Goal: Information Seeking & Learning: Learn about a topic

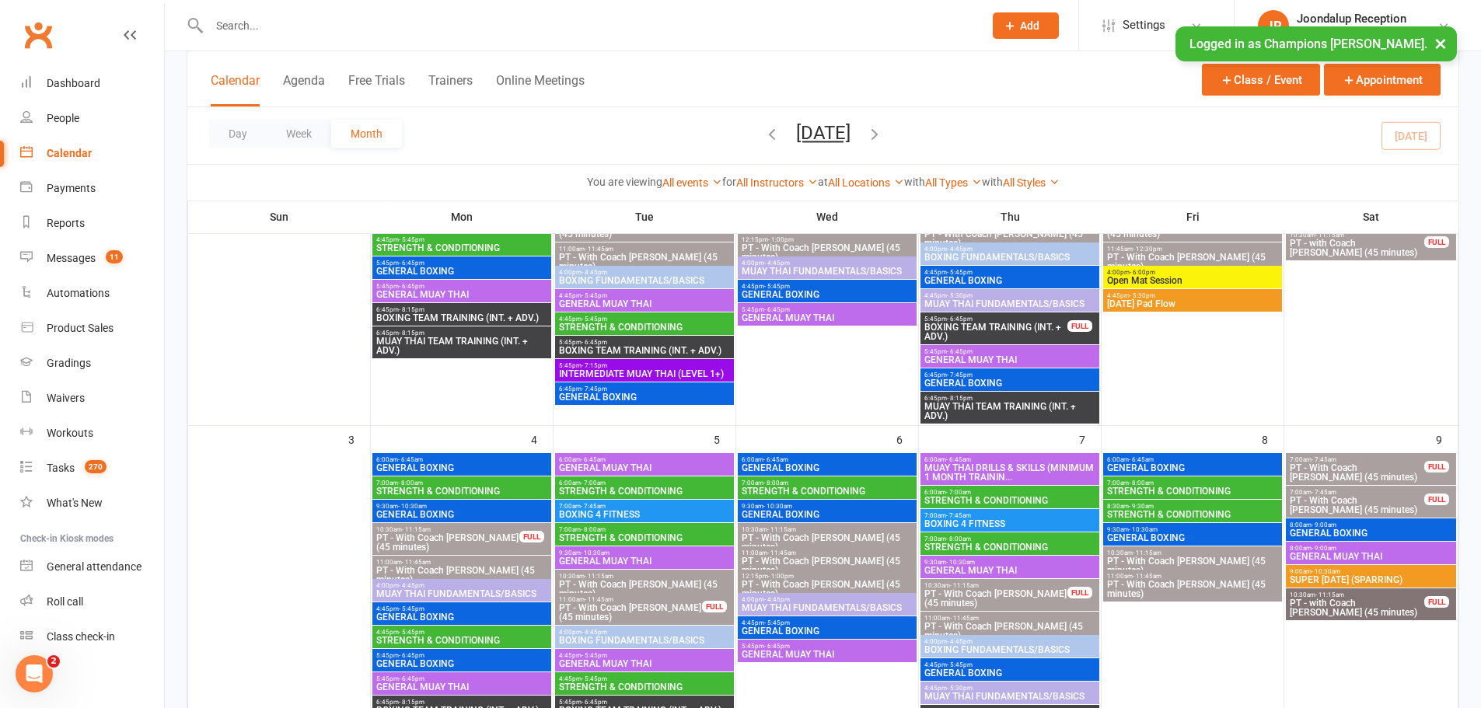
scroll to position [264, 0]
click at [1446, 40] on button "×" at bounding box center [1440, 42] width 28 height 33
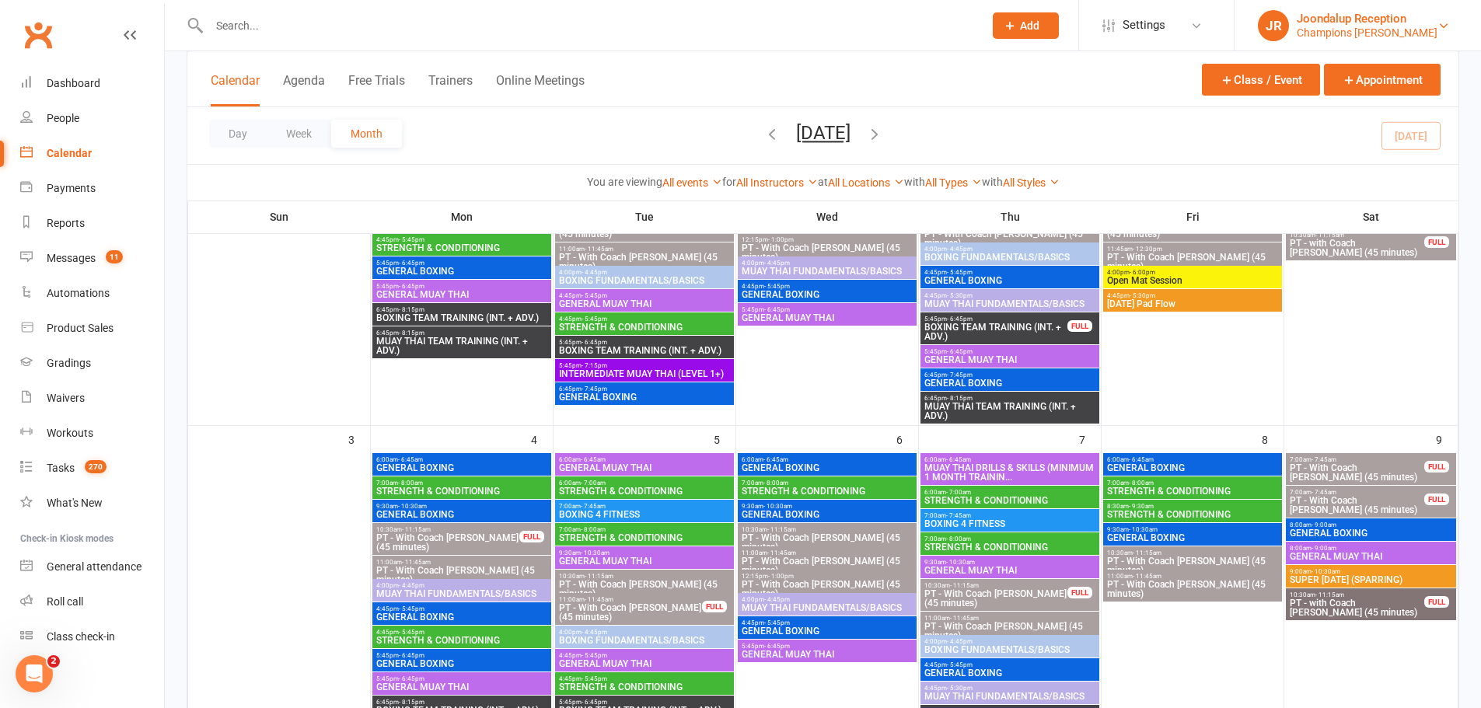
click at [1415, 18] on div "Joondalup Reception" at bounding box center [1366, 19] width 141 height 14
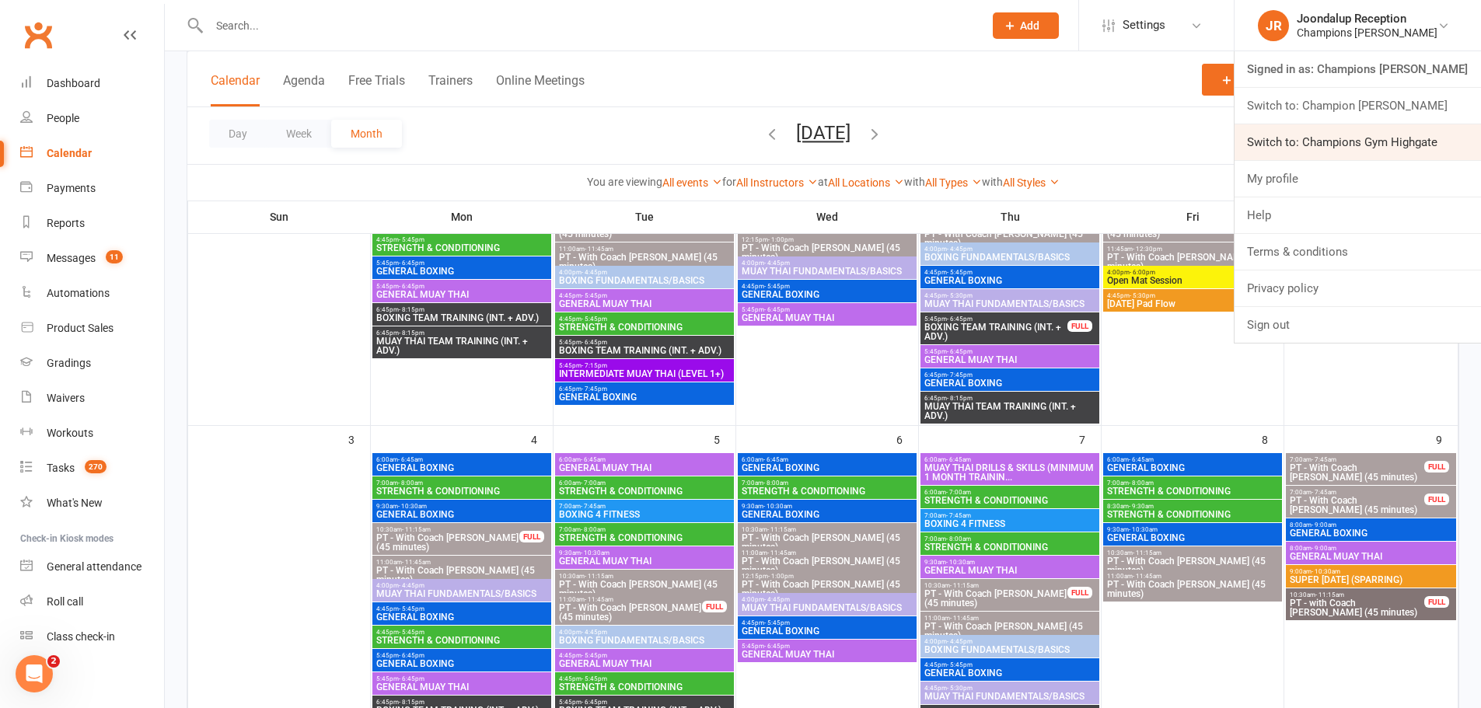
click at [1401, 135] on link "Switch to: Champions Gym Highgate" at bounding box center [1357, 142] width 246 height 36
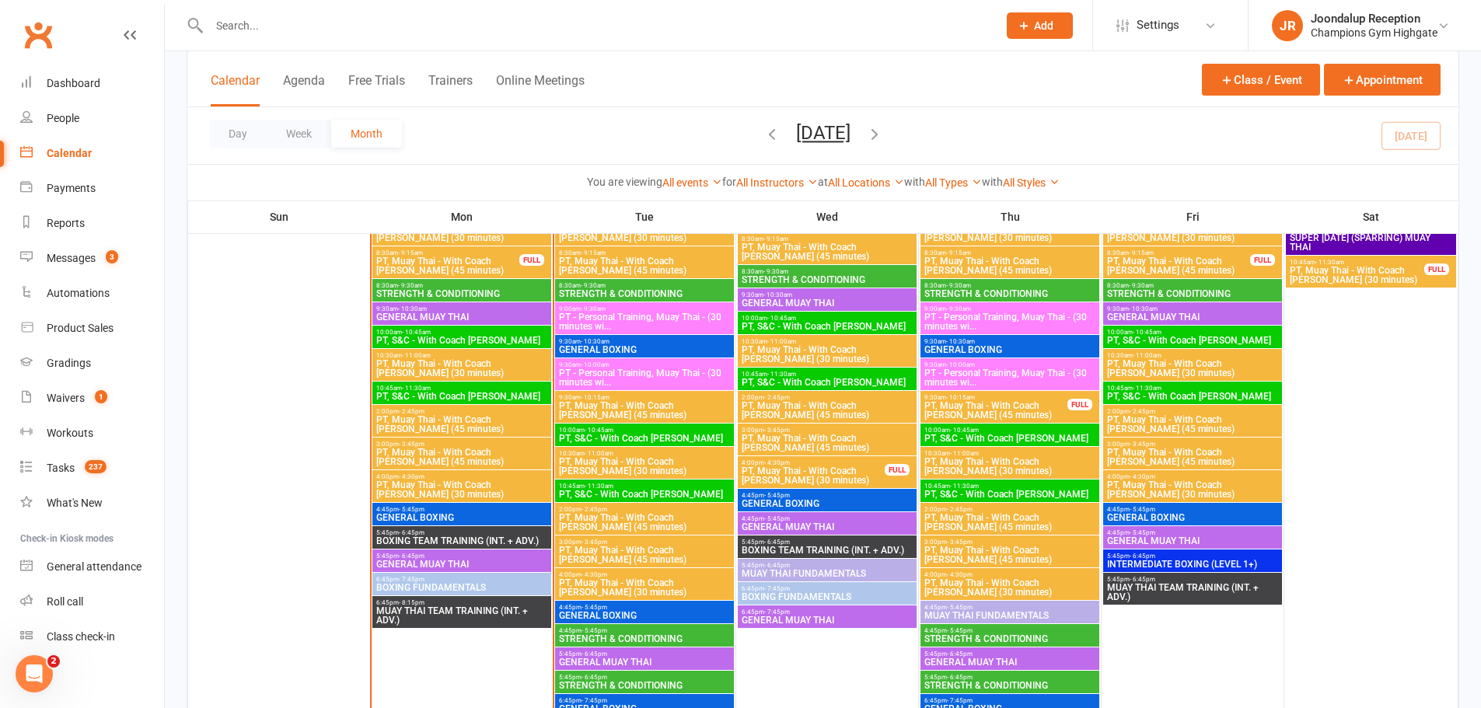
scroll to position [1788, 0]
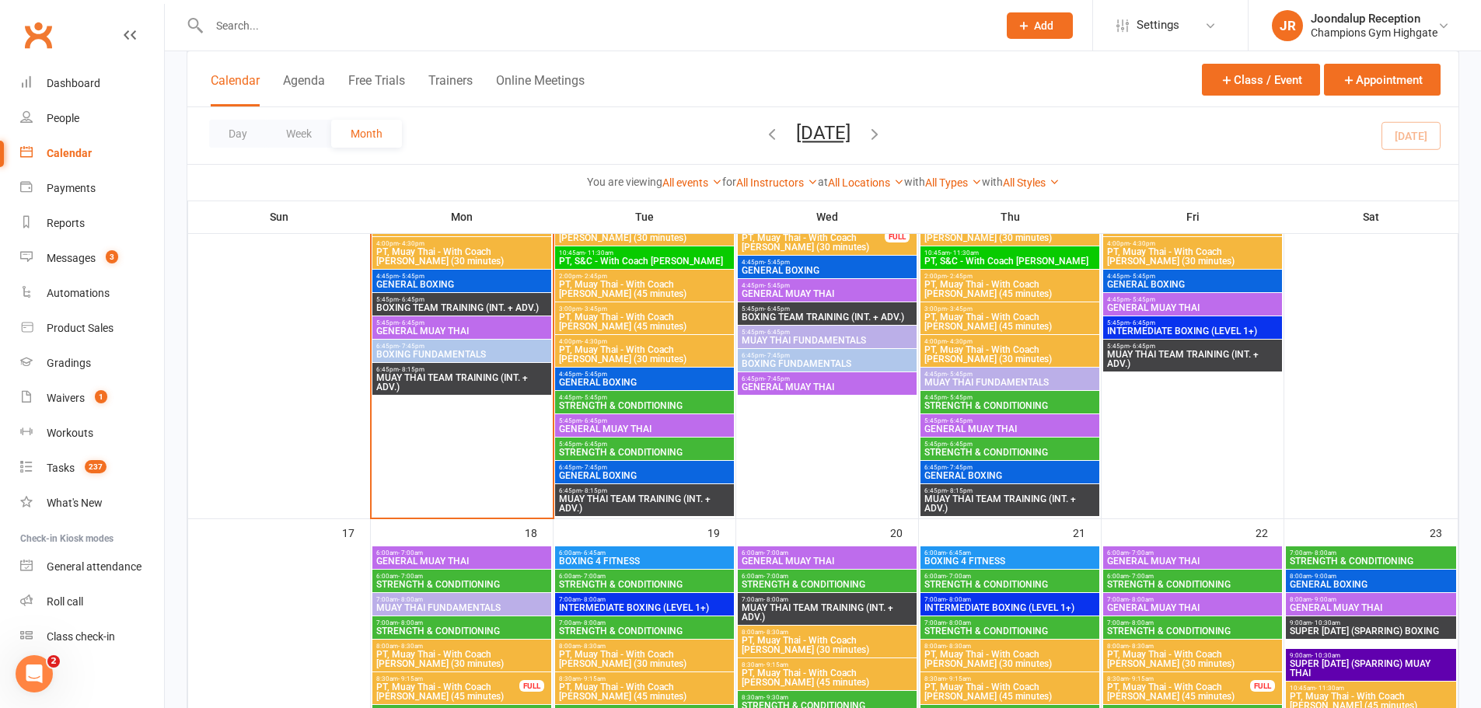
click at [695, 428] on span "GENERAL MUAY THAI" at bounding box center [644, 428] width 173 height 9
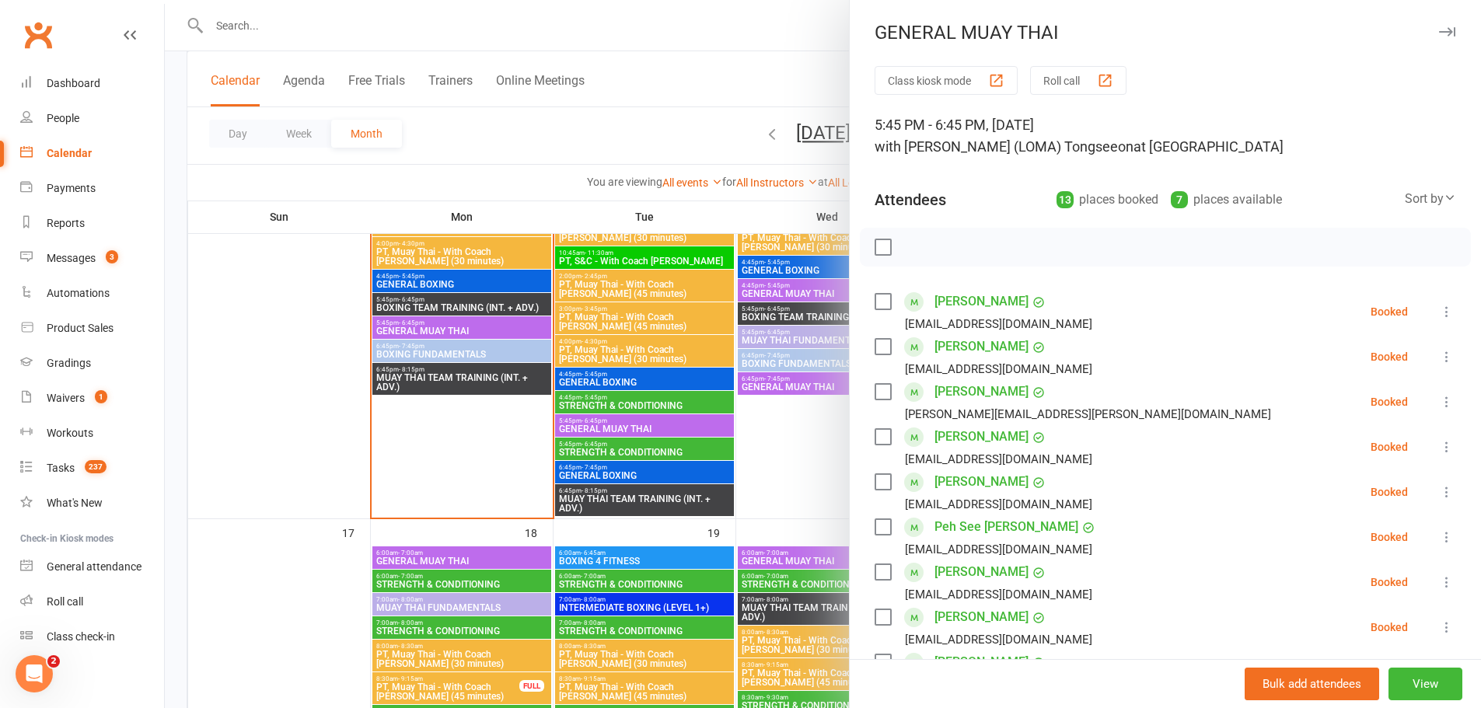
click at [751, 436] on div at bounding box center [823, 354] width 1316 height 708
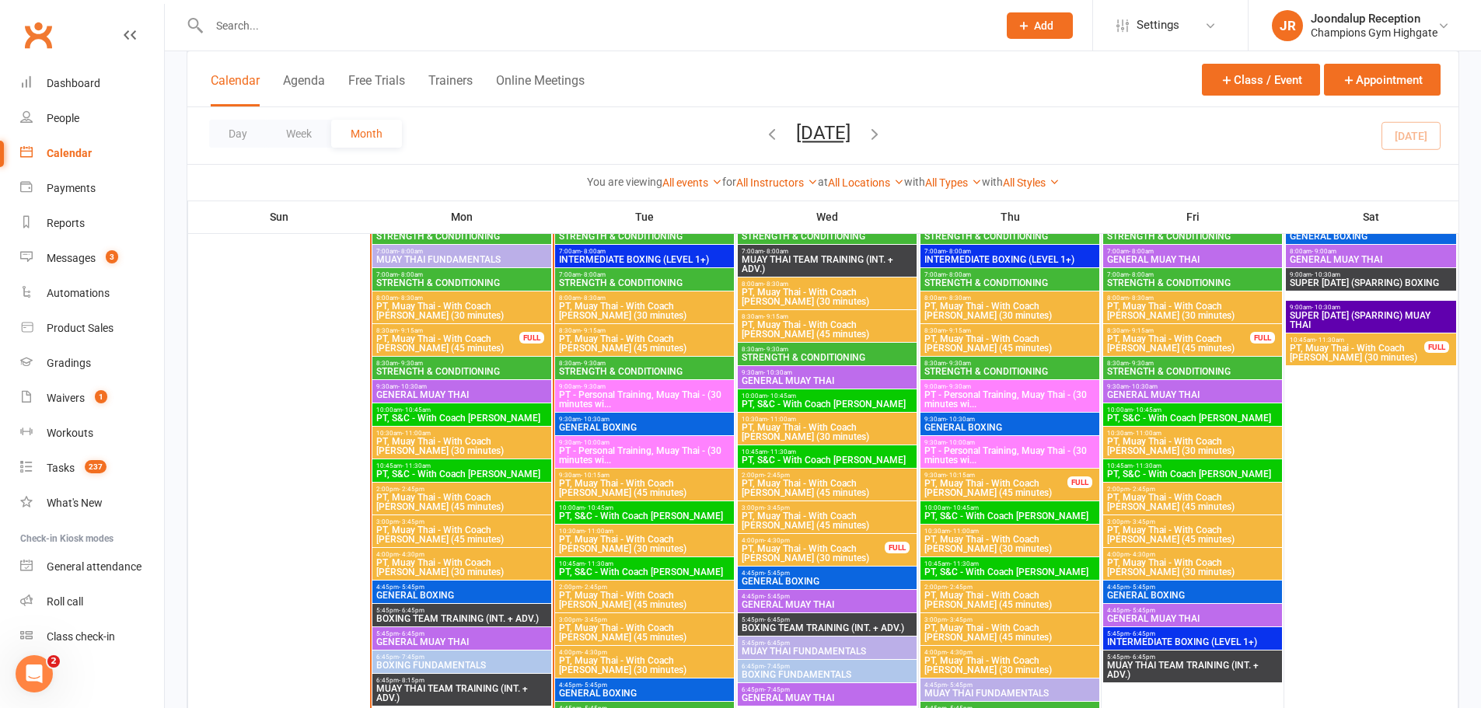
scroll to position [1555, 0]
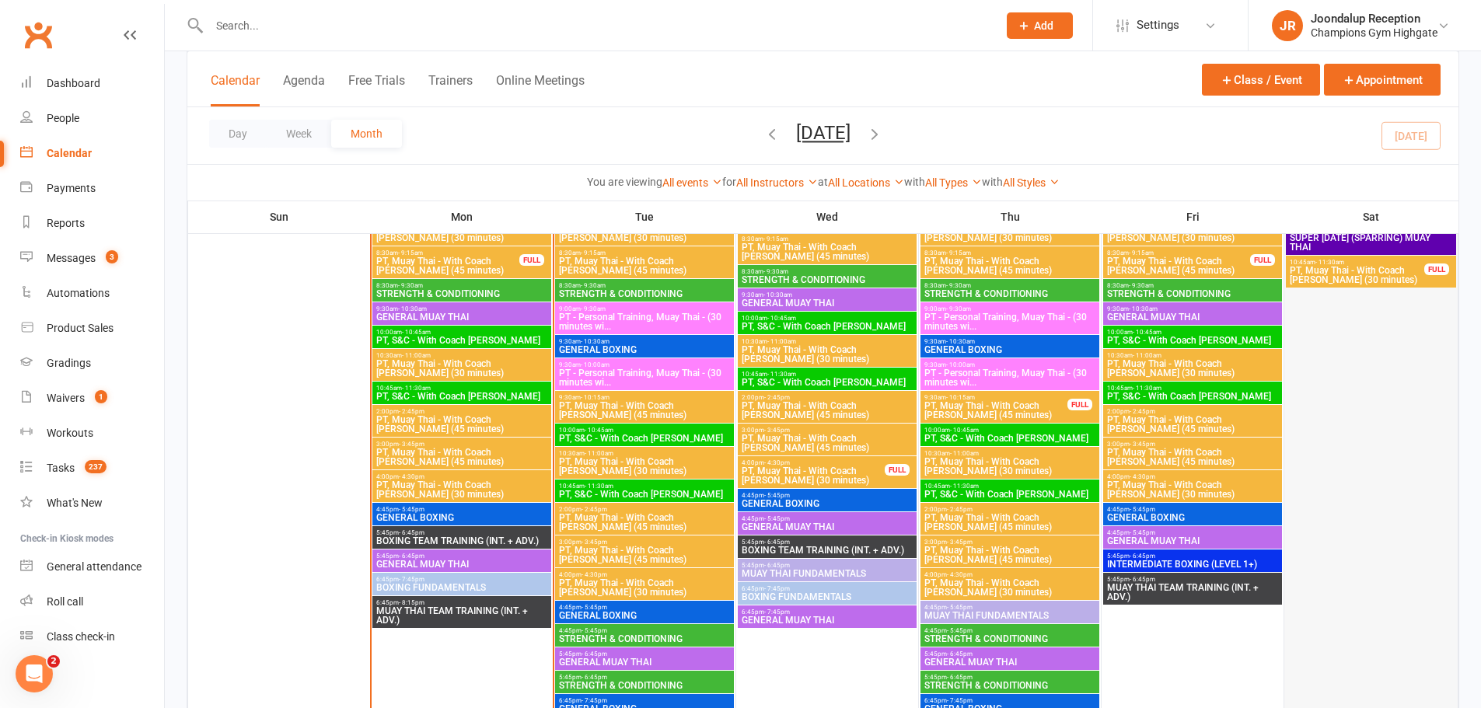
drag, startPoint x: 1488, startPoint y: 274, endPoint x: 1408, endPoint y: 429, distance: 174.5
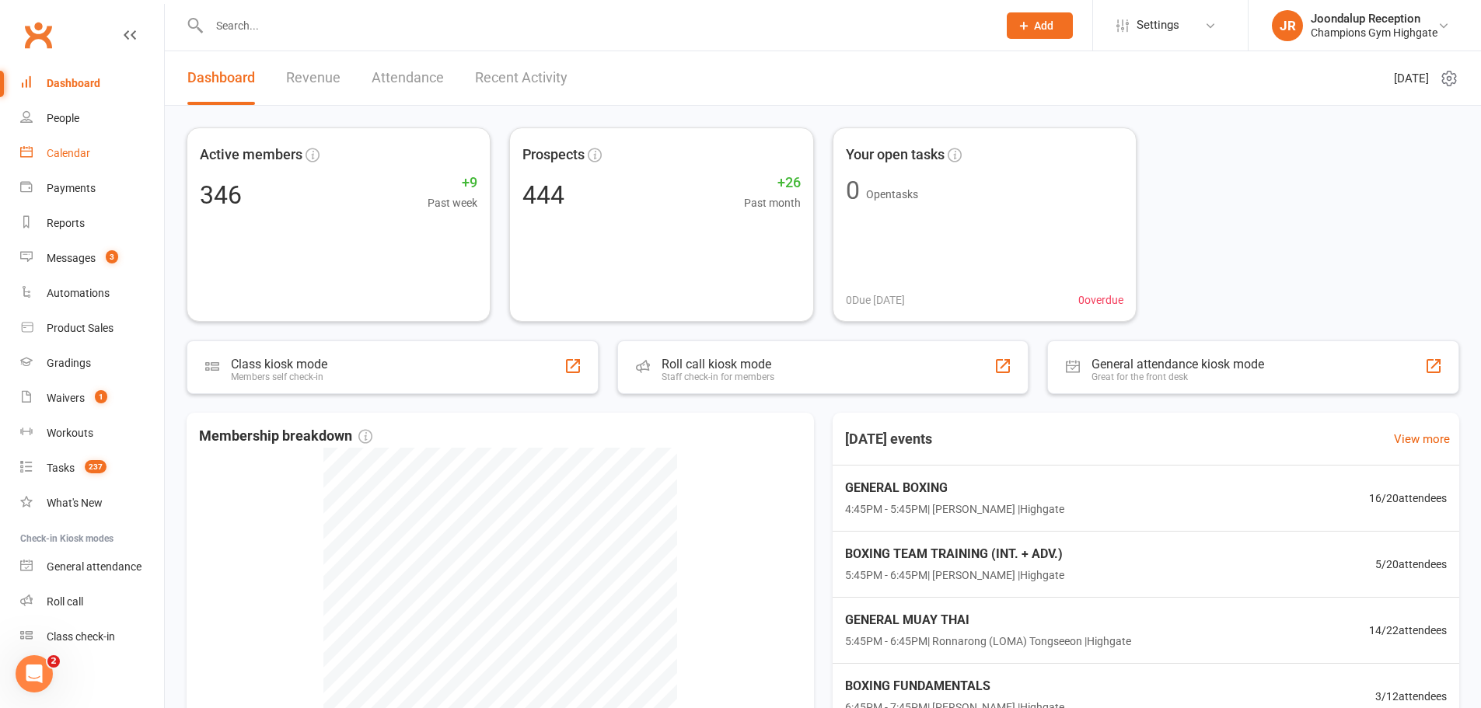
click at [70, 155] on div "Calendar" at bounding box center [69, 153] width 44 height 12
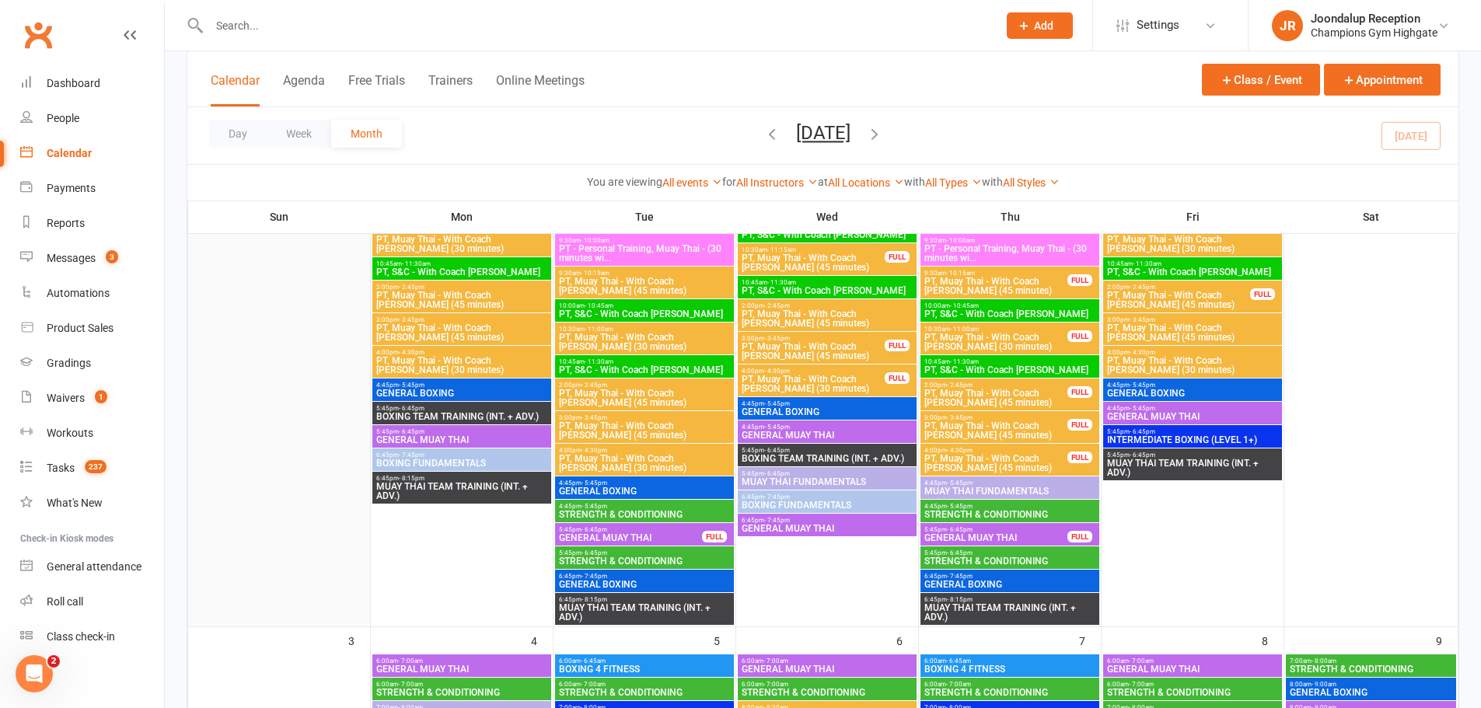
scroll to position [389, 0]
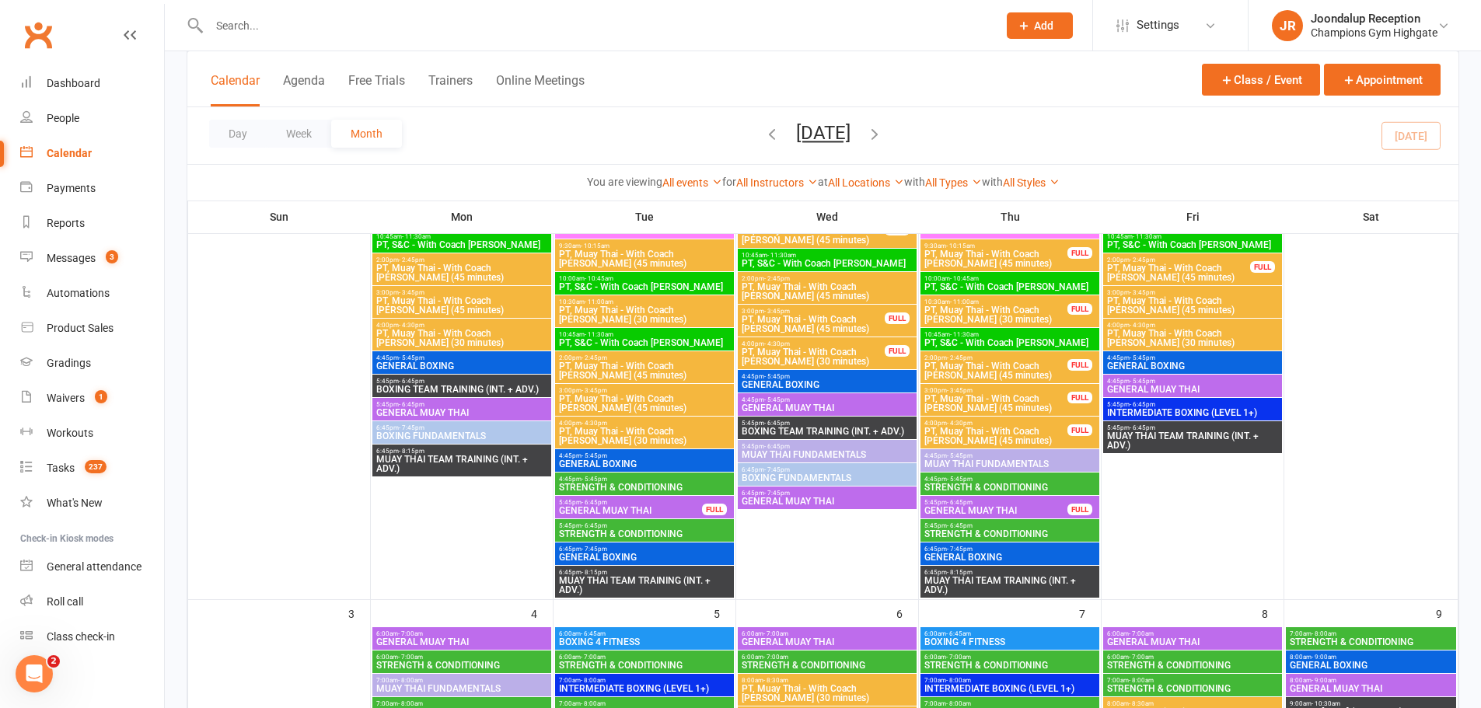
click at [433, 403] on span "5:45pm - 6:45pm" at bounding box center [461, 404] width 173 height 7
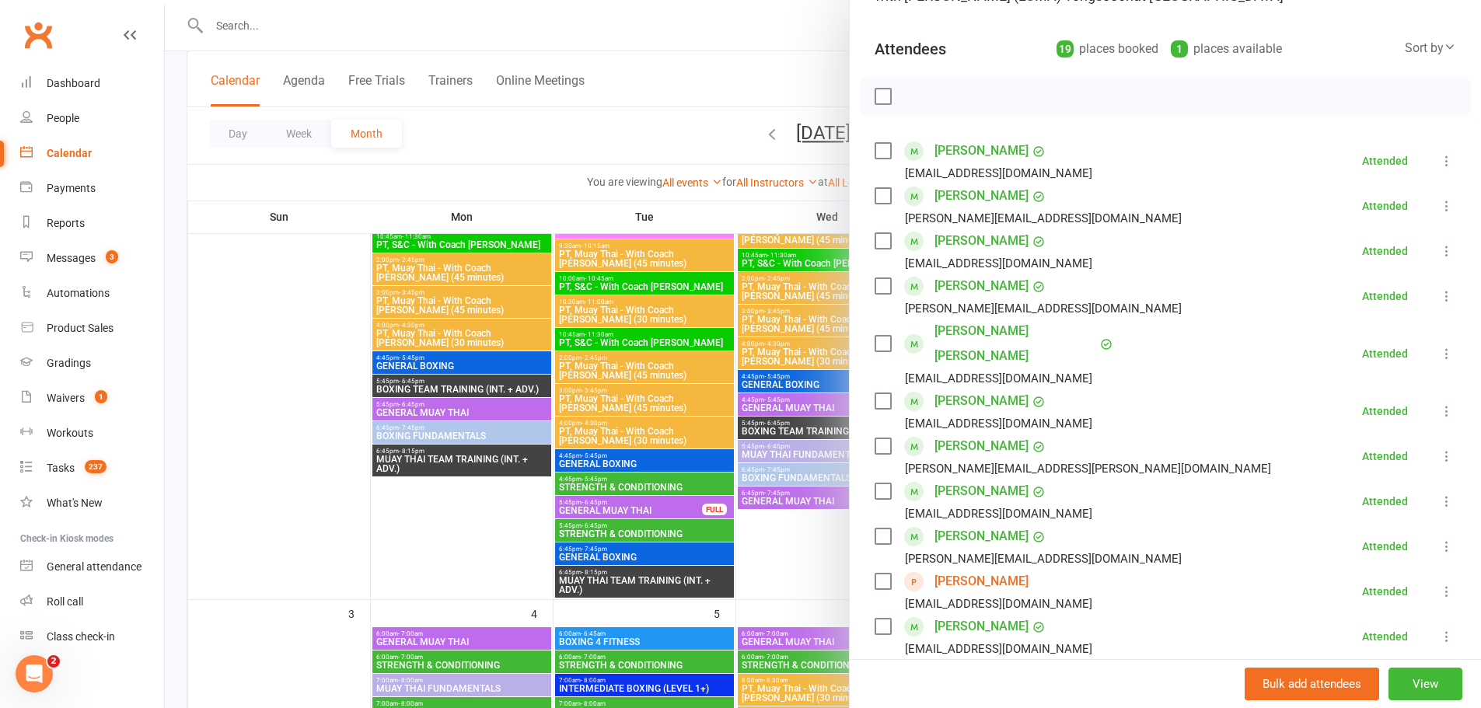
scroll to position [155, 0]
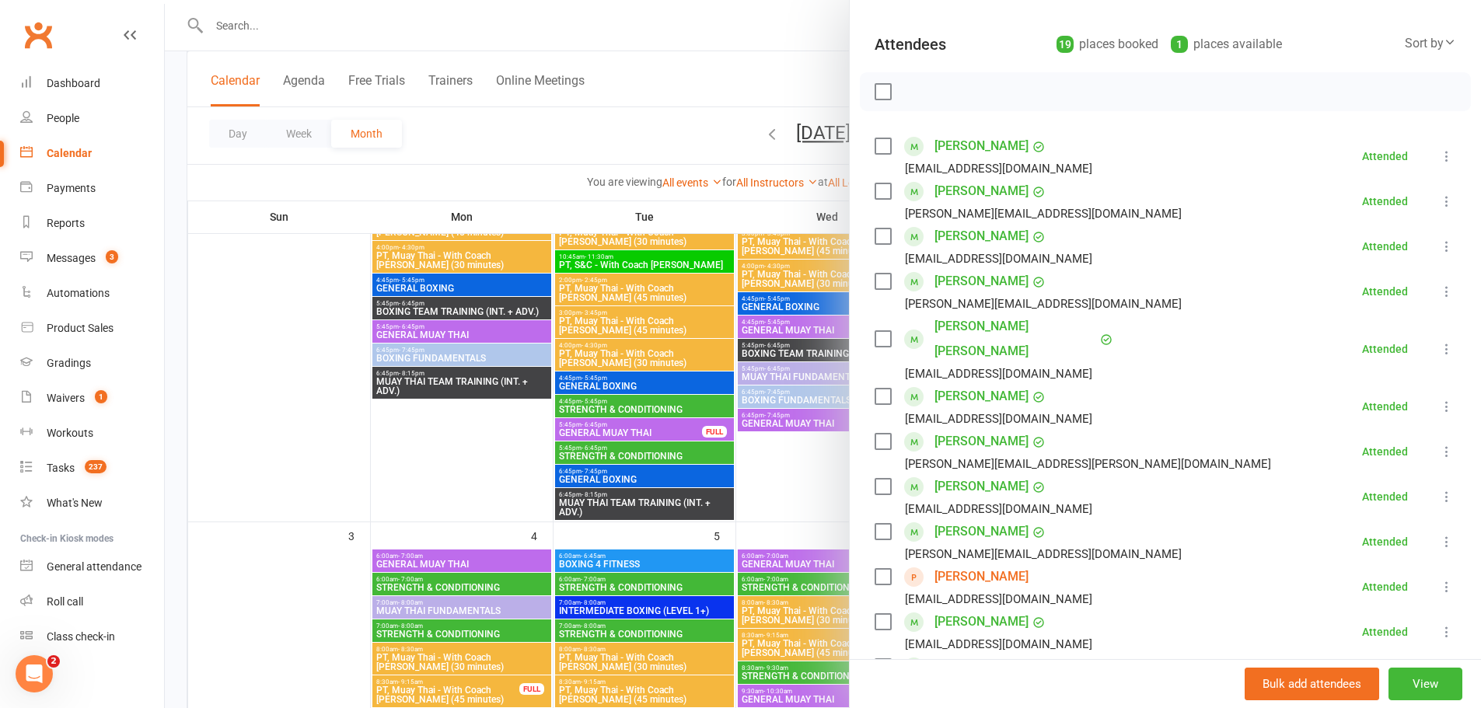
click at [472, 519] on div at bounding box center [823, 354] width 1316 height 708
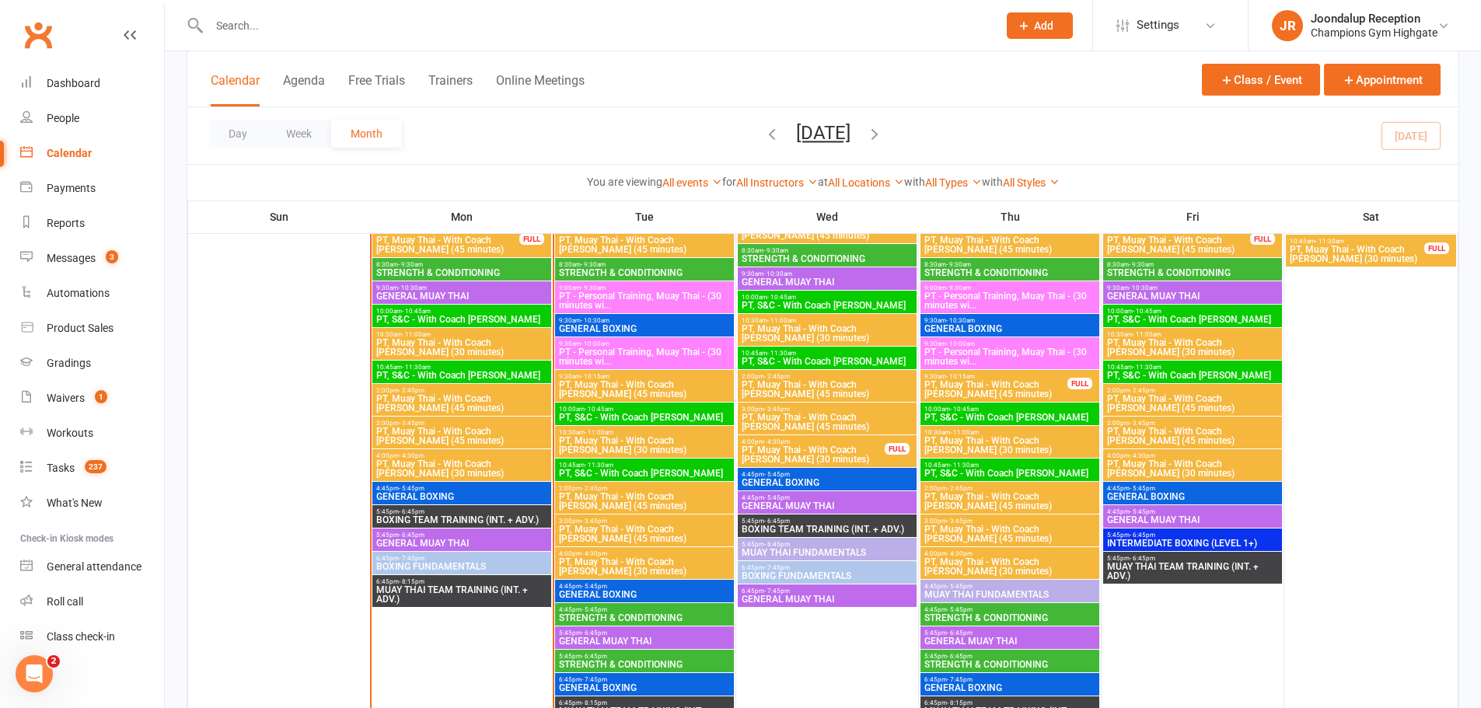
scroll to position [1632, 0]
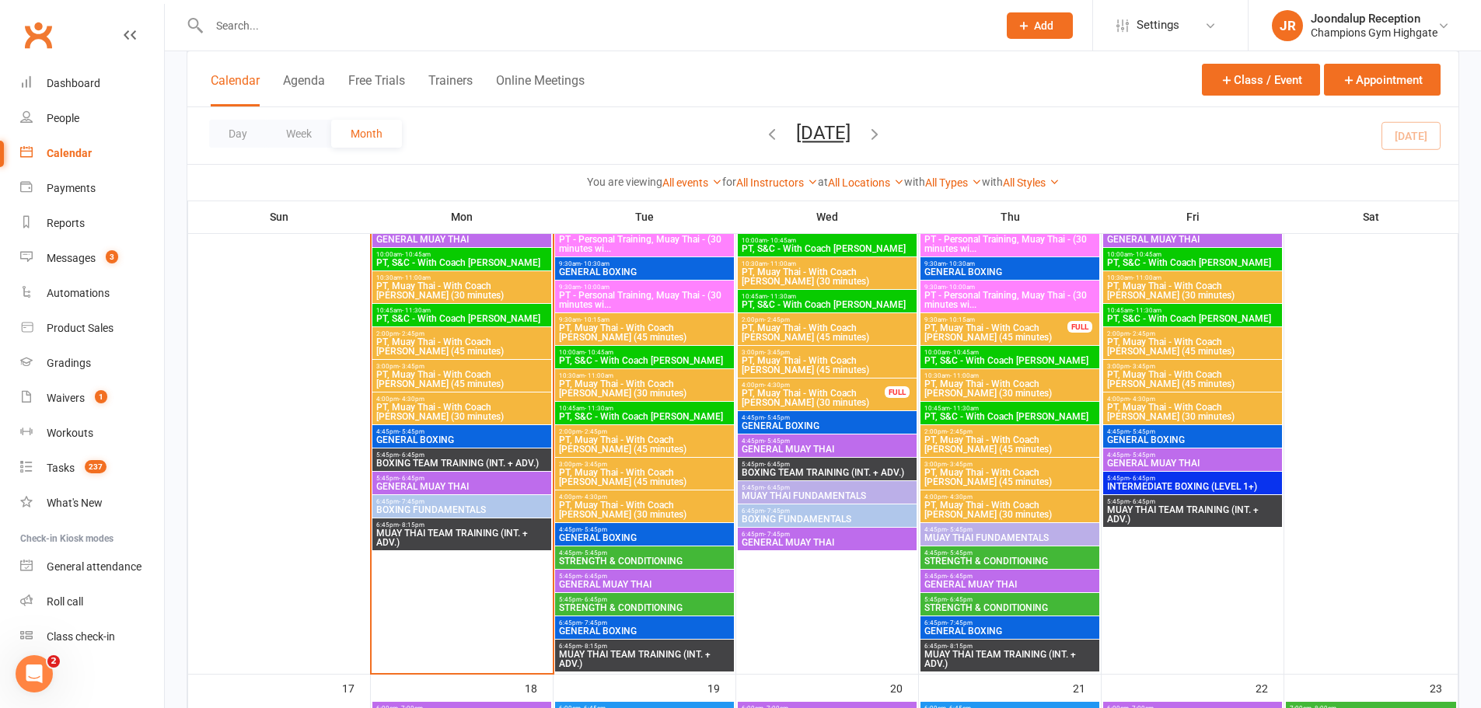
click at [471, 476] on span "5:45pm - 6:45pm" at bounding box center [461, 478] width 173 height 7
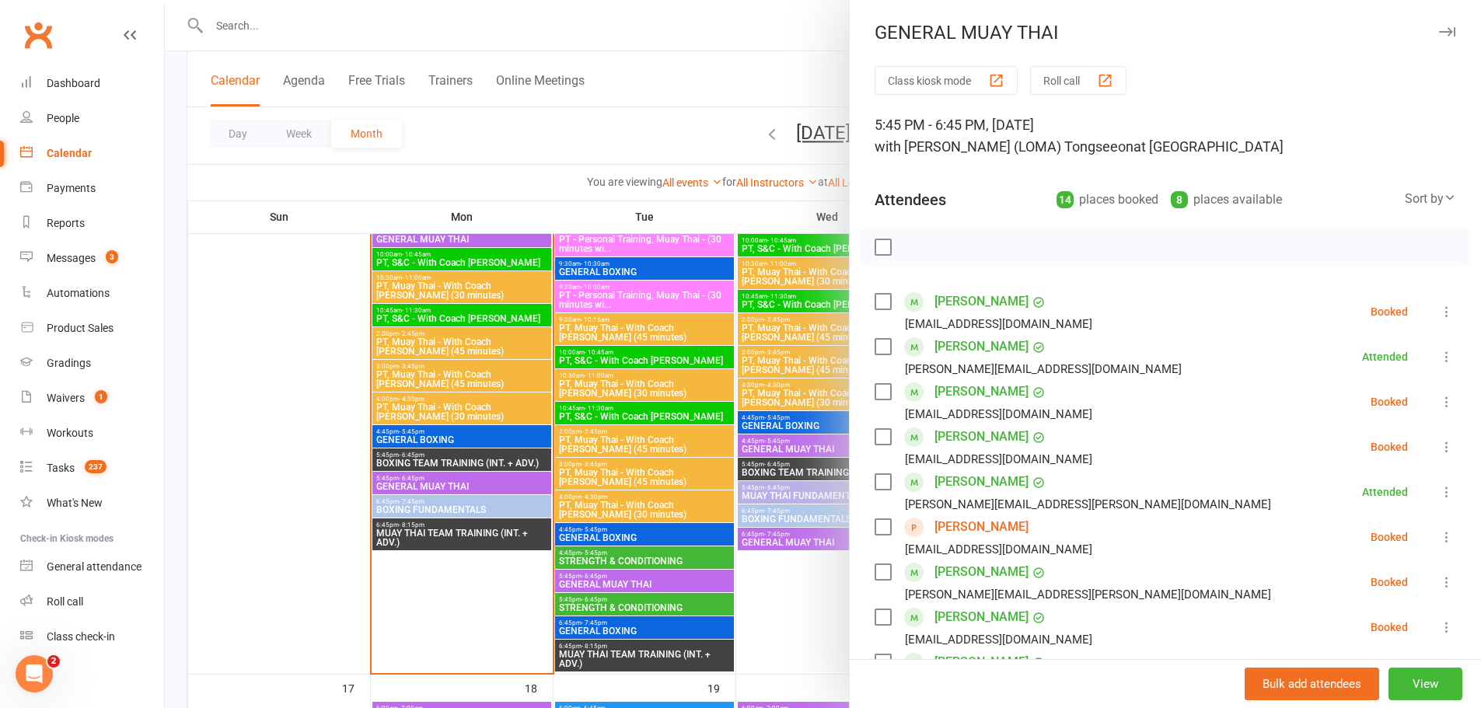
click at [790, 591] on div at bounding box center [823, 354] width 1316 height 708
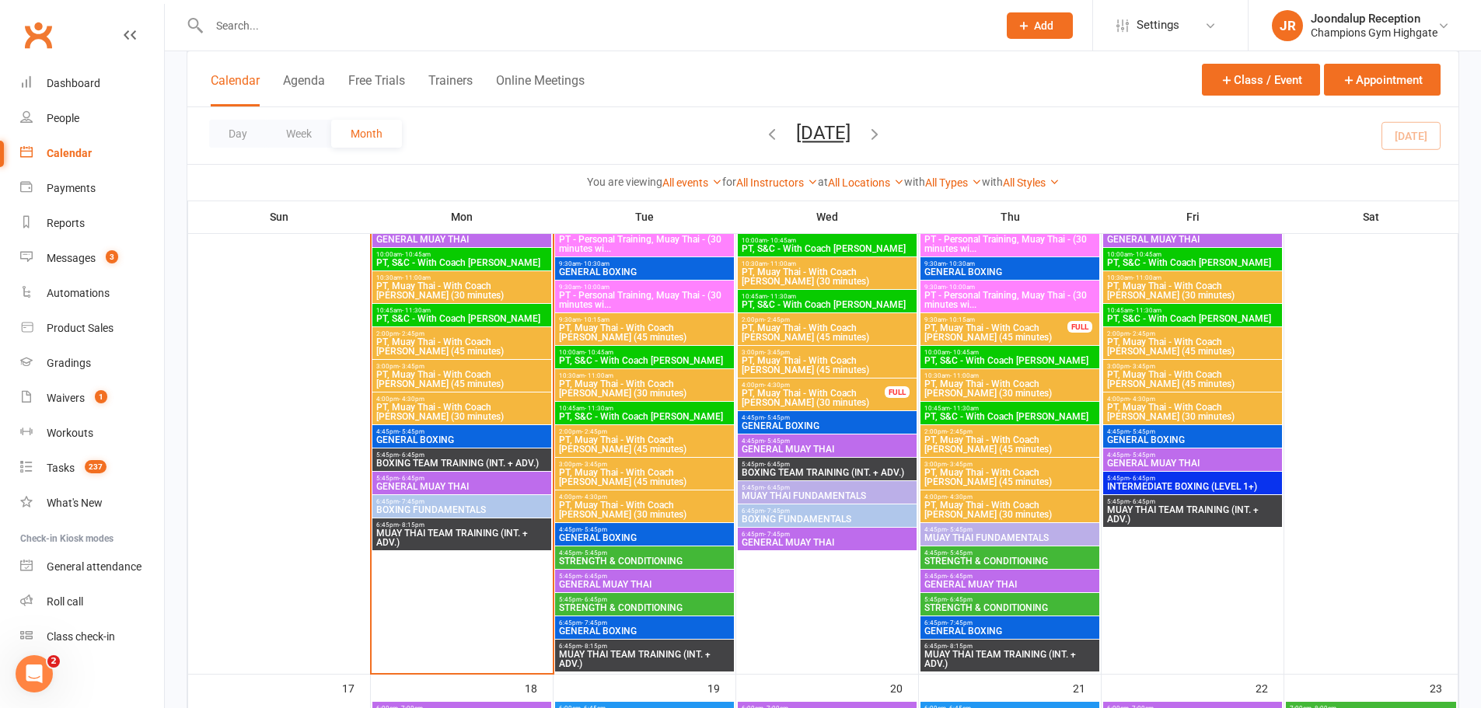
click at [503, 499] on span "6:45pm - 7:45pm" at bounding box center [461, 501] width 173 height 7
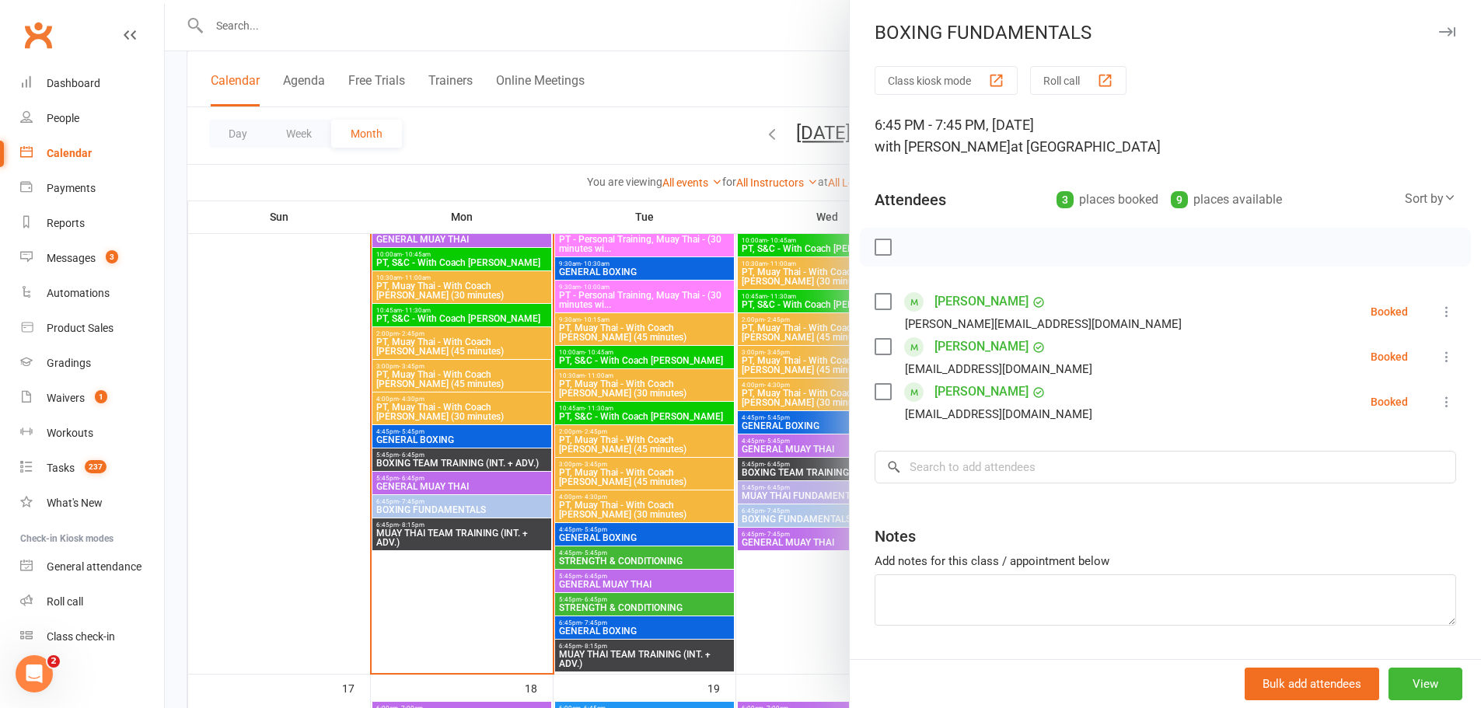
click at [497, 558] on div at bounding box center [823, 354] width 1316 height 708
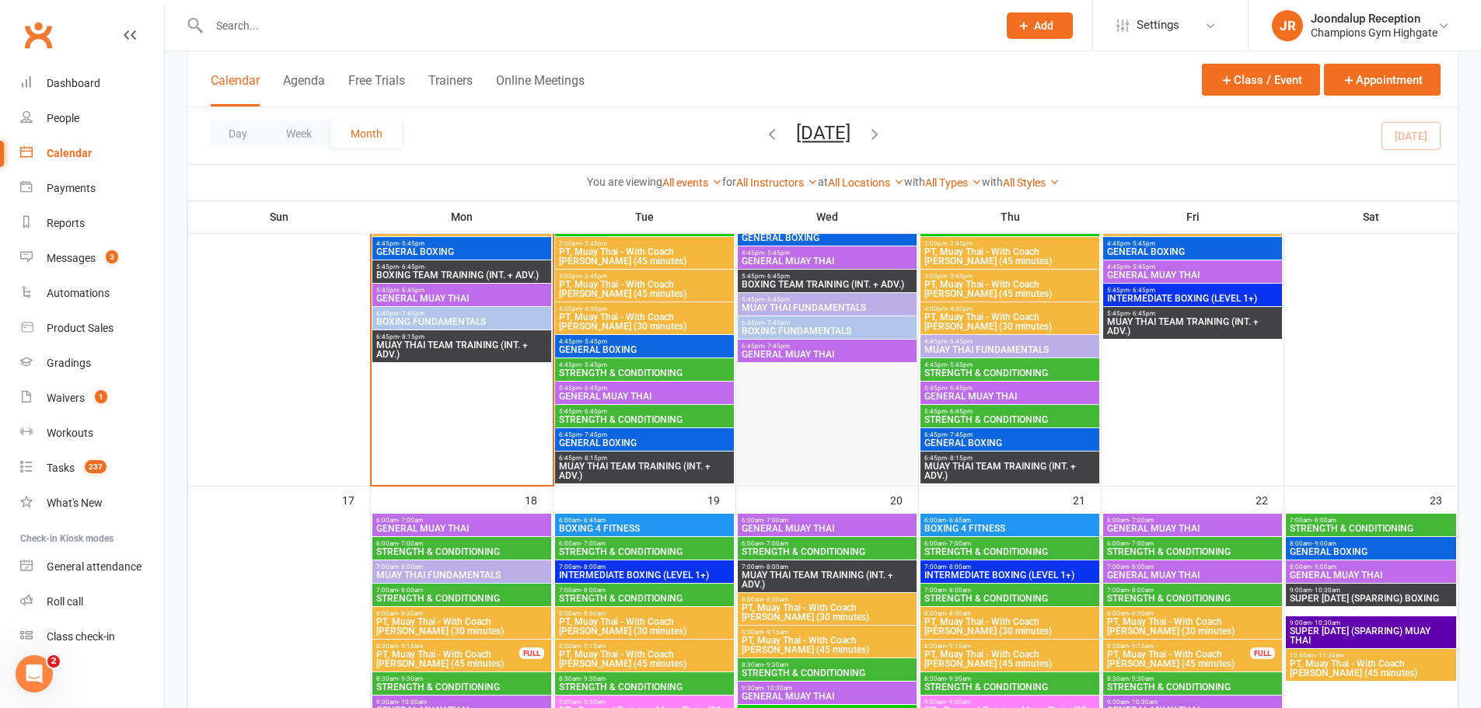
scroll to position [1710, 0]
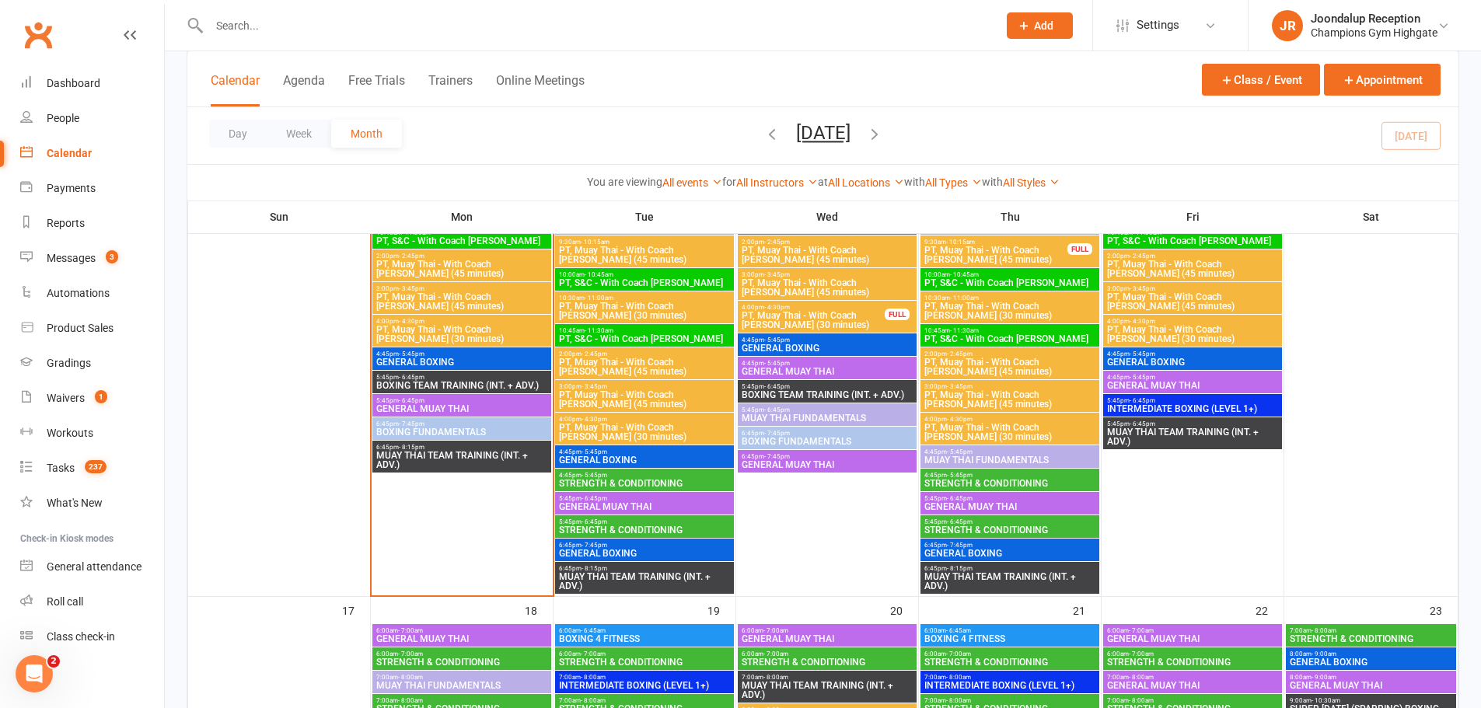
click at [476, 427] on span "BOXING FUNDAMENTALS" at bounding box center [461, 431] width 173 height 9
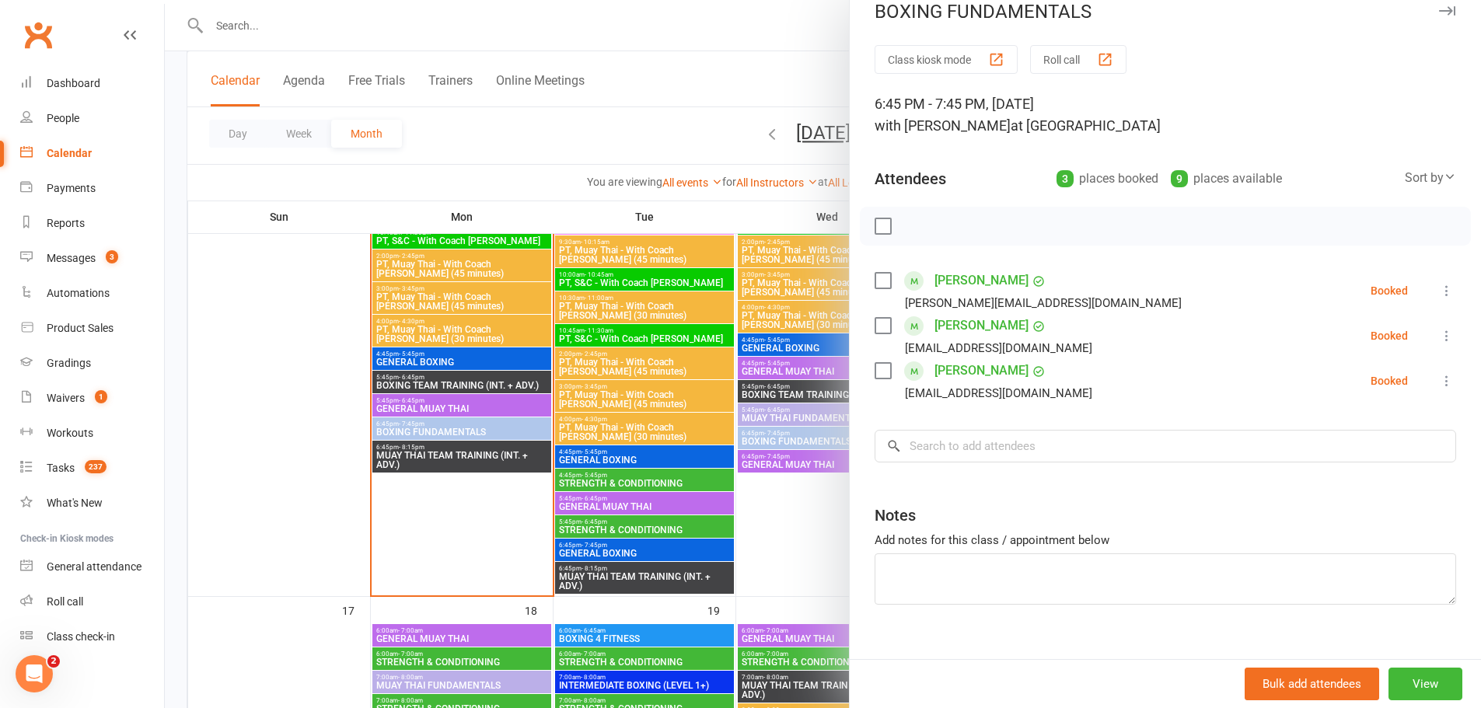
scroll to position [0, 0]
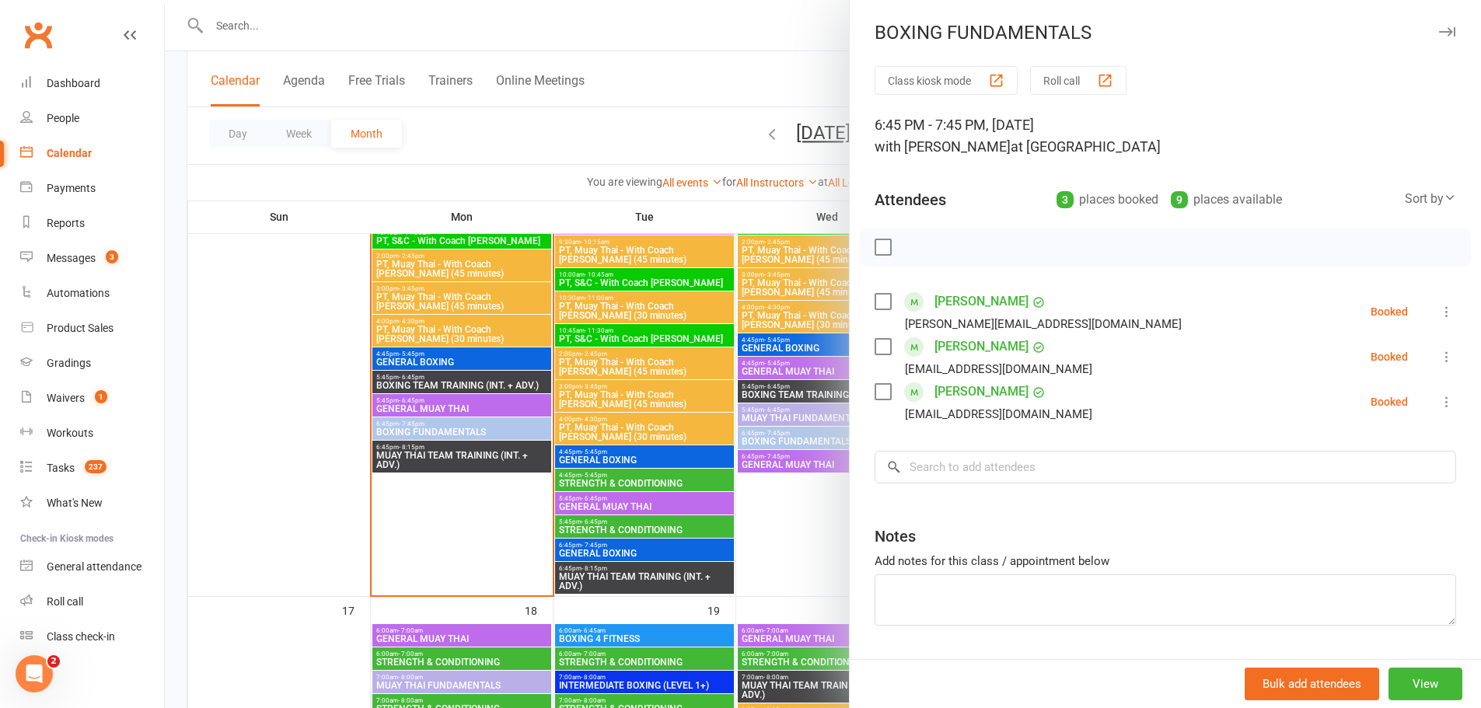
click at [655, 205] on div at bounding box center [823, 354] width 1316 height 708
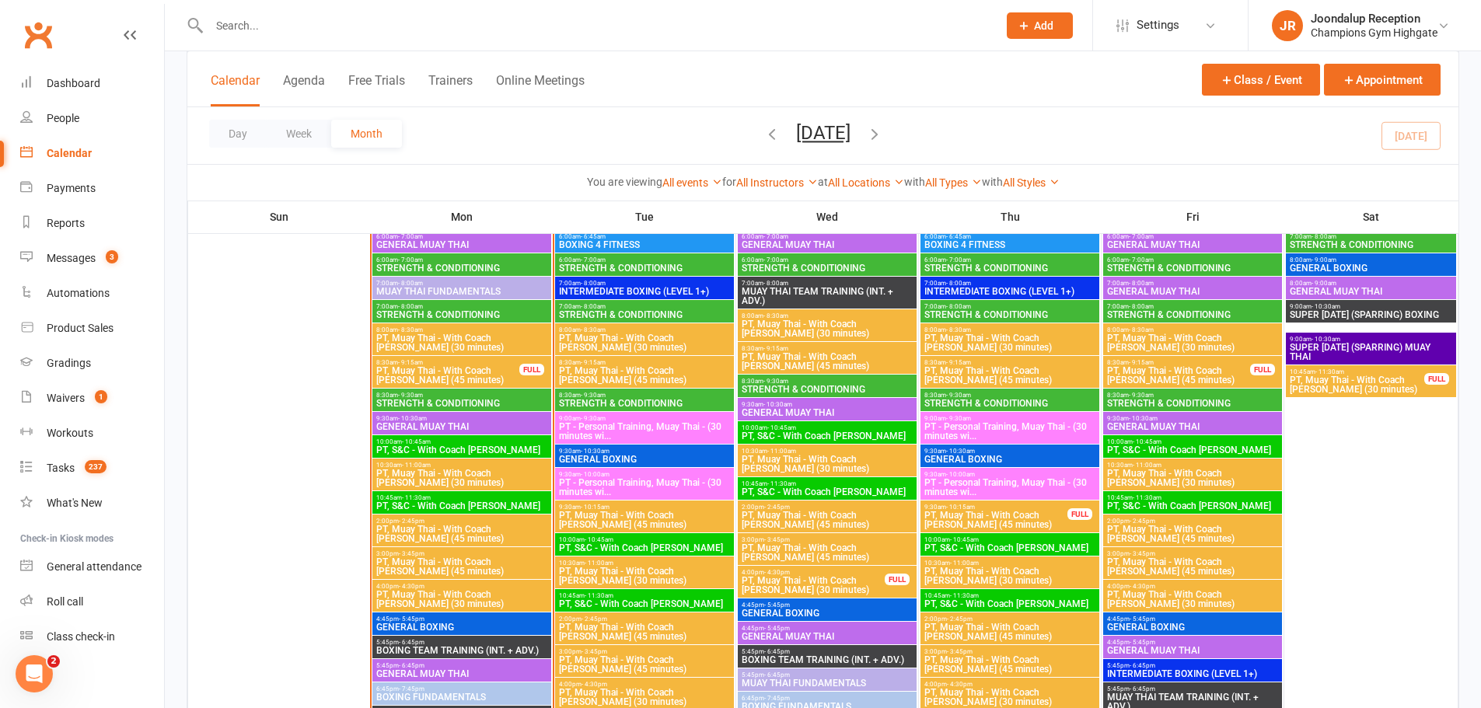
scroll to position [1435, 0]
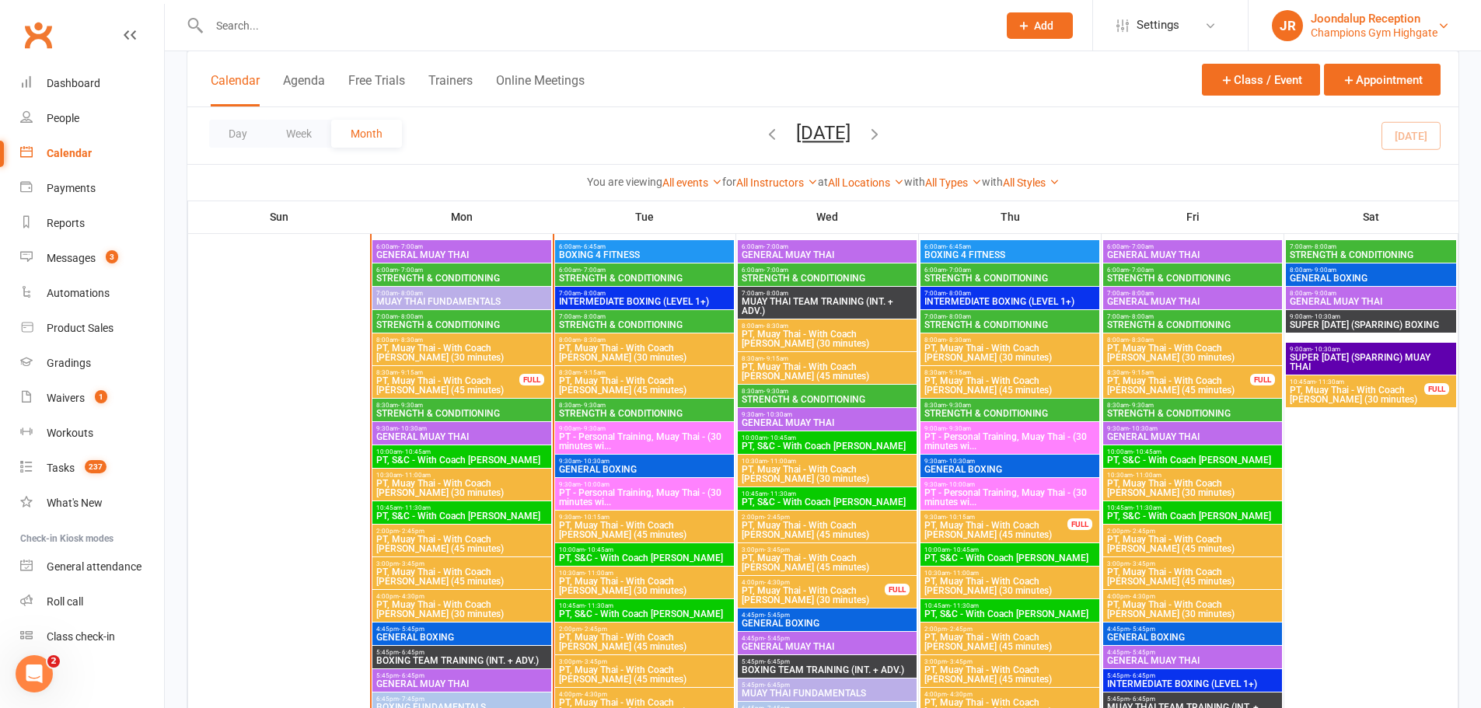
click at [1373, 38] on div "Champions Gym Highgate" at bounding box center [1373, 33] width 127 height 14
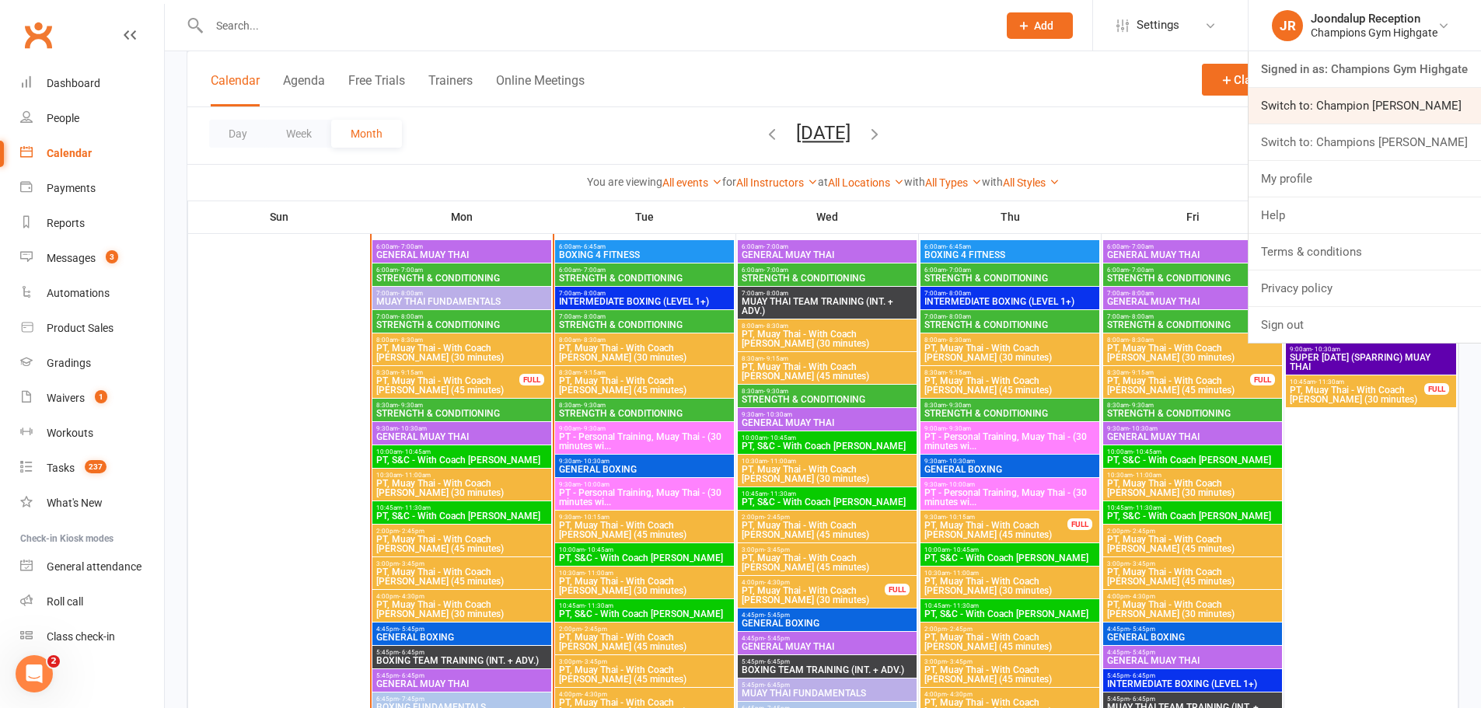
click at [1436, 101] on link "Switch to: Champion Gym Joondalup" at bounding box center [1364, 106] width 232 height 36
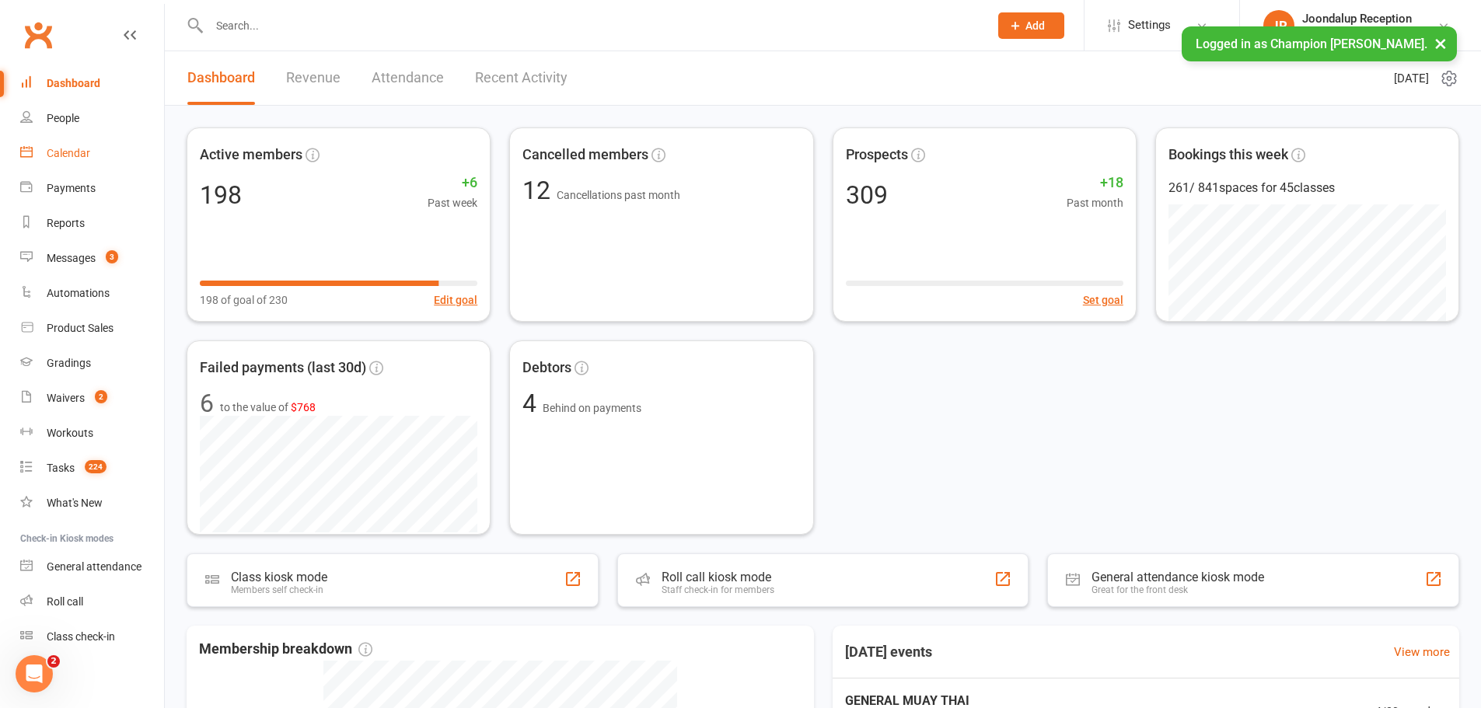
click at [72, 153] on div "Calendar" at bounding box center [69, 153] width 44 height 12
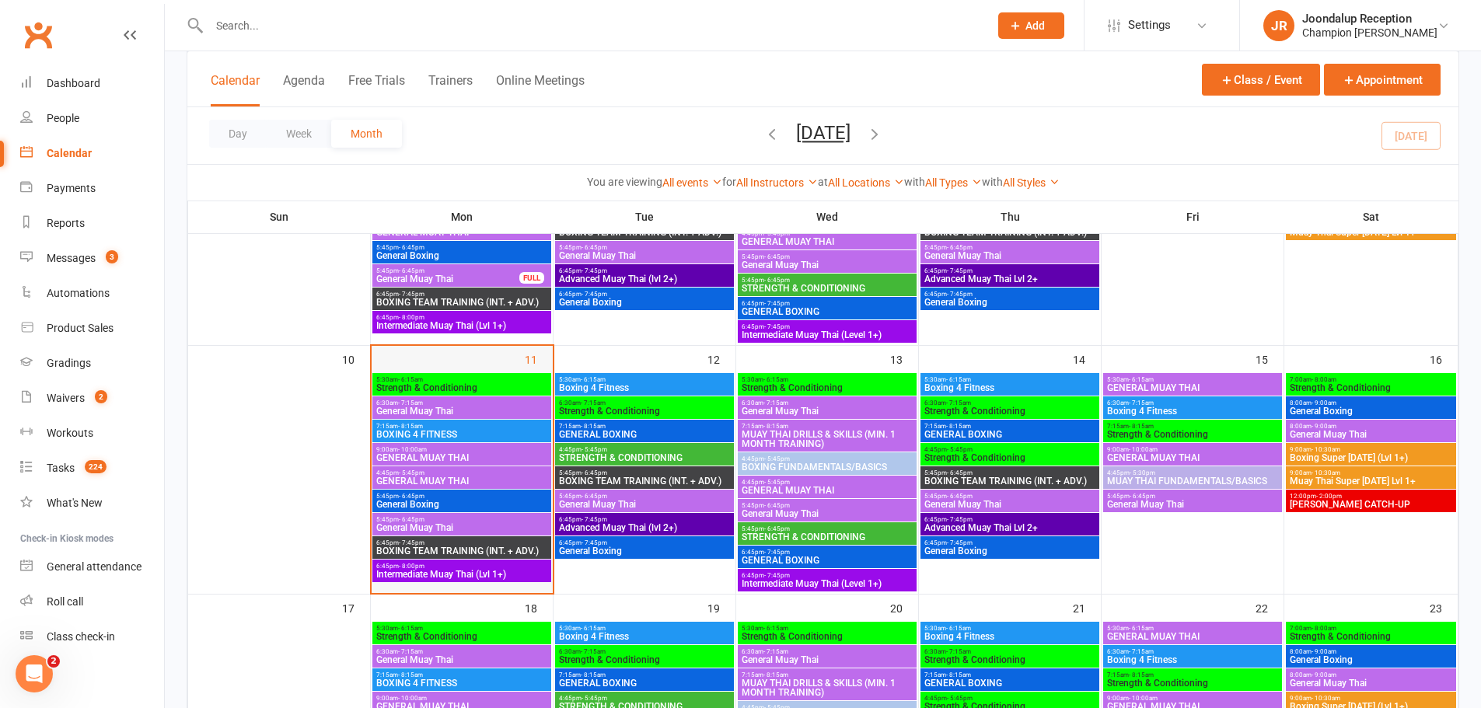
scroll to position [466, 0]
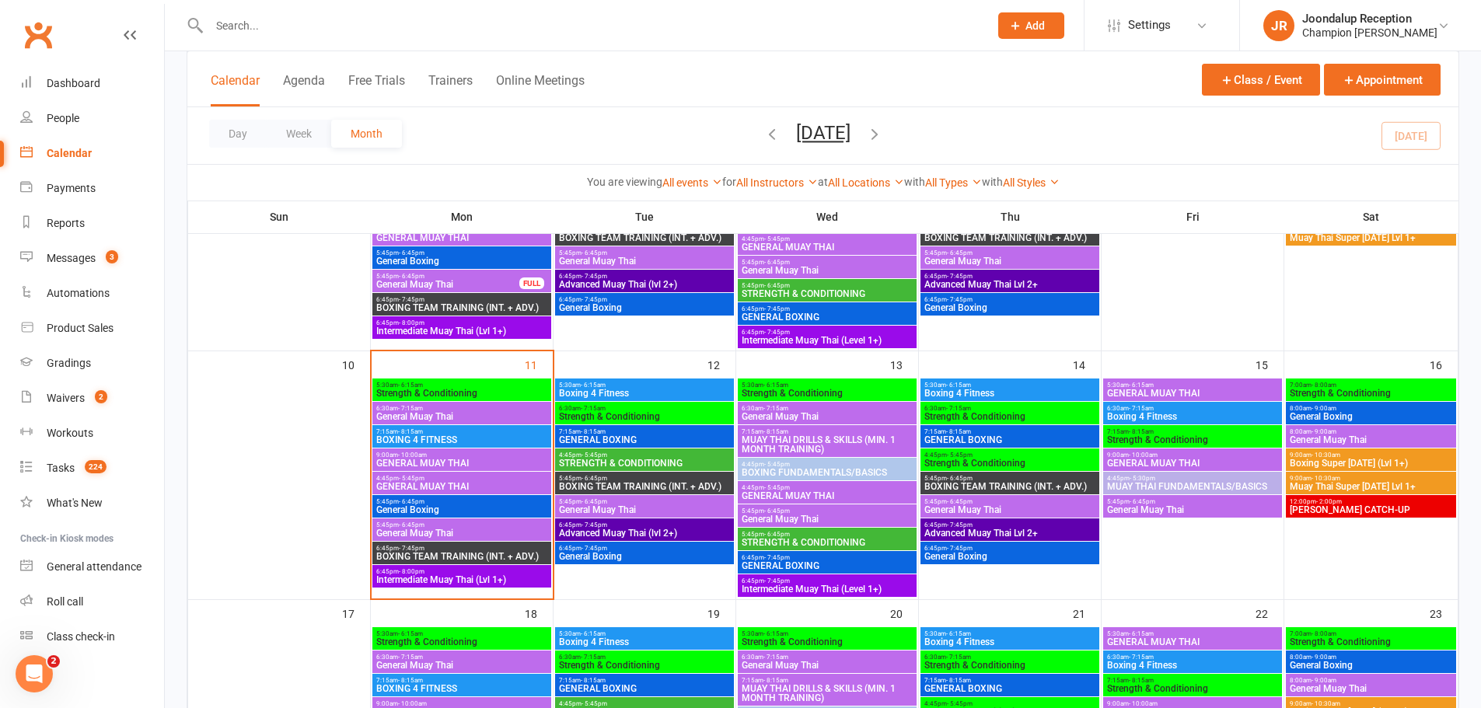
click at [623, 382] on span "5:30am - 6:15am" at bounding box center [644, 385] width 173 height 7
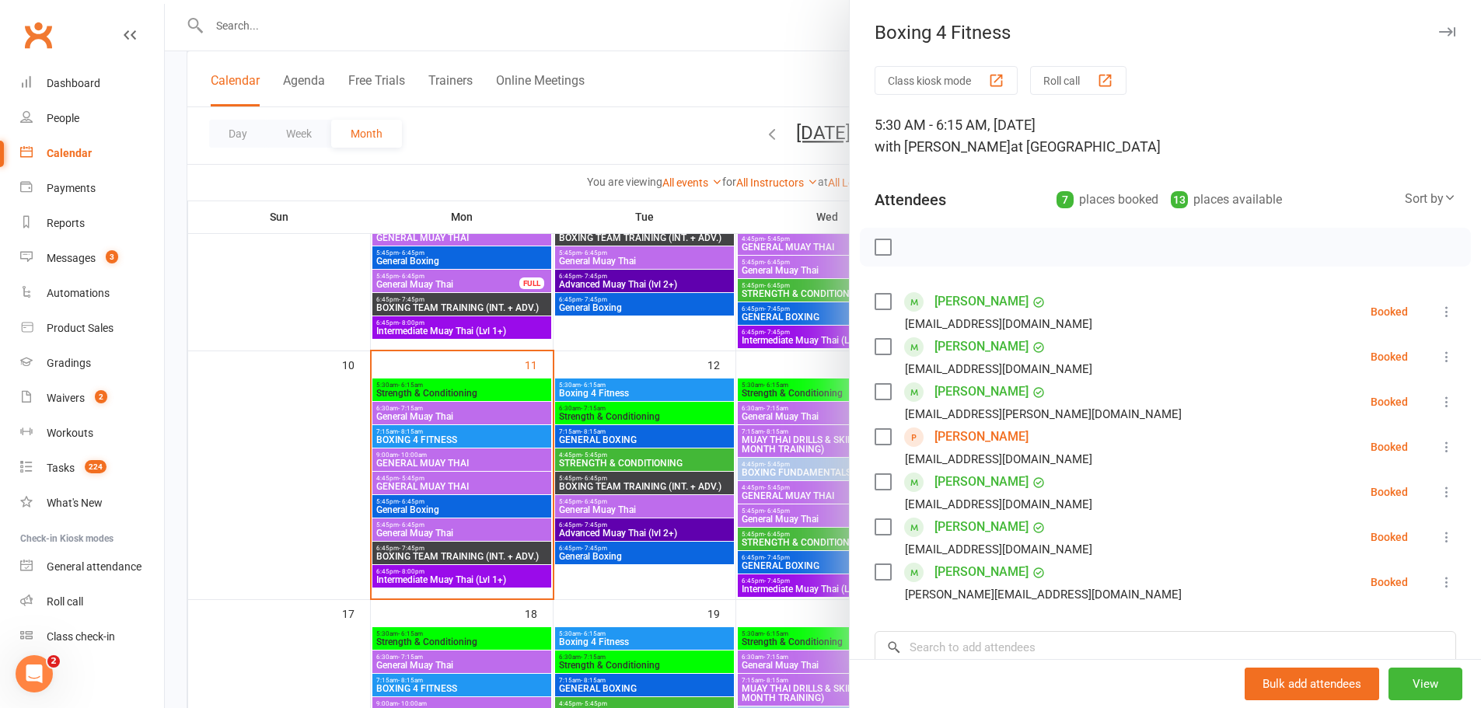
click at [610, 406] on div at bounding box center [823, 354] width 1316 height 708
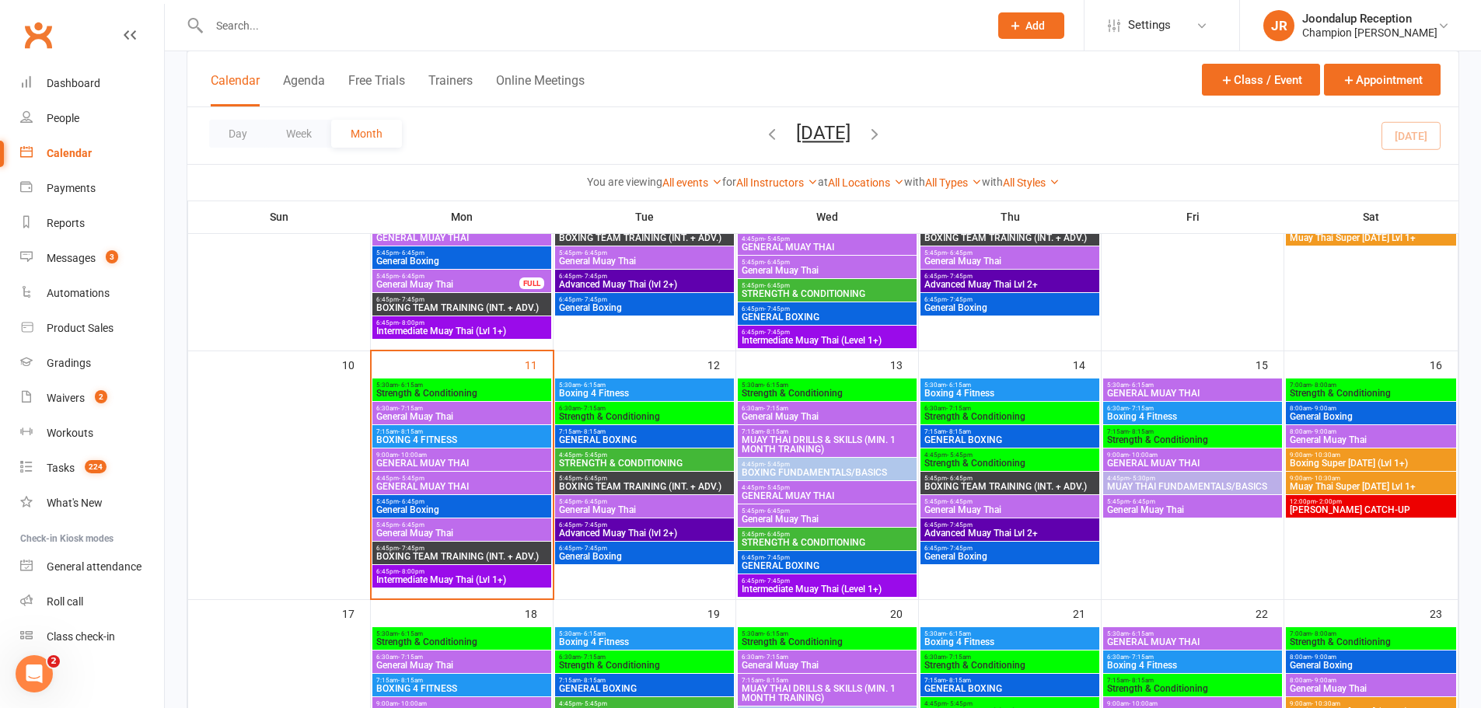
click at [611, 415] on span "Strength & Conditioning" at bounding box center [644, 416] width 173 height 9
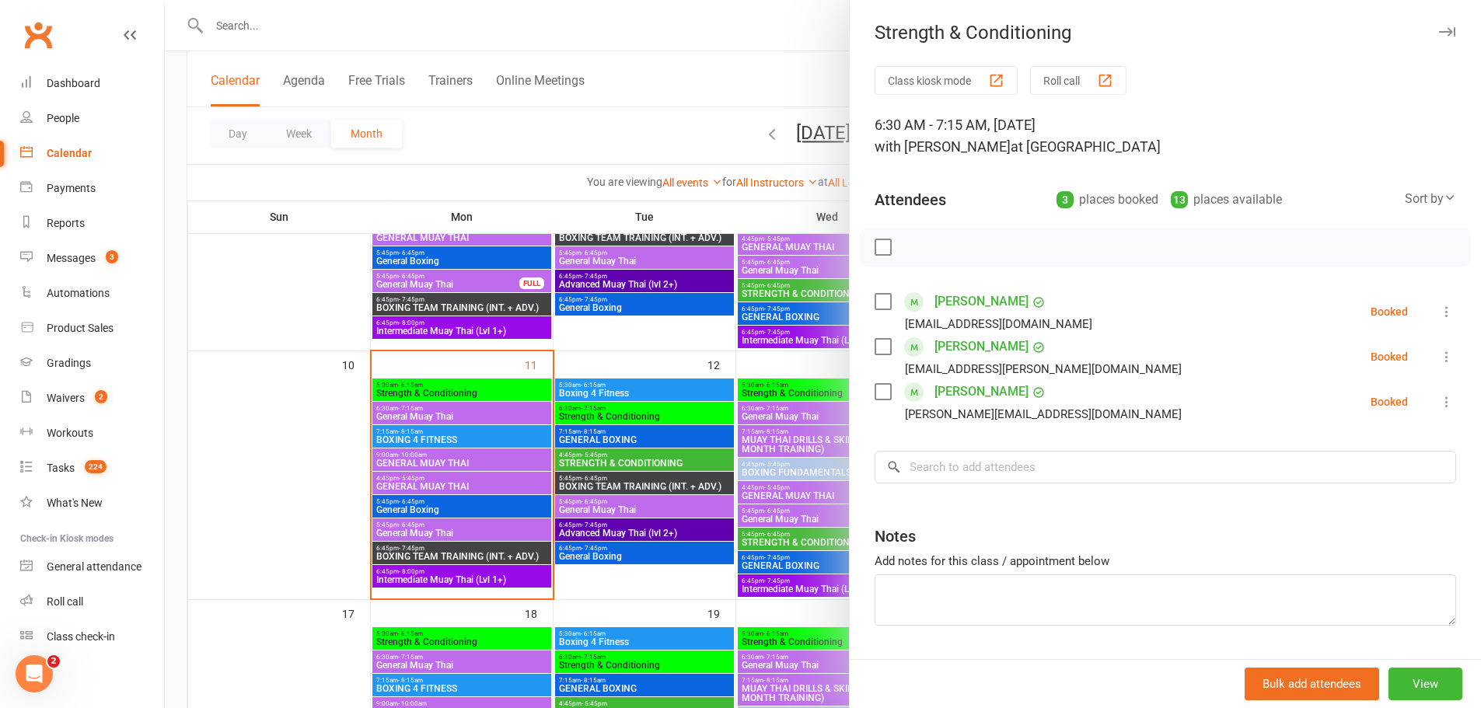
click at [613, 433] on div at bounding box center [823, 354] width 1316 height 708
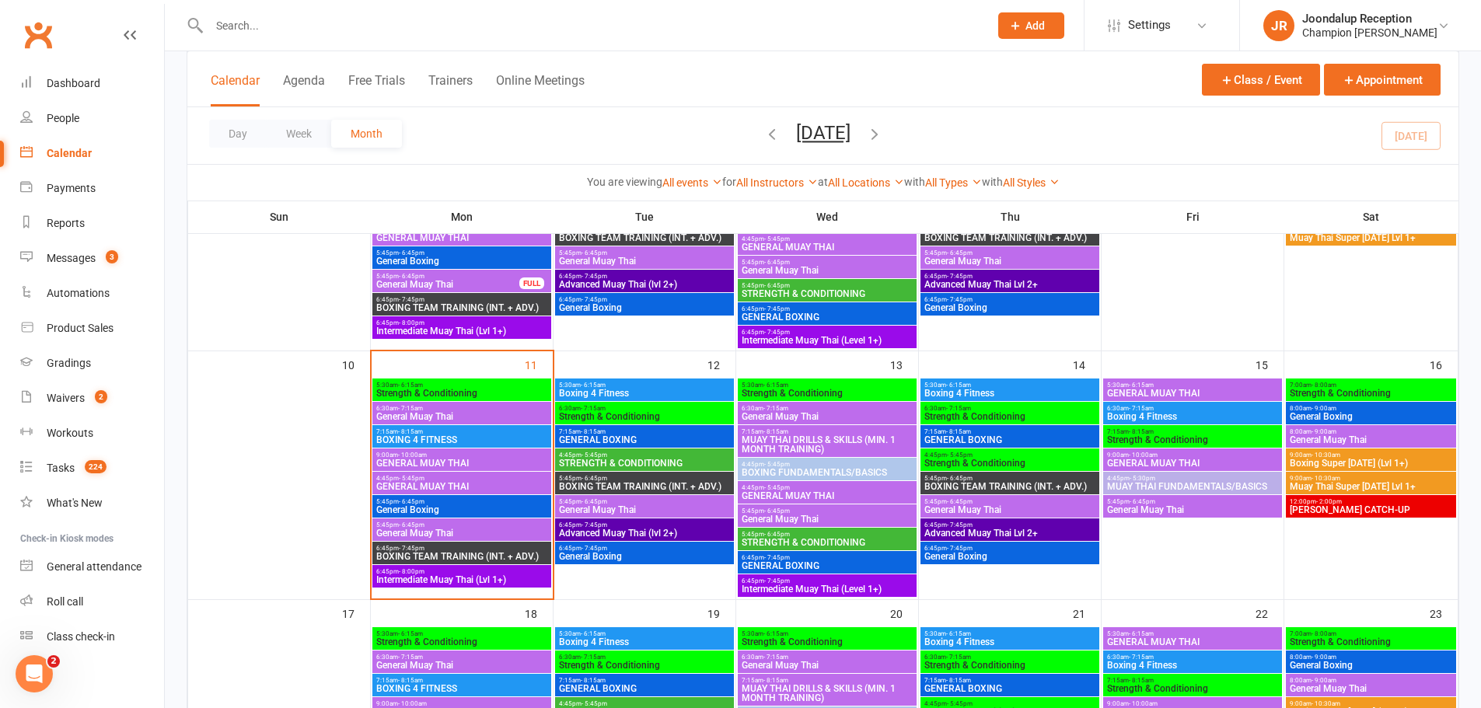
click at [613, 433] on span "7:15am - 8:15am" at bounding box center [644, 431] width 173 height 7
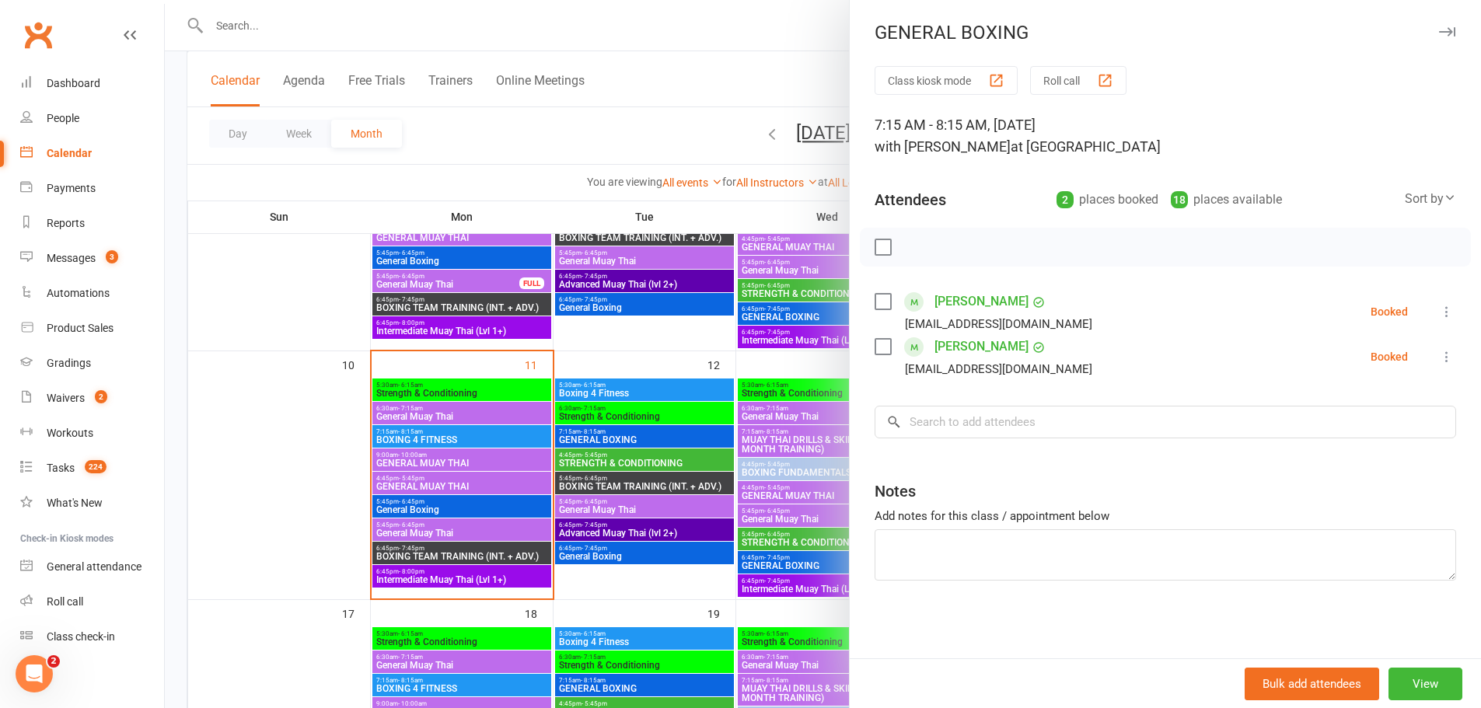
click at [613, 436] on div at bounding box center [823, 354] width 1316 height 708
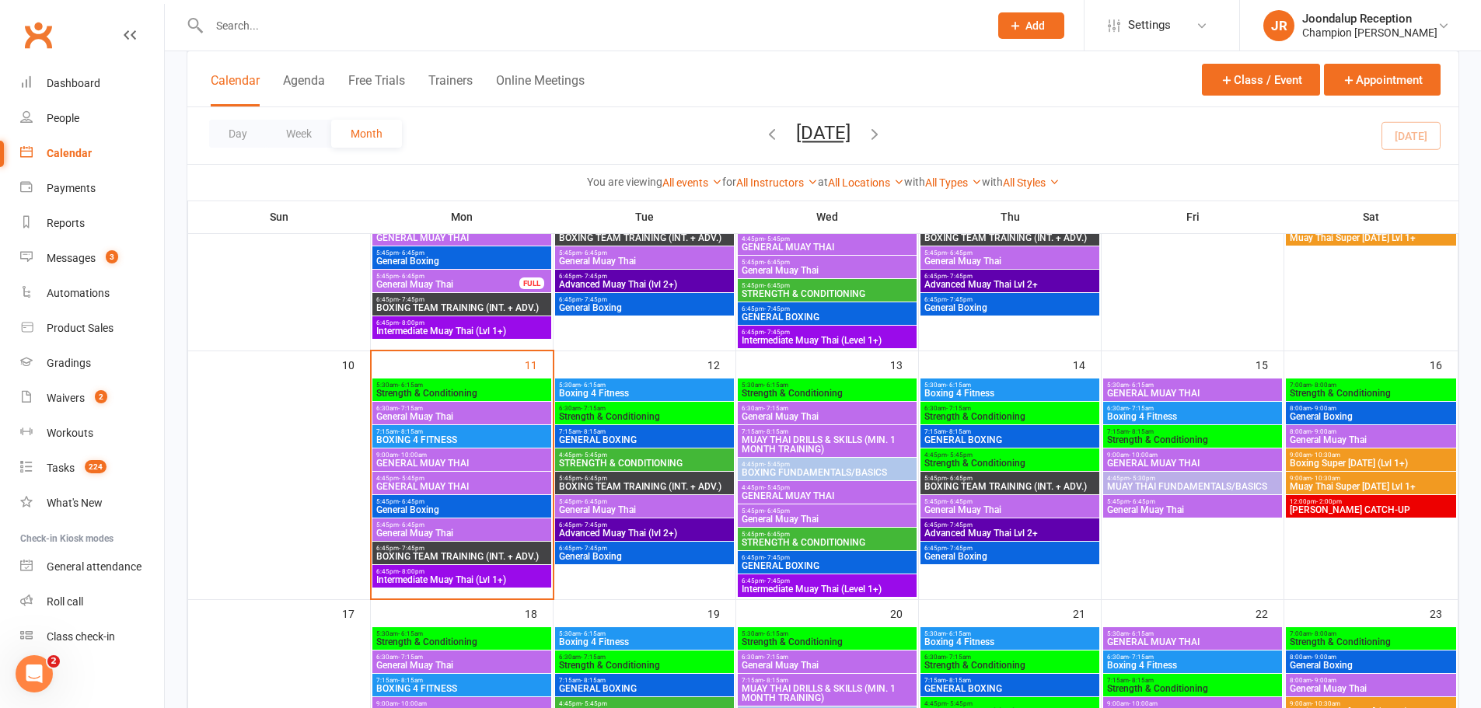
click at [619, 410] on span "6:30am - 7:15am" at bounding box center [644, 408] width 173 height 7
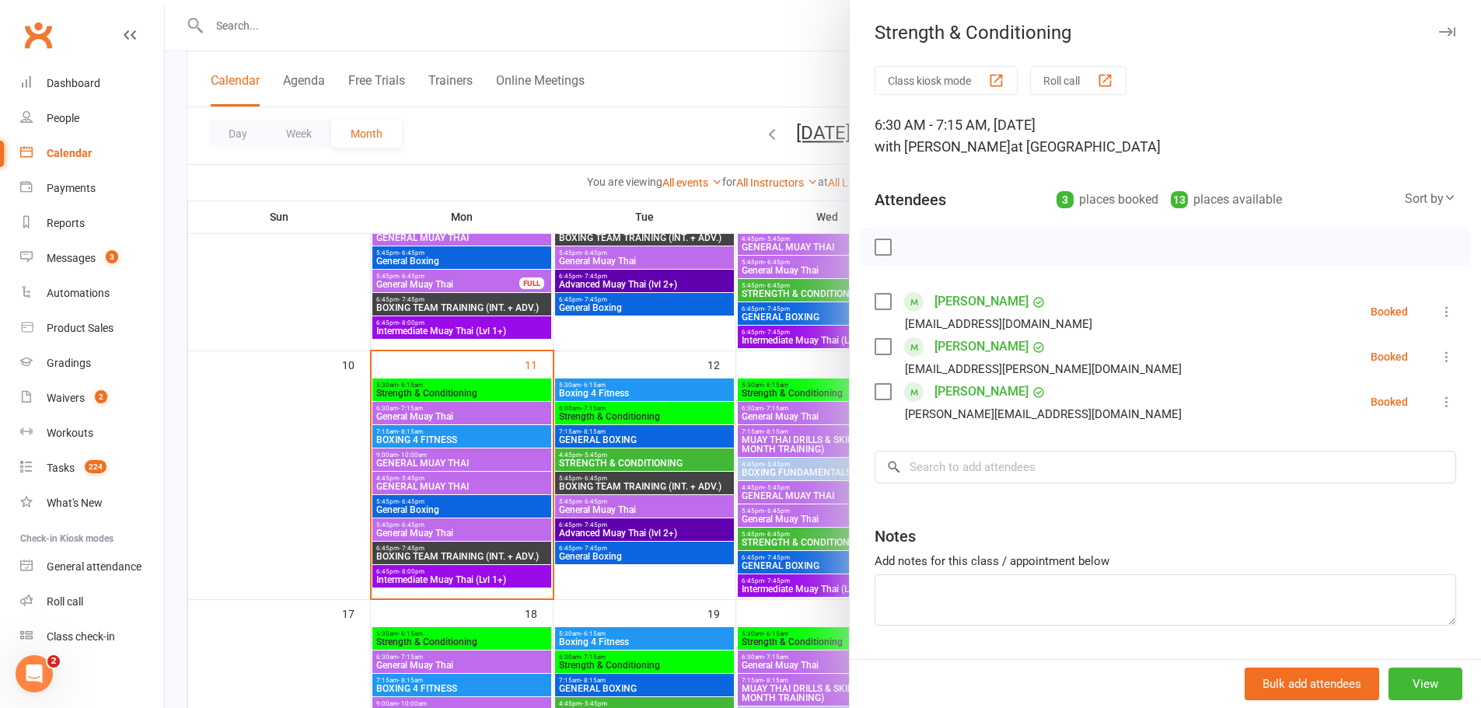
click at [622, 388] on div at bounding box center [823, 354] width 1316 height 708
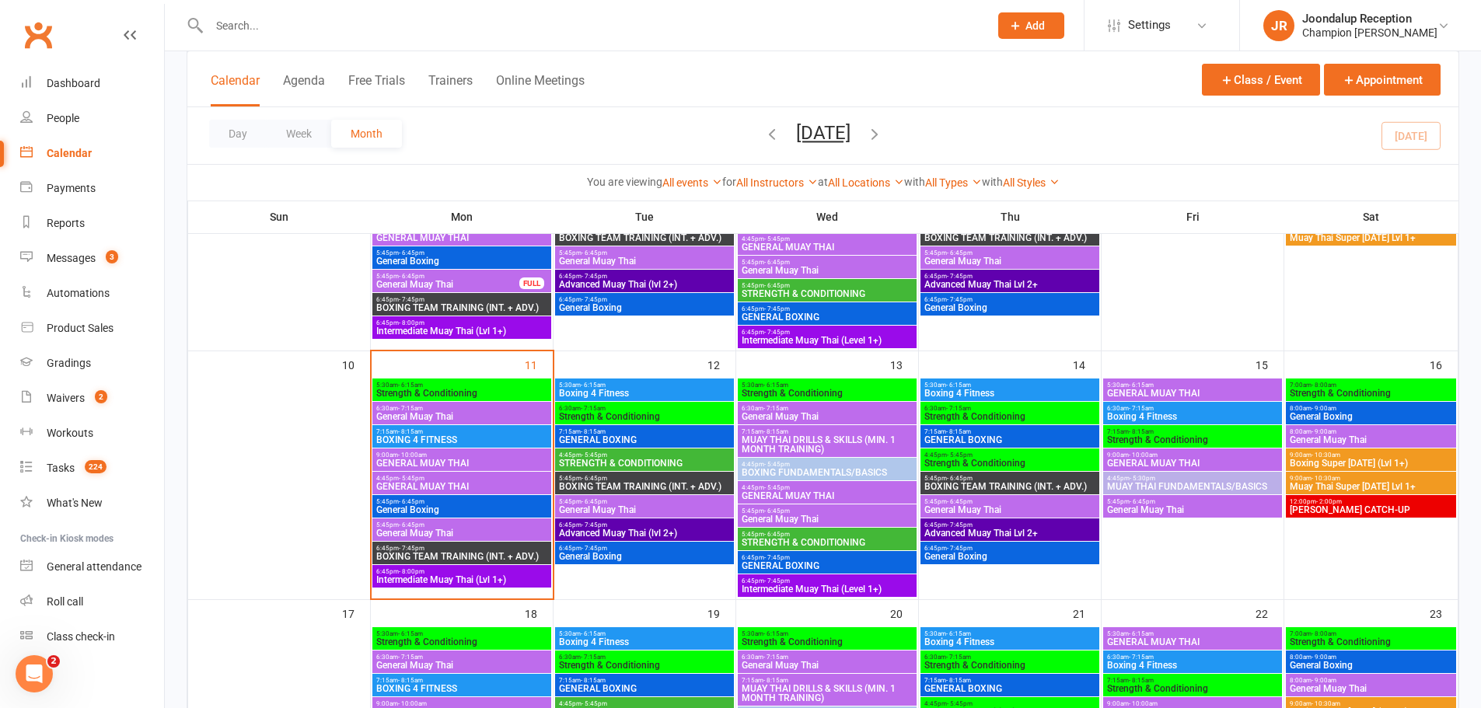
click at [622, 389] on span "Boxing 4 Fitness" at bounding box center [644, 393] width 173 height 9
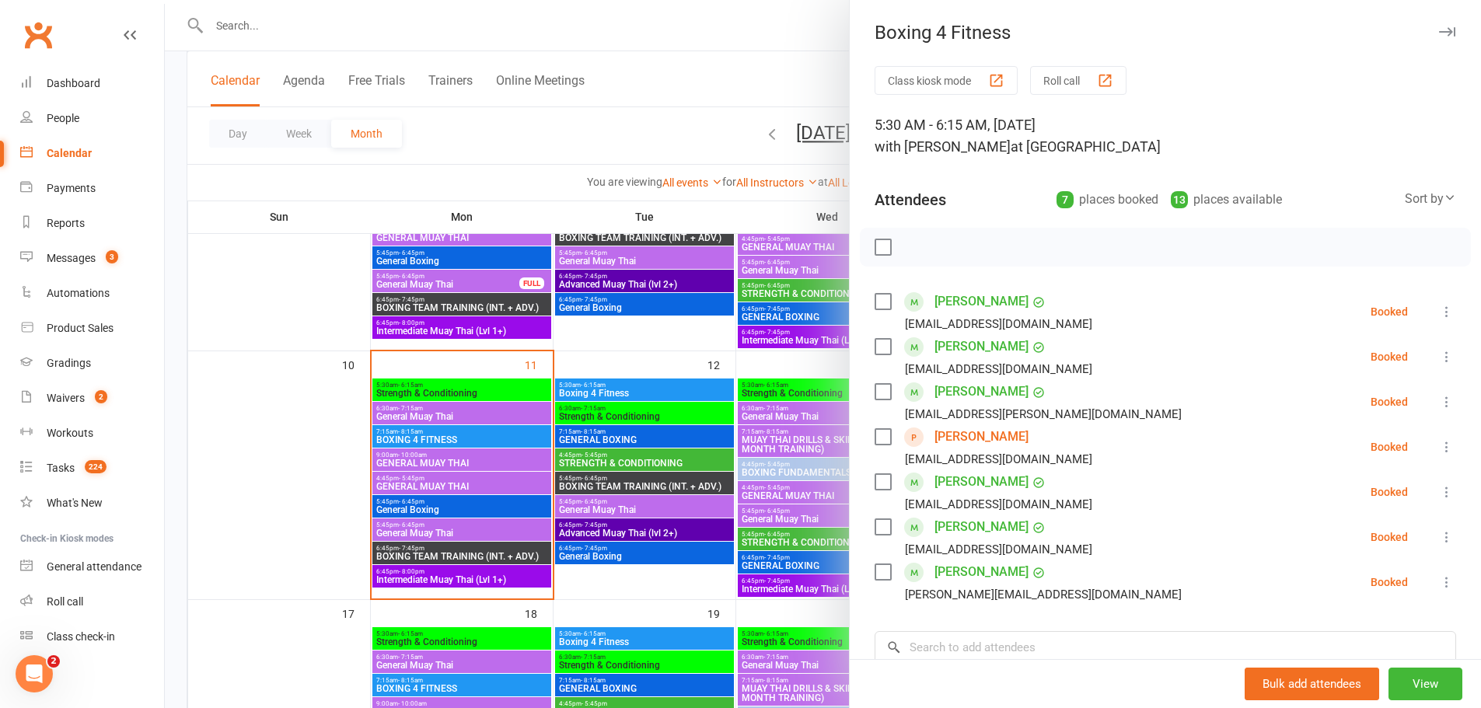
click at [610, 508] on div at bounding box center [823, 354] width 1316 height 708
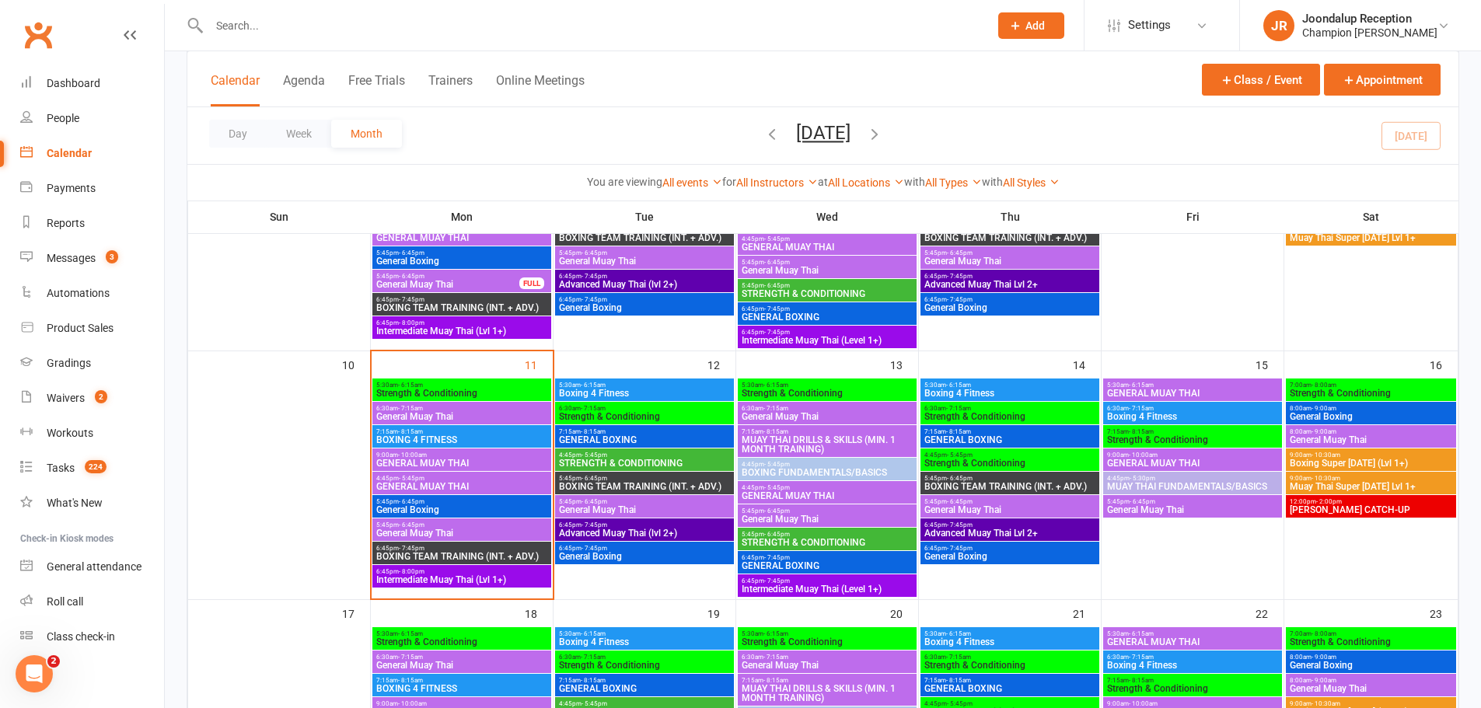
click at [613, 503] on span "5:45pm - 6:45pm" at bounding box center [644, 501] width 173 height 7
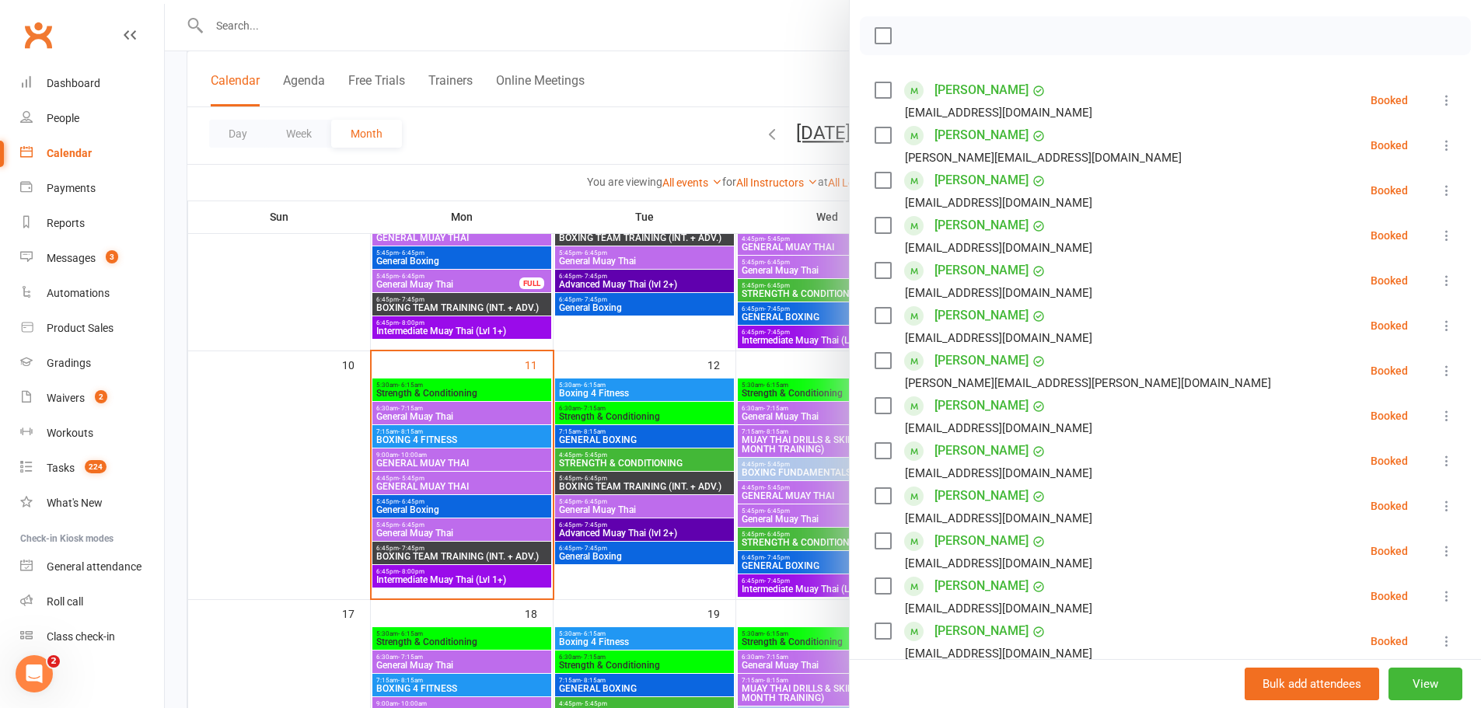
scroll to position [78, 0]
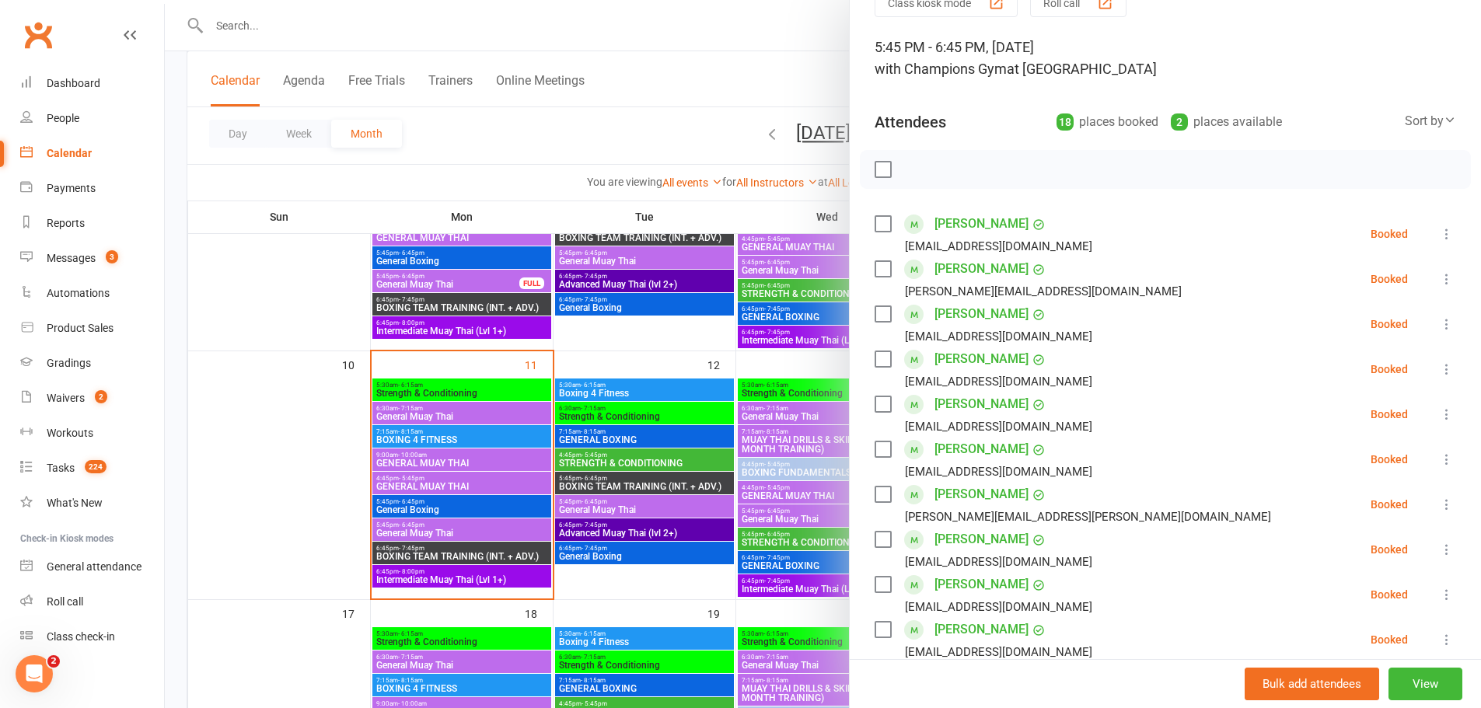
click at [609, 469] on div at bounding box center [823, 354] width 1316 height 708
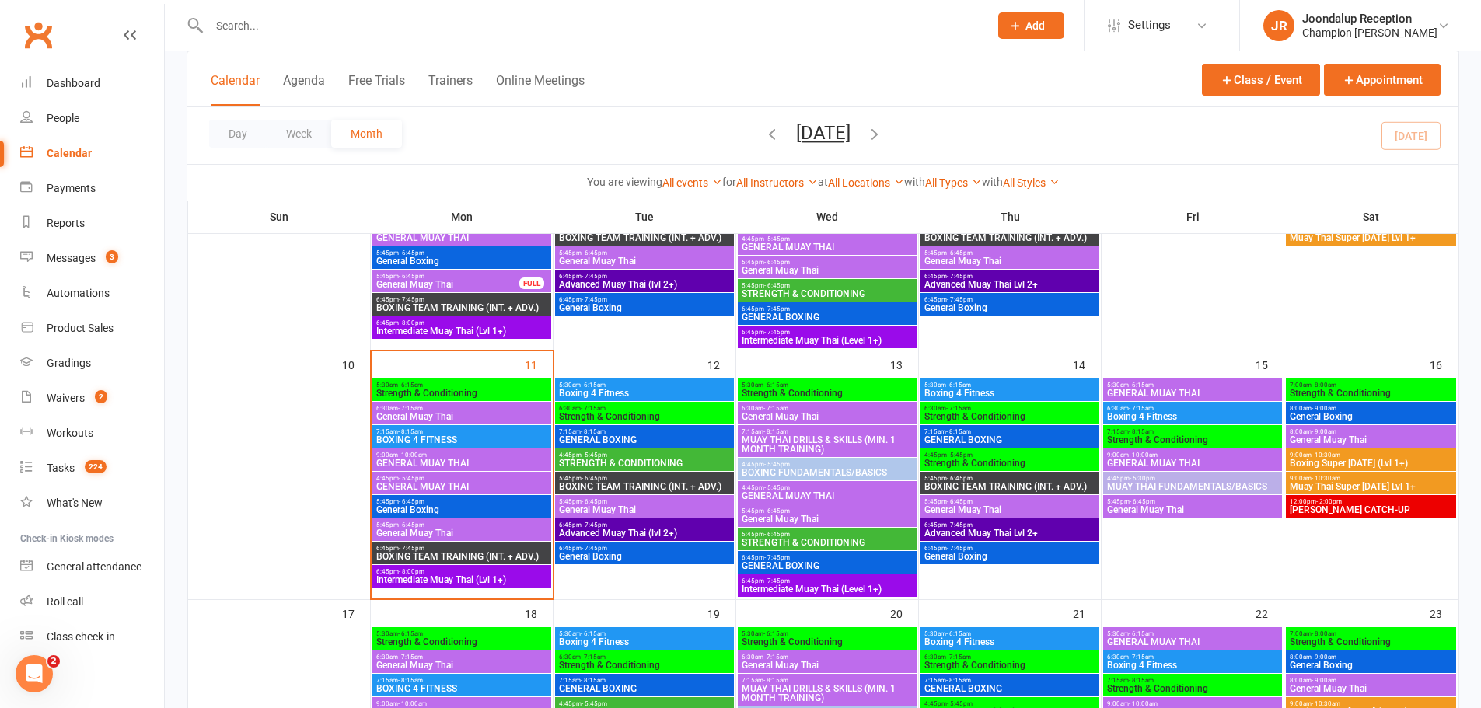
click at [637, 526] on span "6:45pm - 7:45pm" at bounding box center [644, 525] width 173 height 7
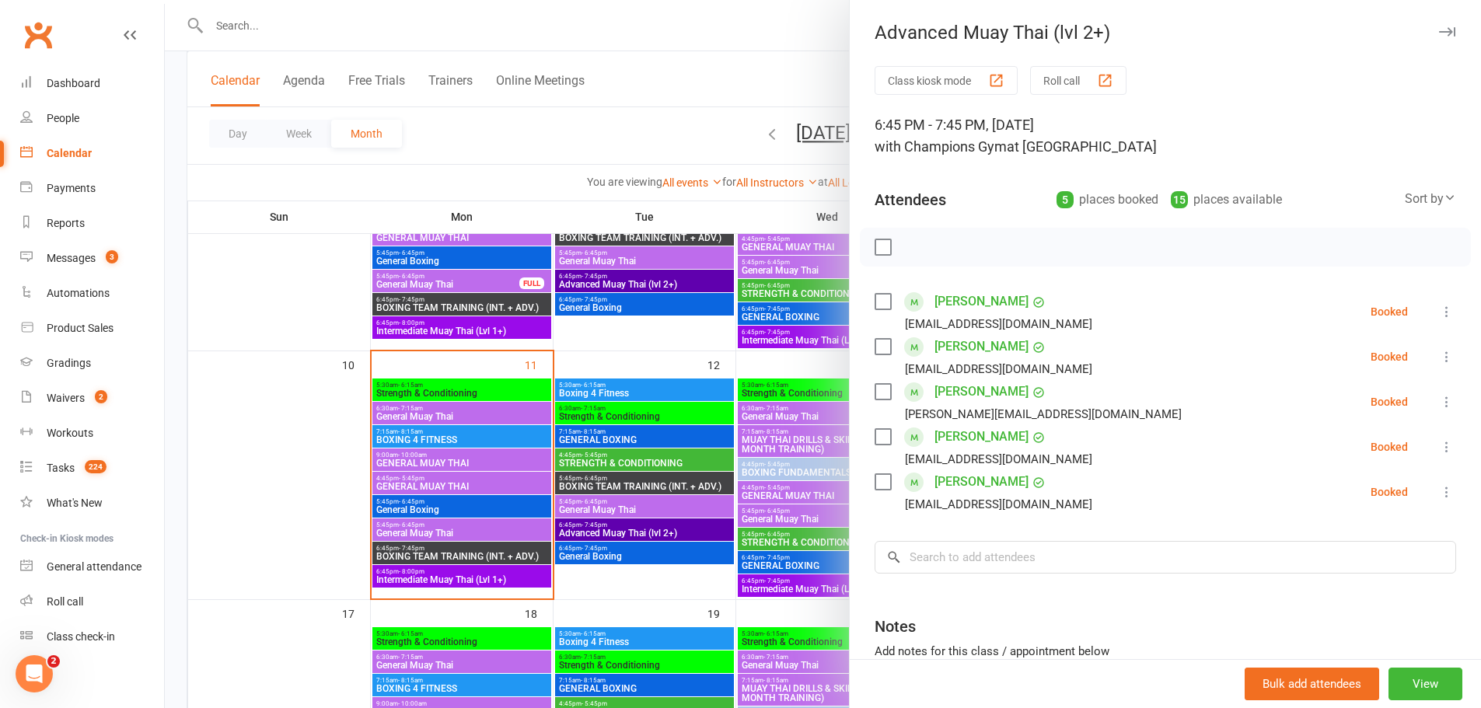
click at [637, 557] on div at bounding box center [823, 354] width 1316 height 708
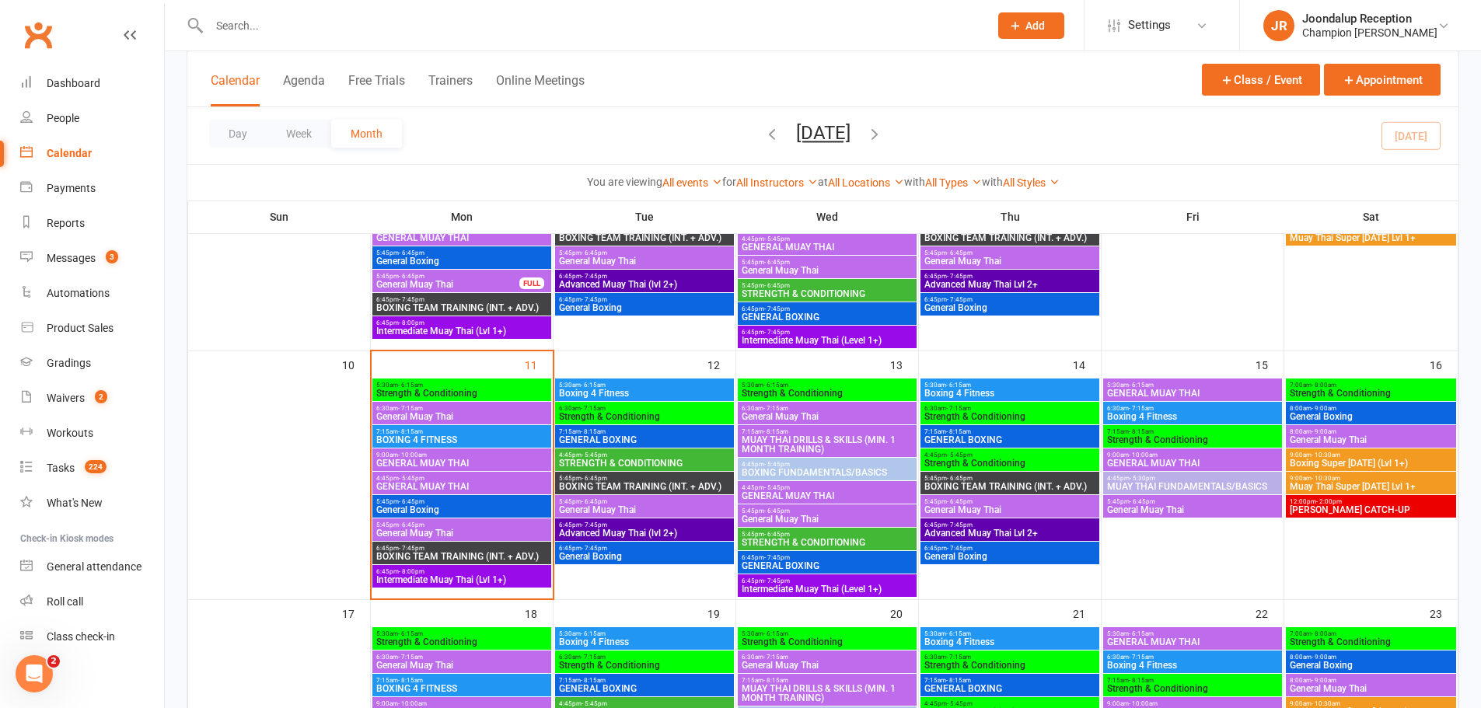
click at [647, 546] on span "6:45pm - 7:45pm" at bounding box center [644, 548] width 173 height 7
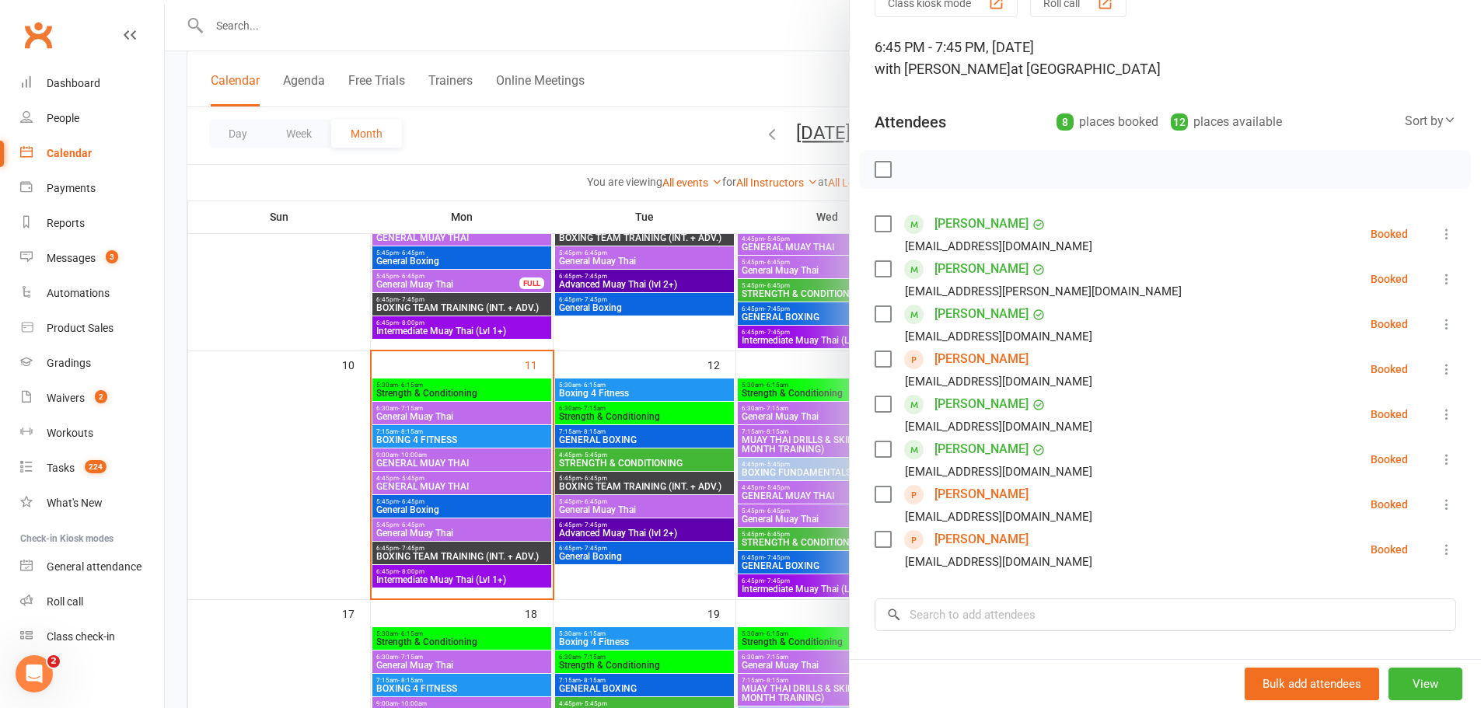
click at [564, 437] on div at bounding box center [823, 354] width 1316 height 708
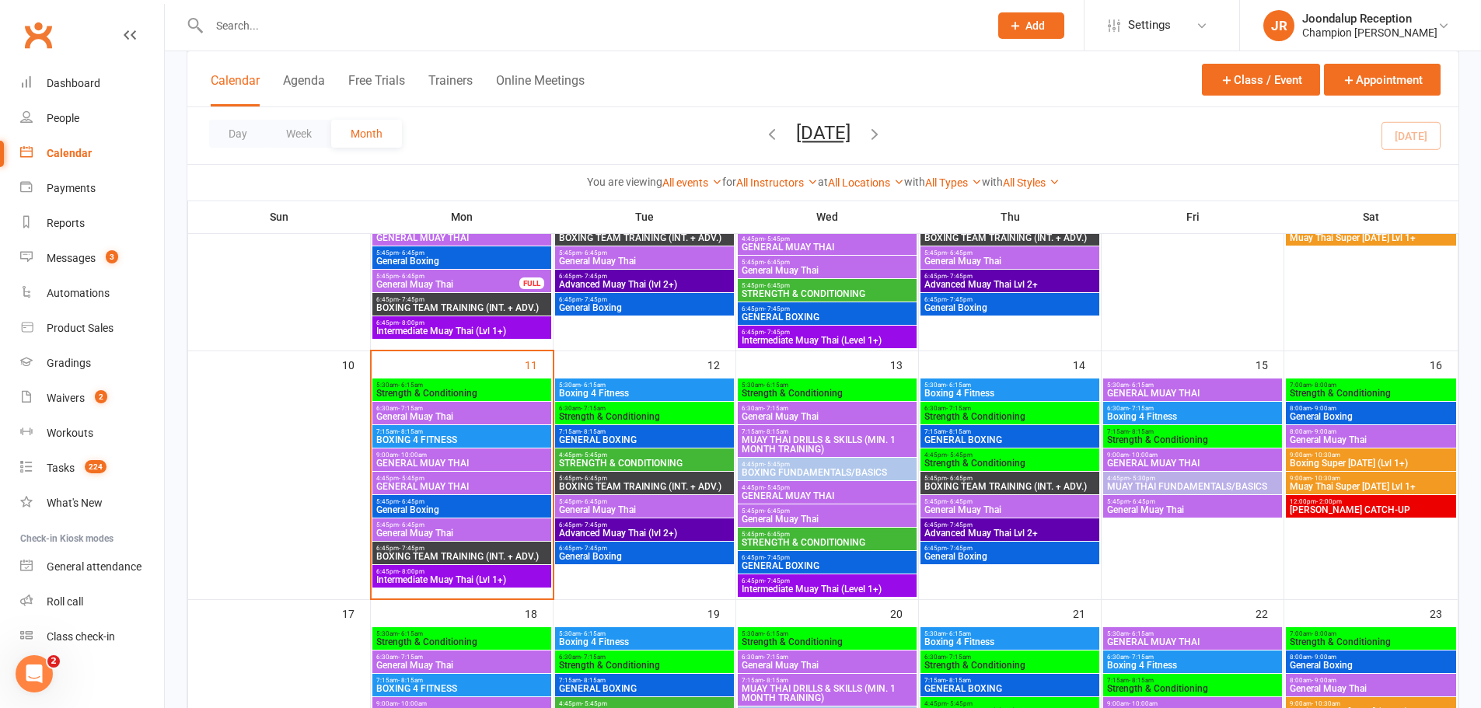
click at [1339, 498] on span "- 2:00pm" at bounding box center [1329, 501] width 26 height 7
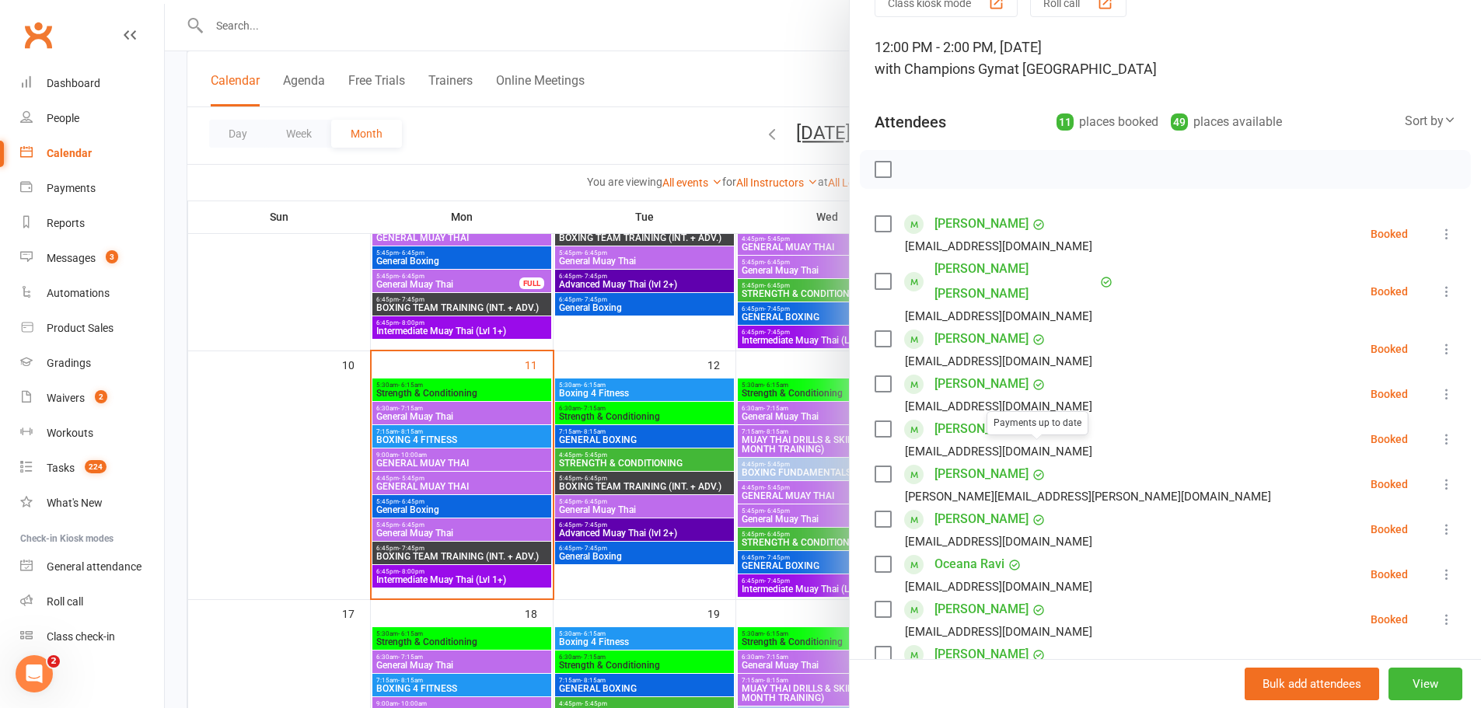
click at [642, 400] on div at bounding box center [823, 354] width 1316 height 708
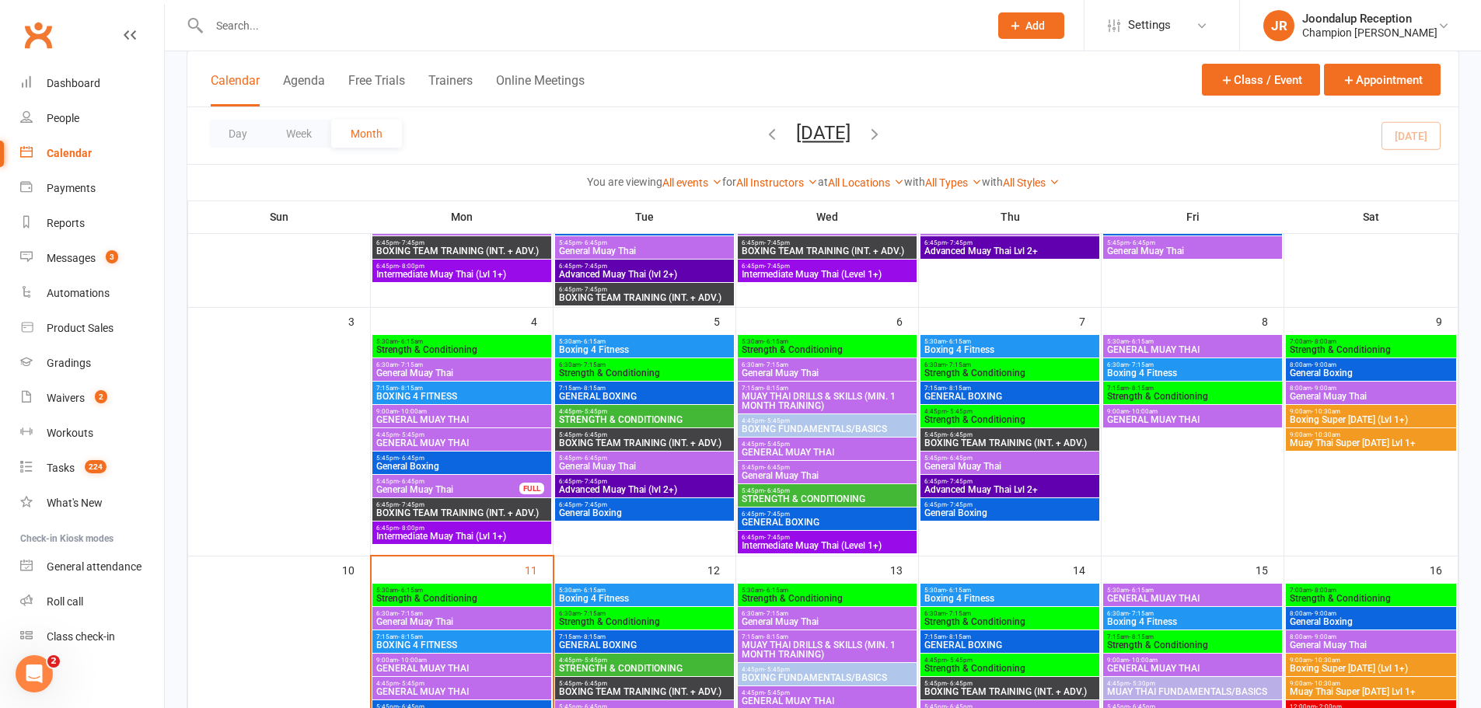
scroll to position [233, 0]
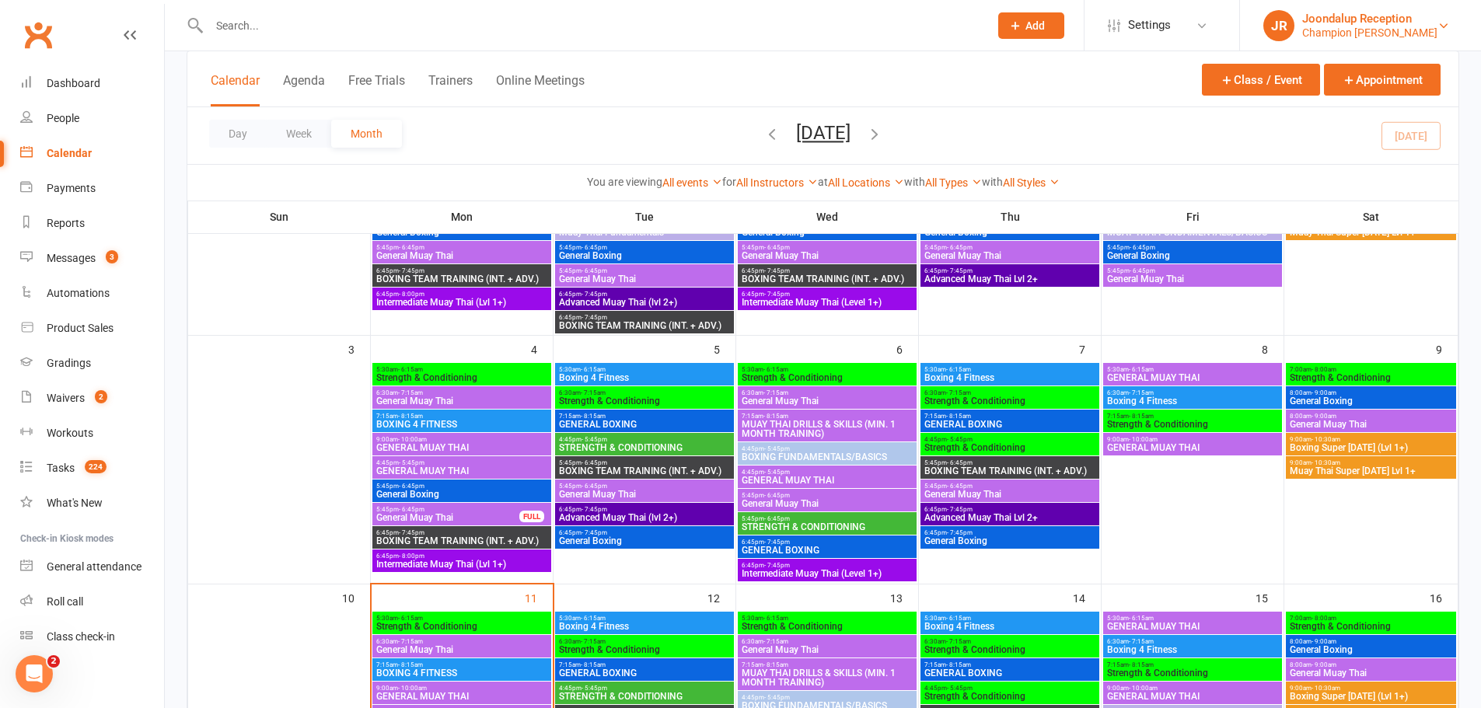
click at [1368, 32] on div "Champion [PERSON_NAME]" at bounding box center [1369, 33] width 135 height 14
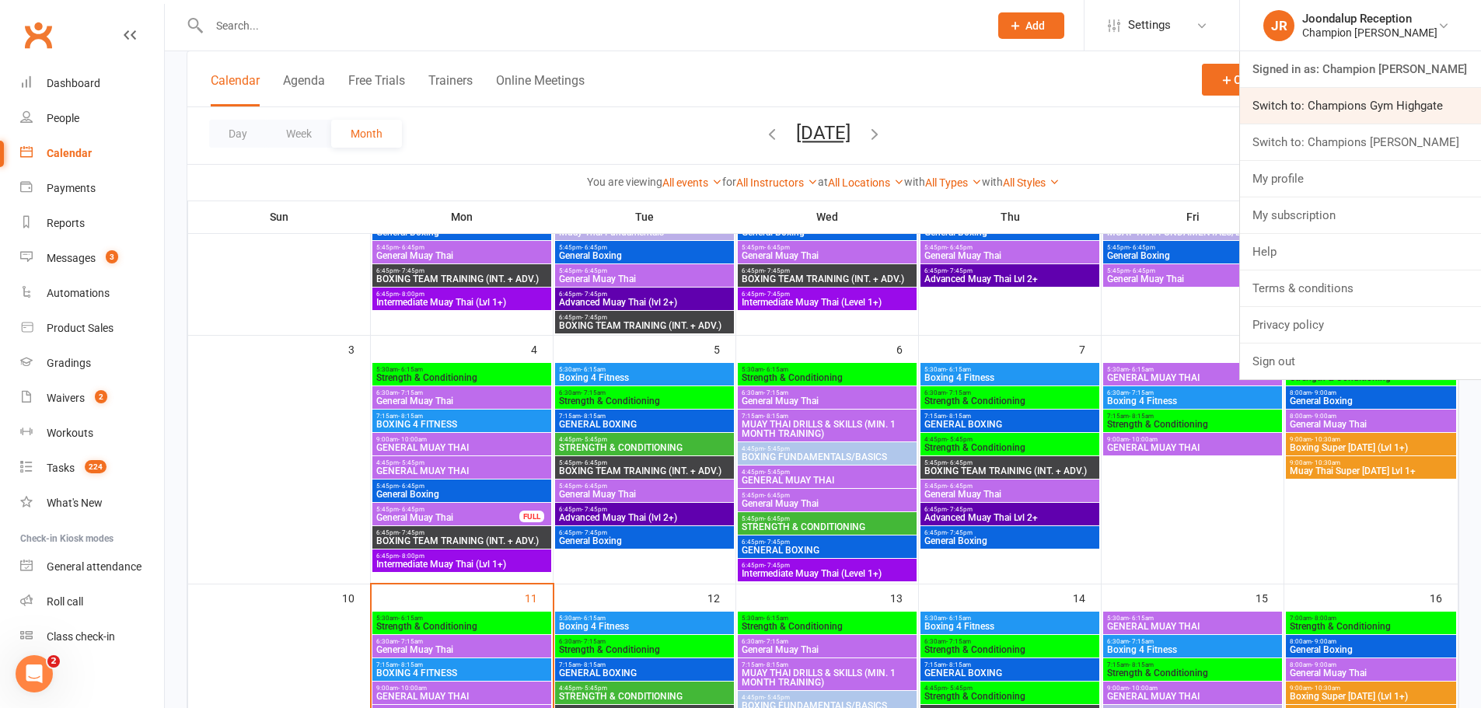
click at [1391, 99] on link "Switch to: Champions Gym Highgate" at bounding box center [1360, 106] width 241 height 36
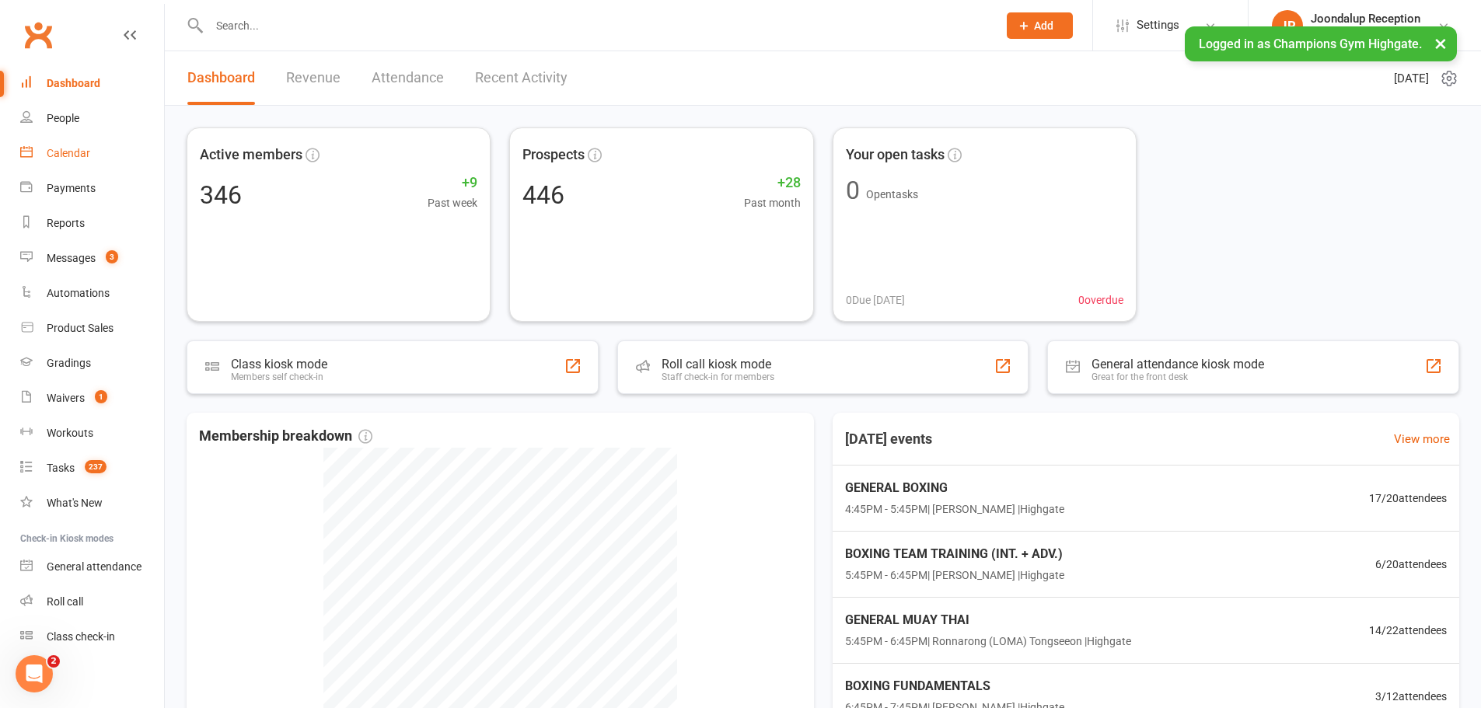
click at [69, 144] on link "Calendar" at bounding box center [92, 153] width 144 height 35
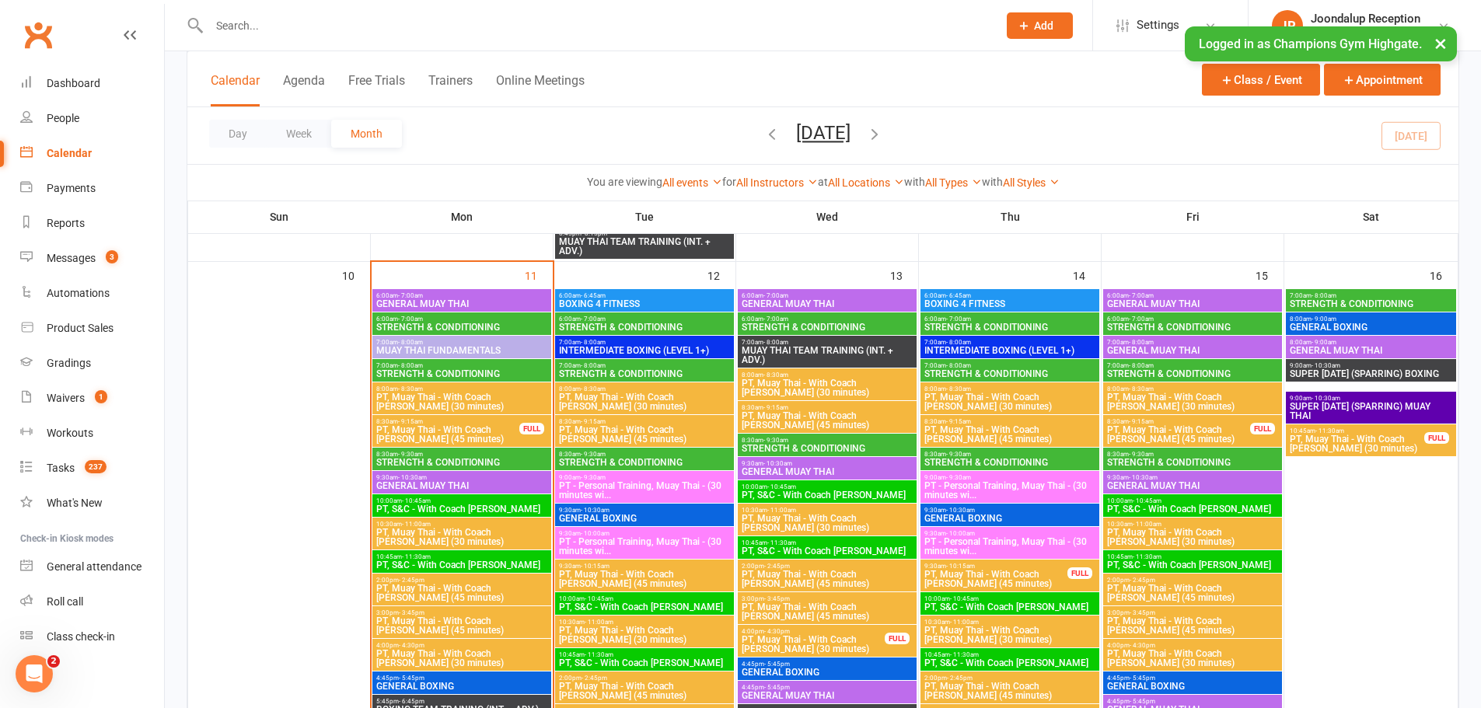
scroll to position [1399, 0]
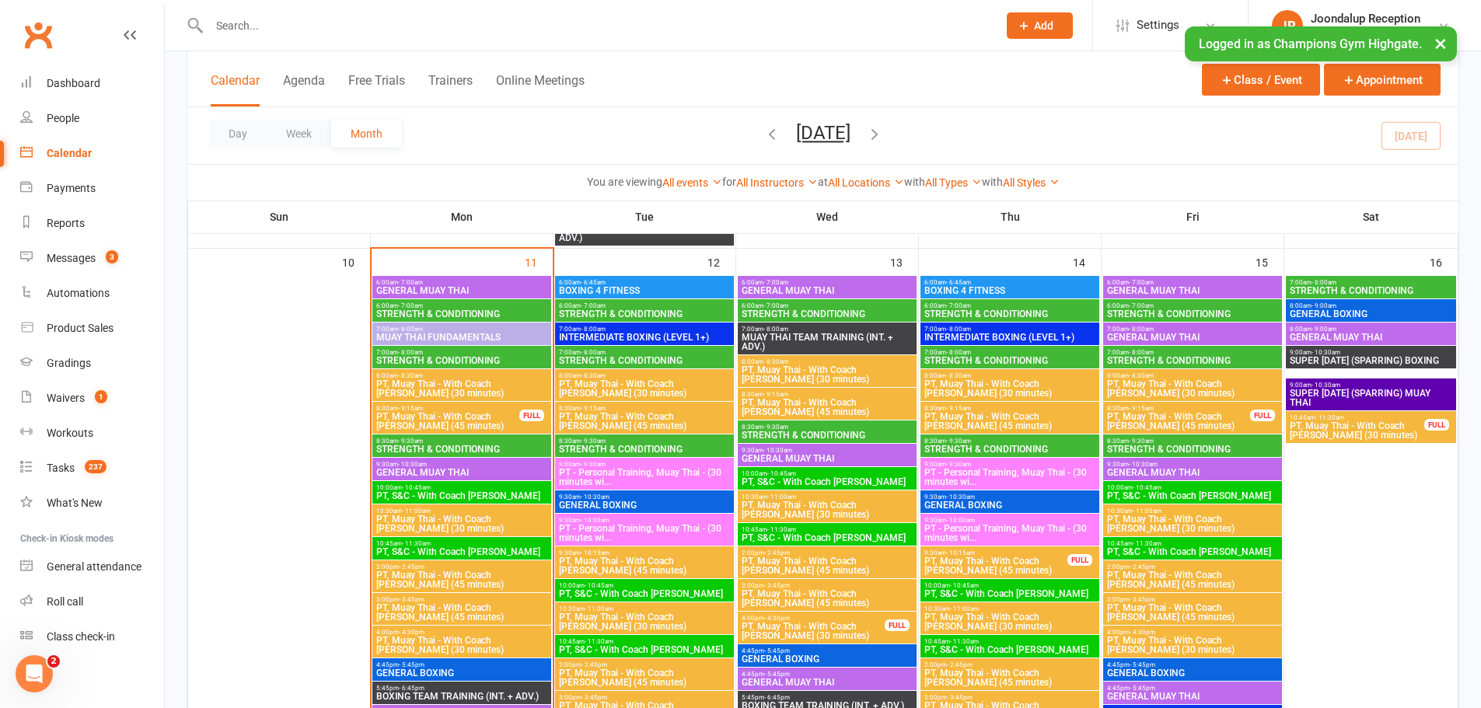
click at [1450, 36] on button "×" at bounding box center [1440, 42] width 28 height 33
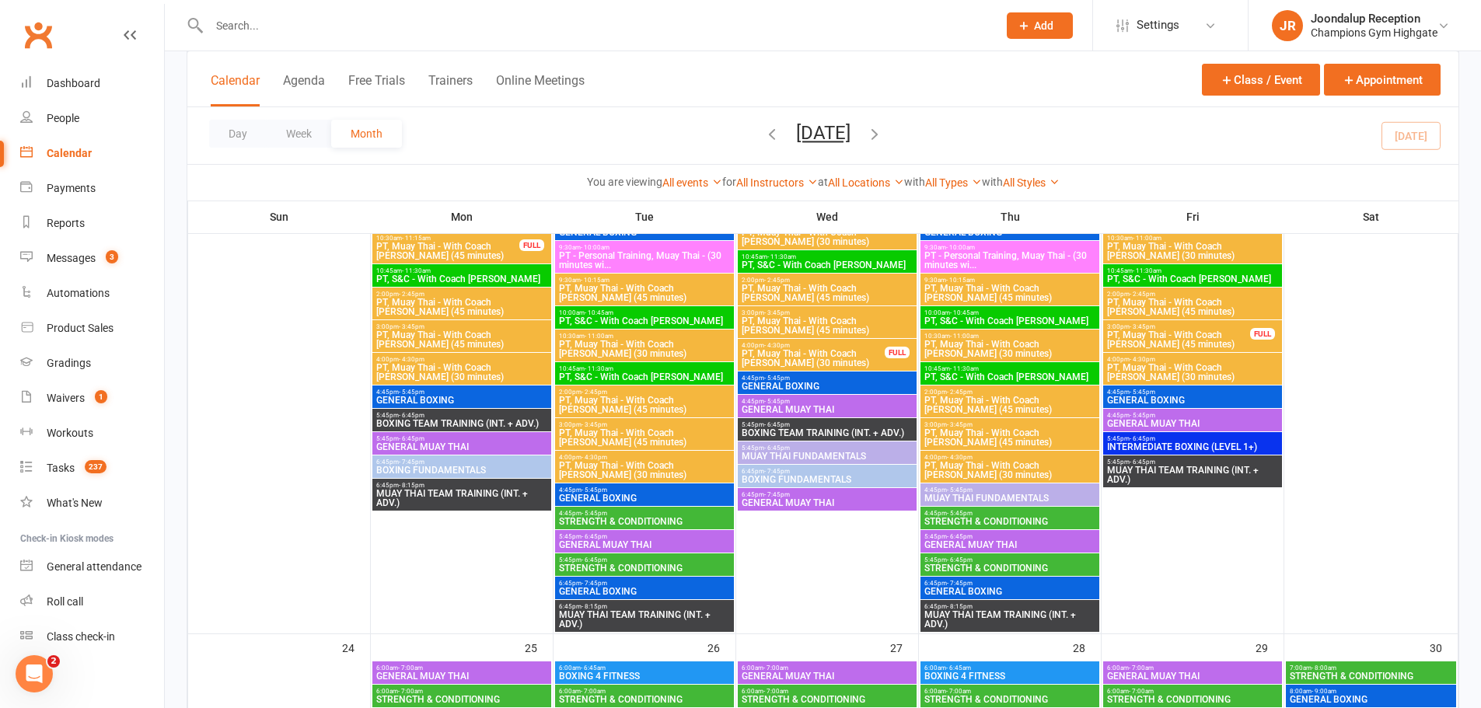
scroll to position [2332, 0]
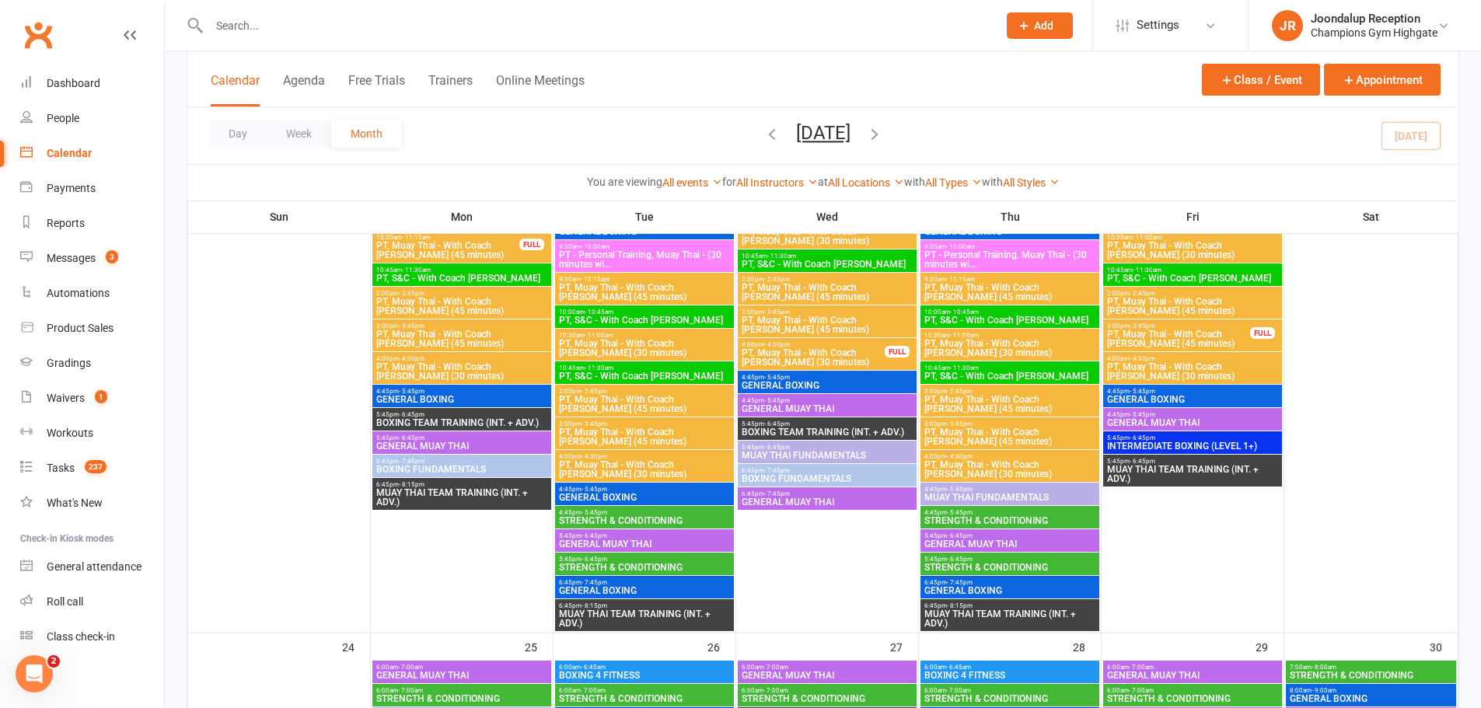
click at [692, 518] on span "STRENGTH & CONDITIONING" at bounding box center [644, 520] width 173 height 9
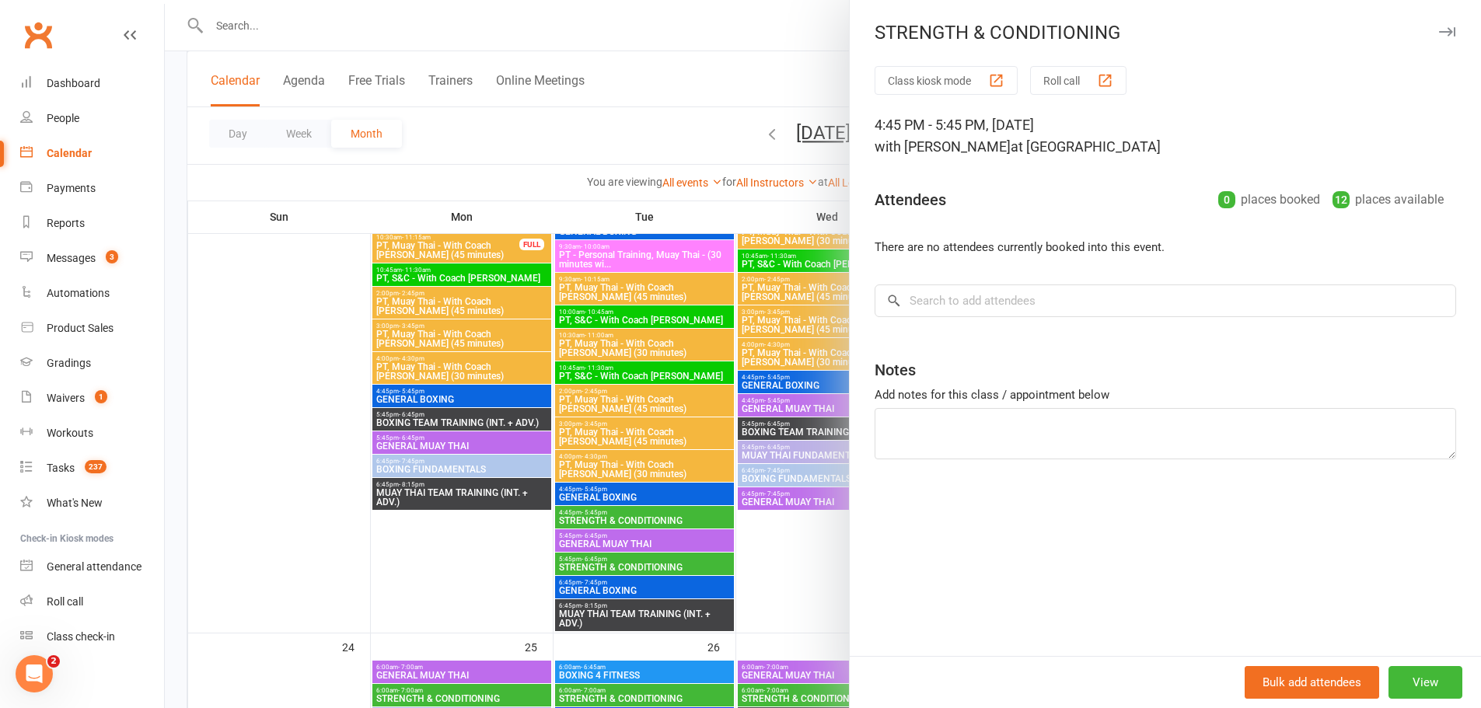
click at [647, 504] on div at bounding box center [823, 354] width 1316 height 708
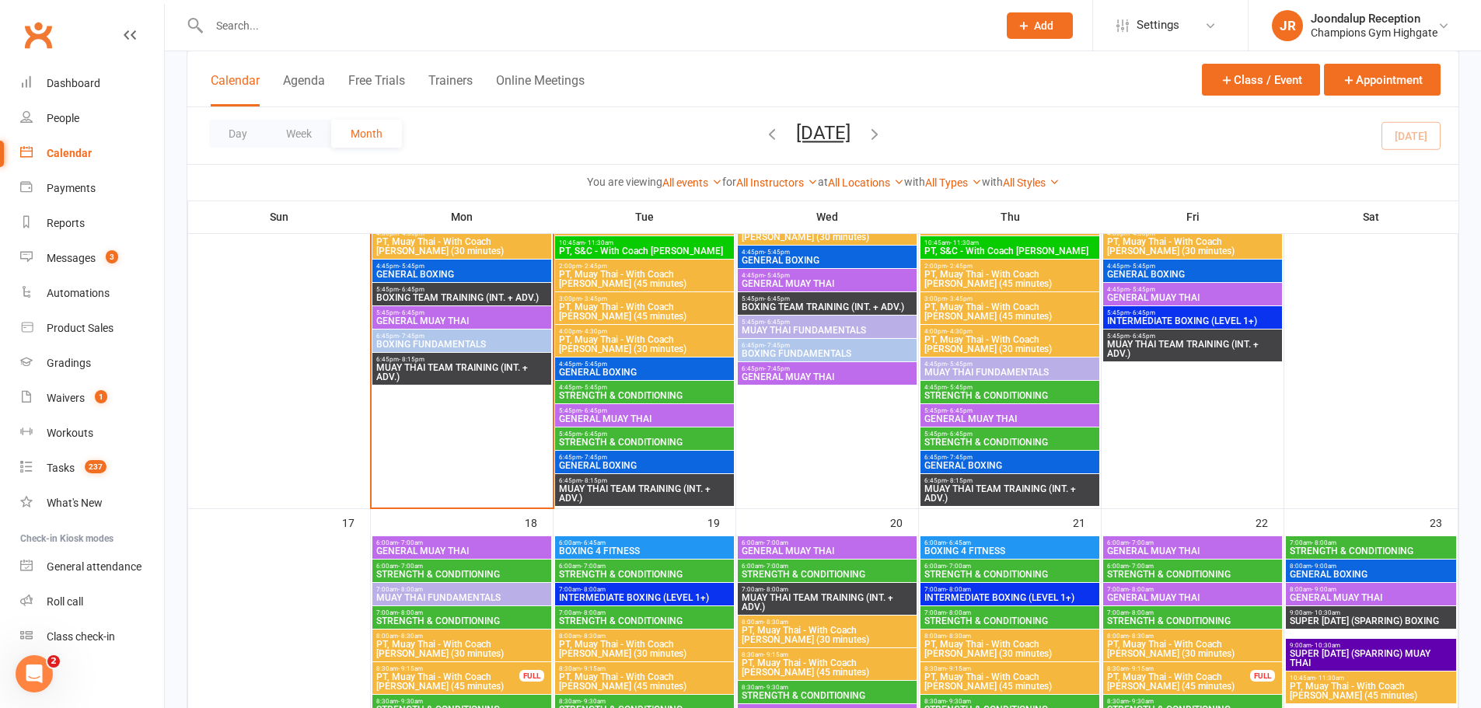
scroll to position [1632, 0]
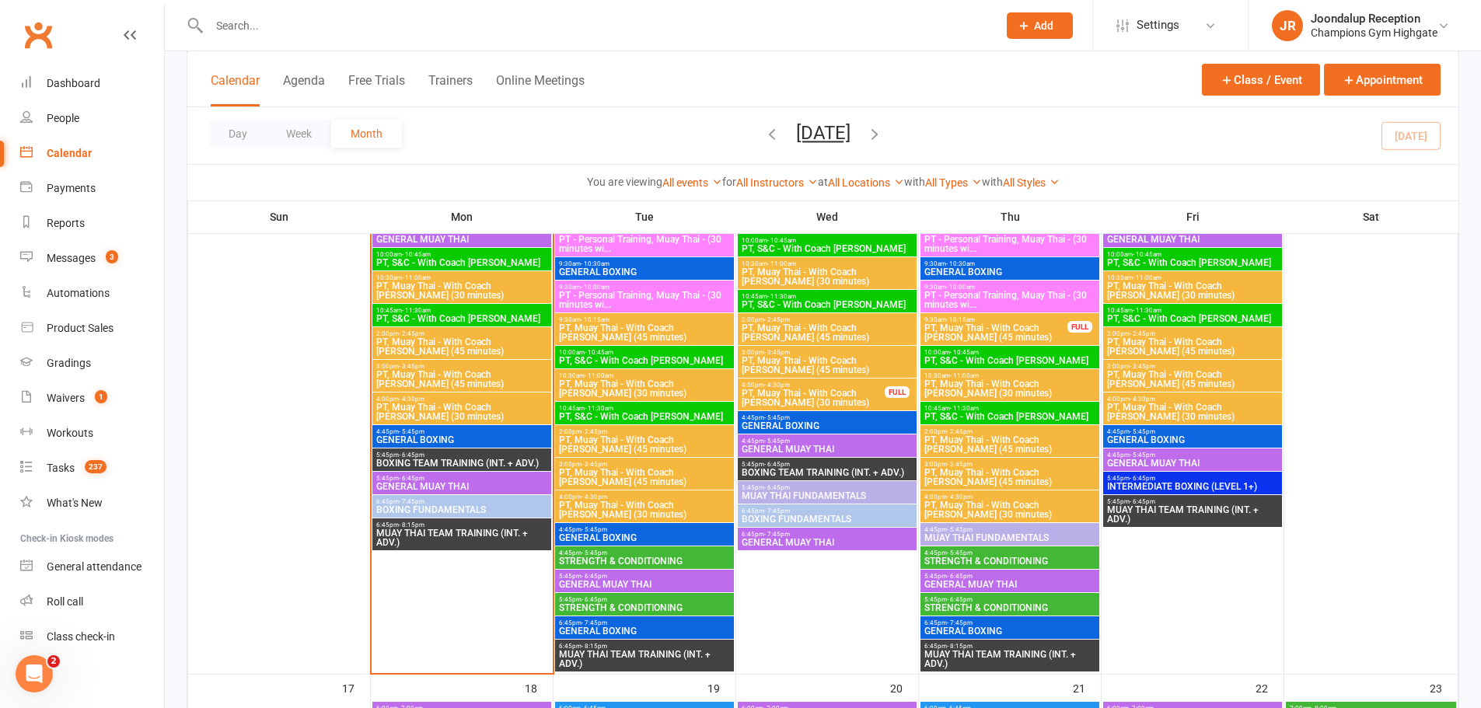
click at [958, 533] on span "MUAY THAI FUNDAMENTALS" at bounding box center [1009, 537] width 173 height 9
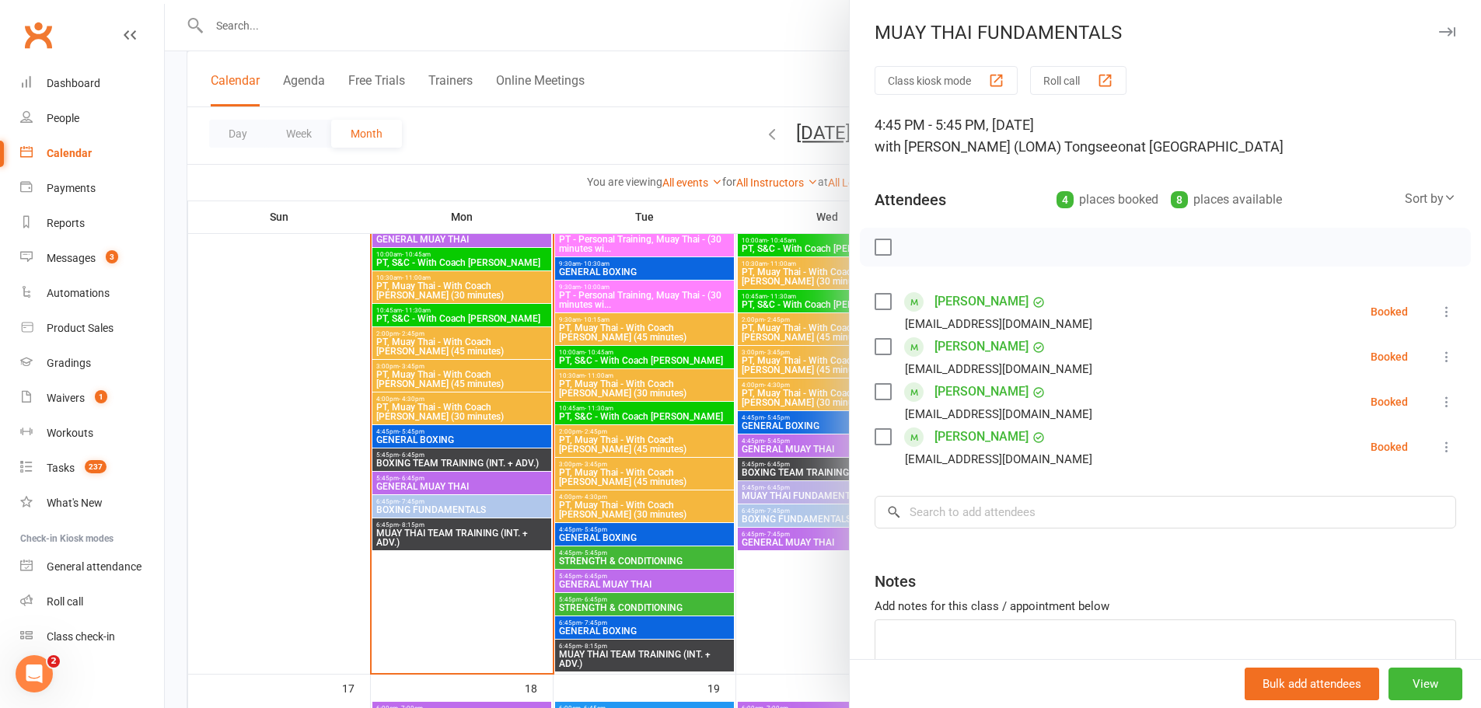
click at [833, 618] on div at bounding box center [823, 354] width 1316 height 708
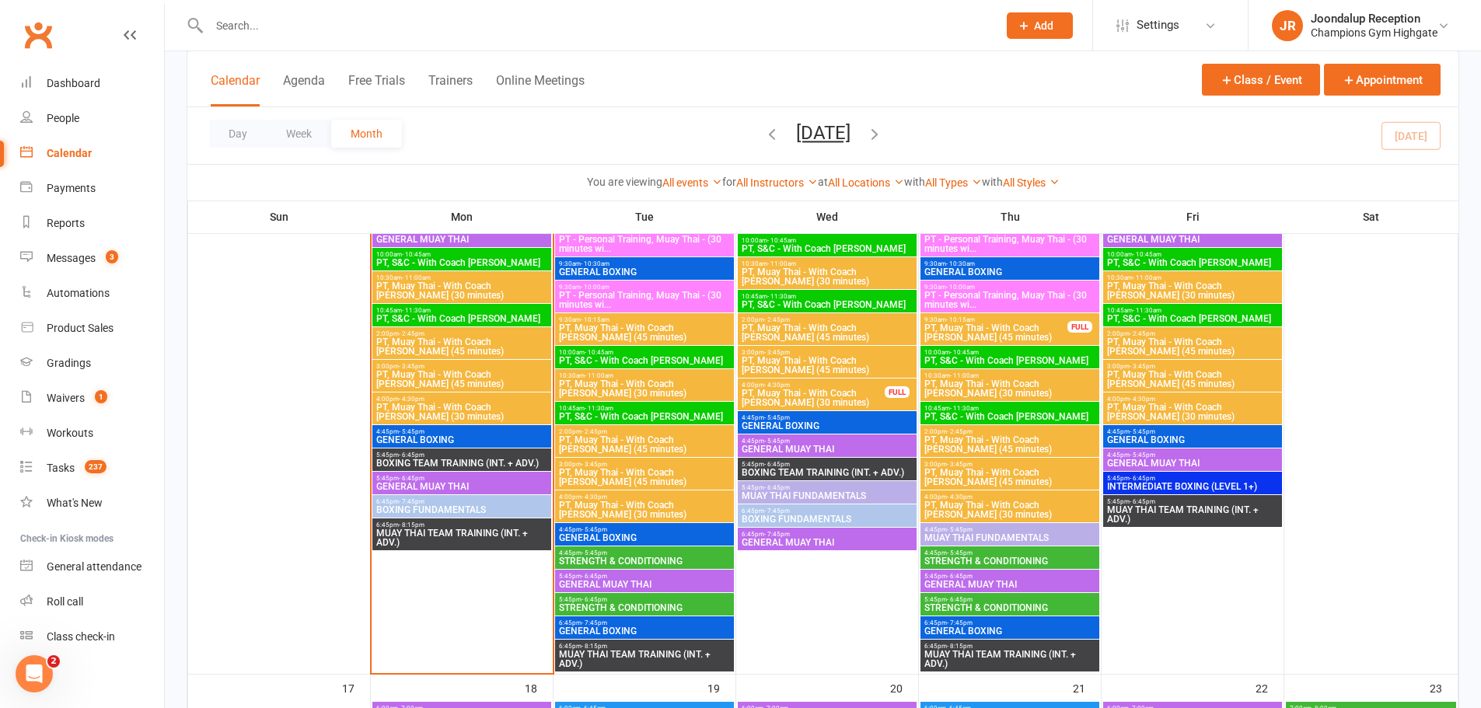
click at [1000, 551] on span "4:45pm - 5:45pm" at bounding box center [1009, 553] width 173 height 7
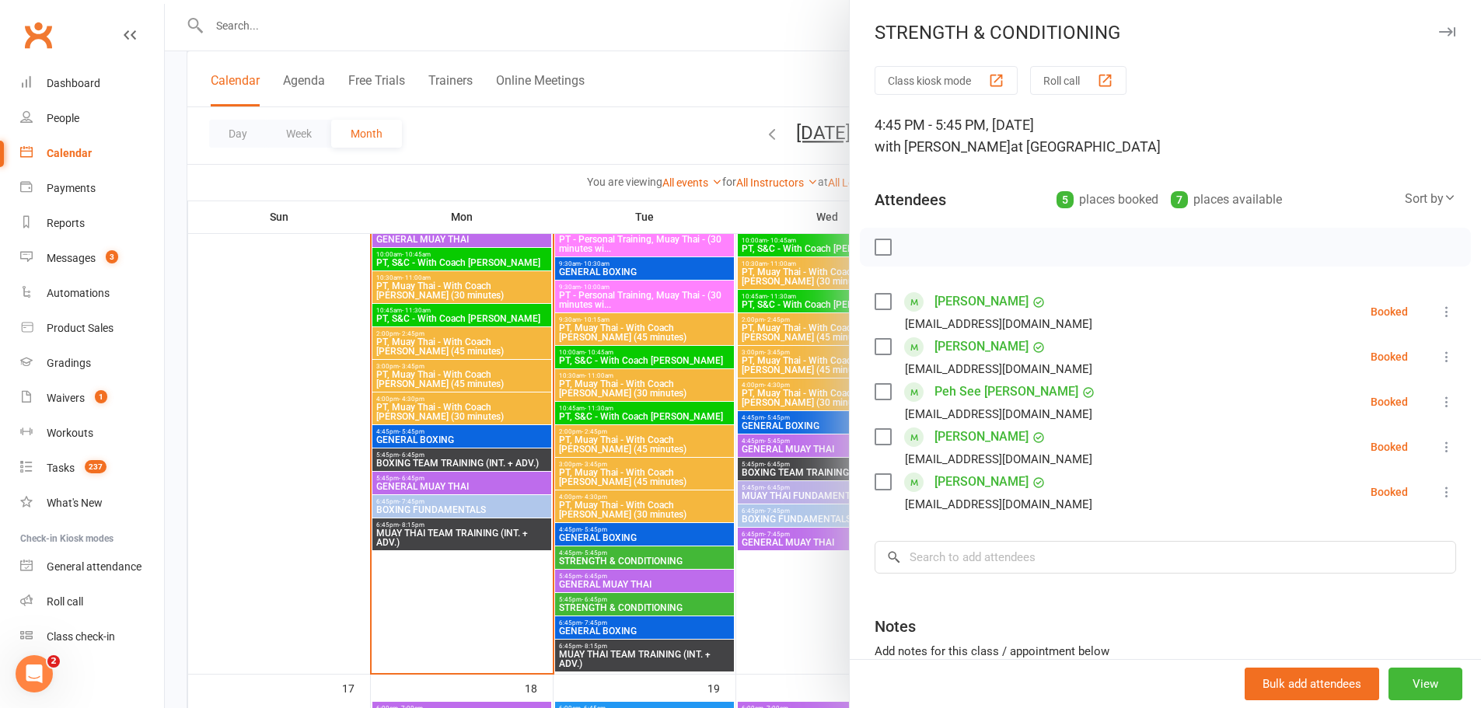
click at [812, 582] on div at bounding box center [823, 354] width 1316 height 708
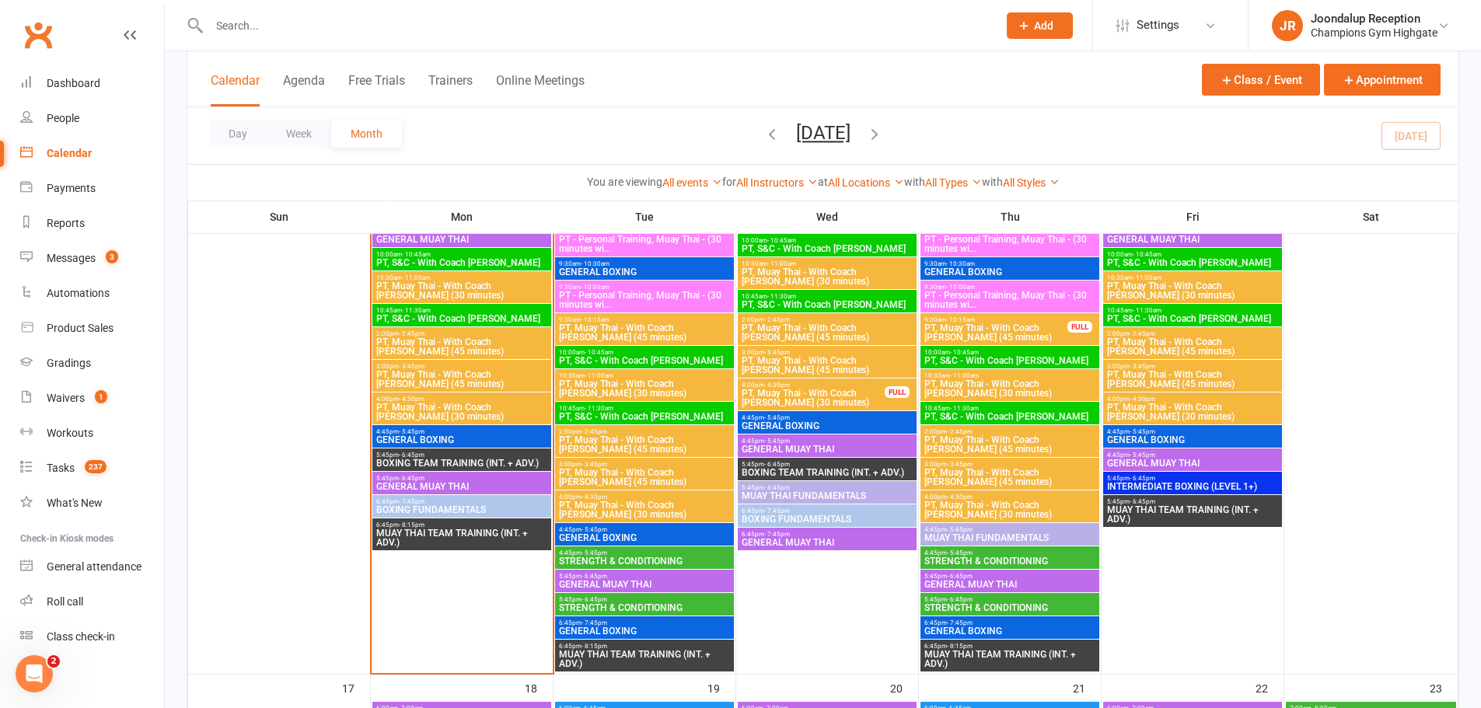
scroll to position [1710, 0]
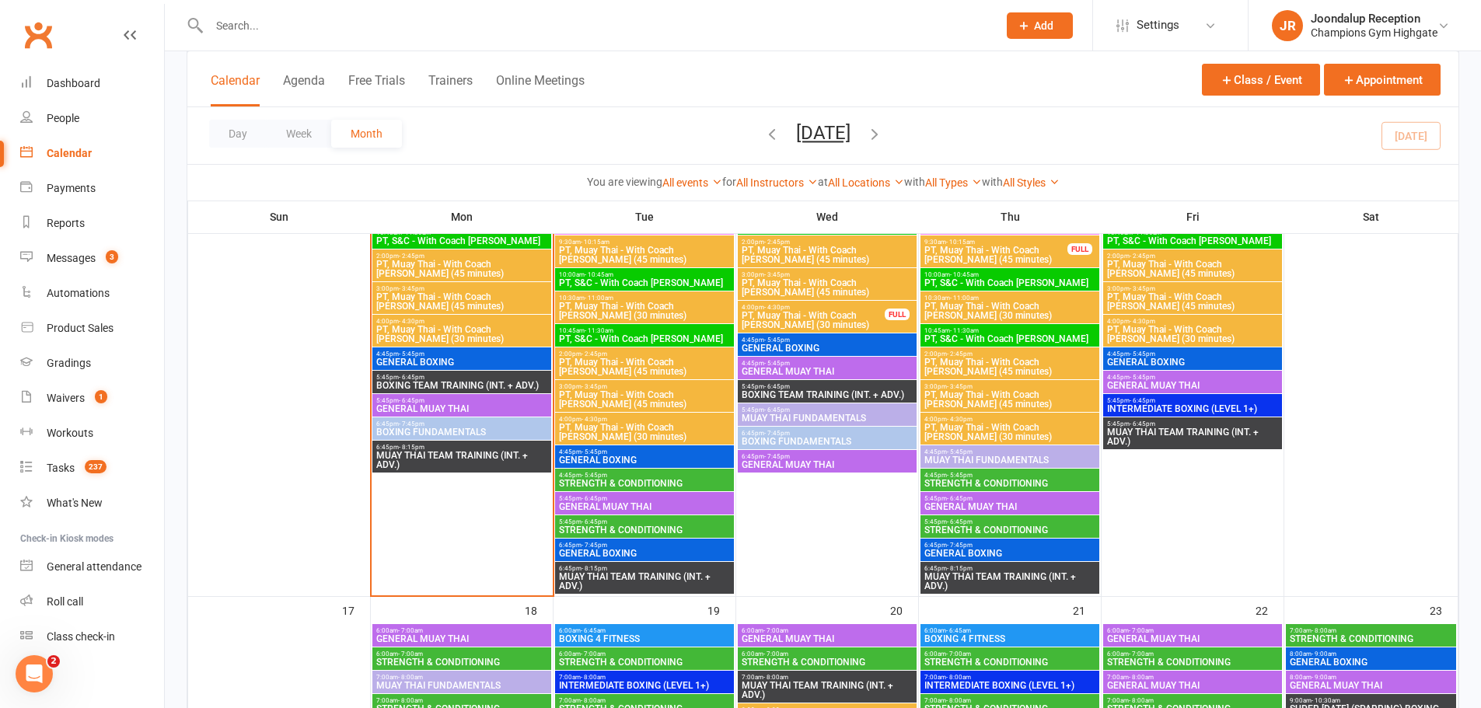
click at [1008, 498] on span "5:45pm - 6:45pm" at bounding box center [1009, 498] width 173 height 7
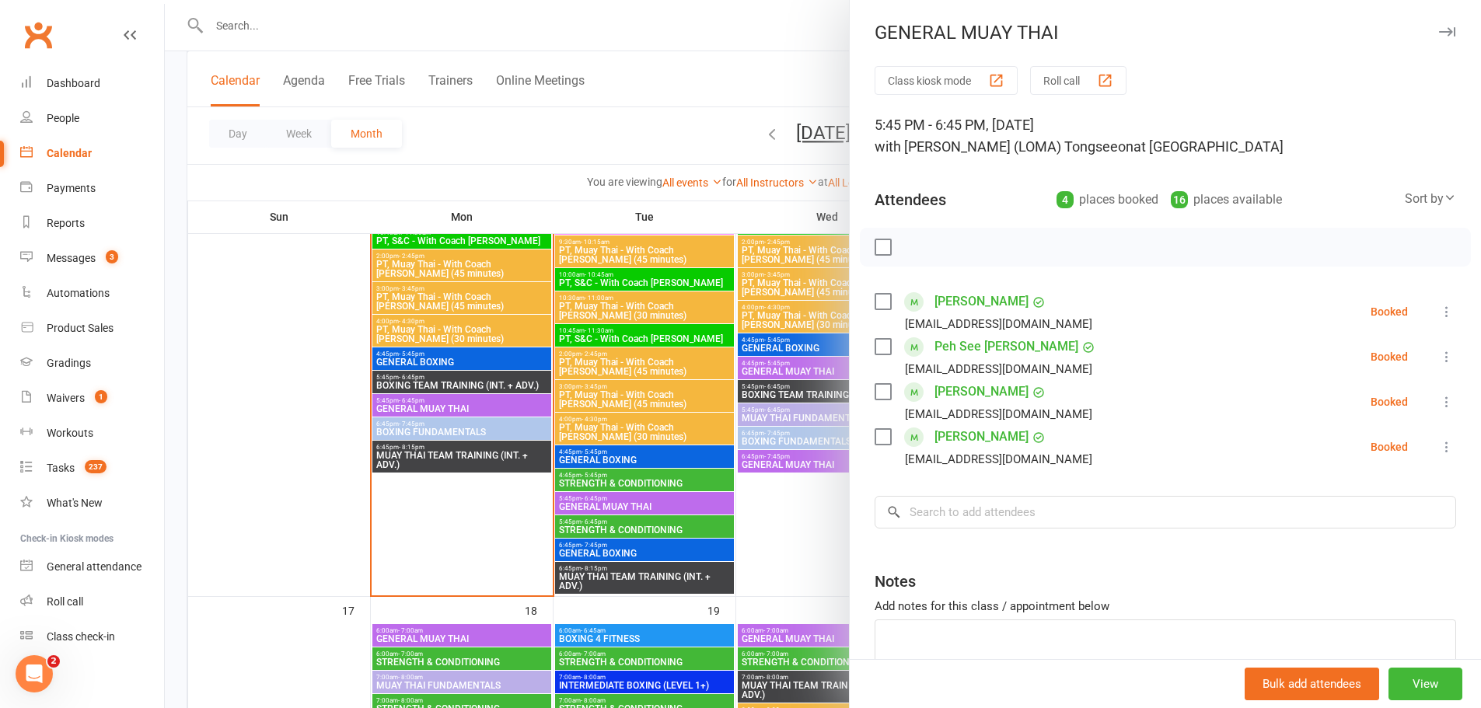
click at [839, 497] on div at bounding box center [823, 354] width 1316 height 708
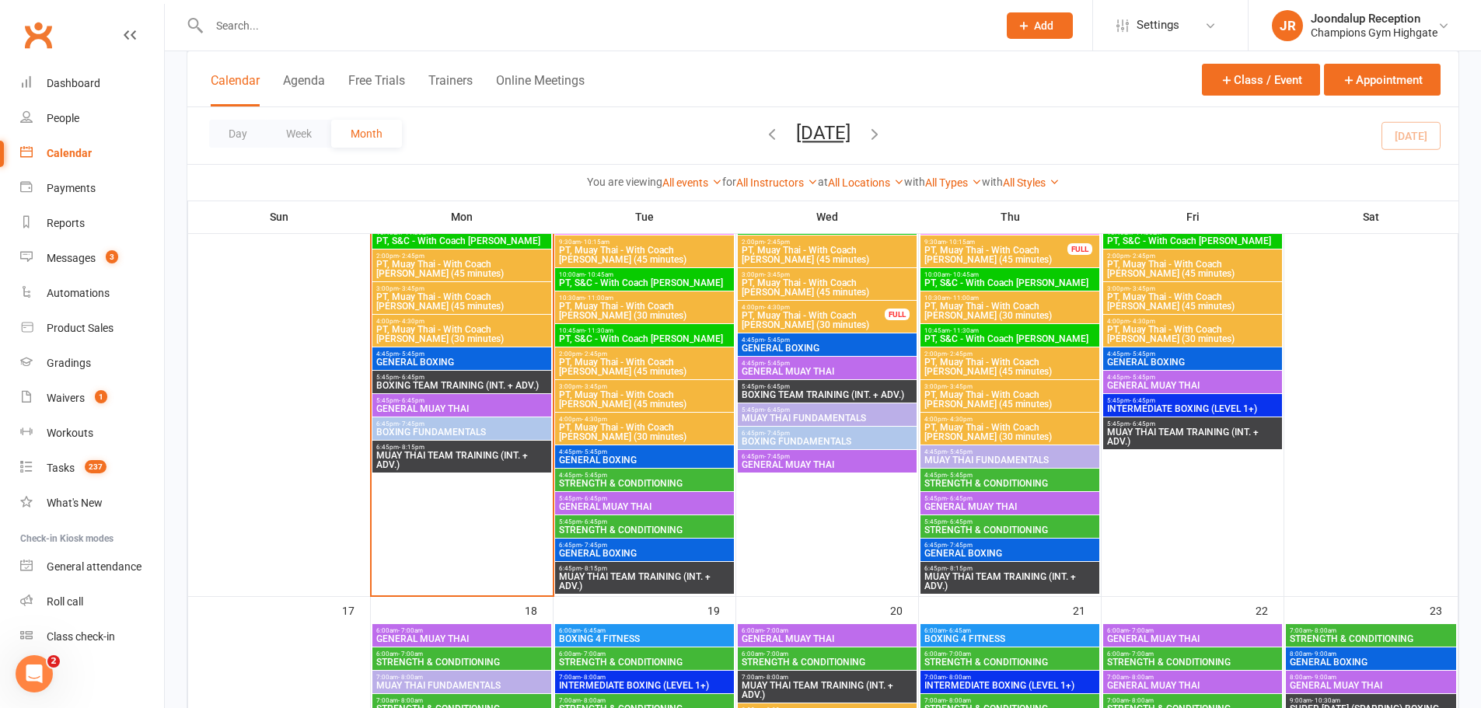
click at [988, 528] on span "STRENGTH & CONDITIONING" at bounding box center [1009, 529] width 173 height 9
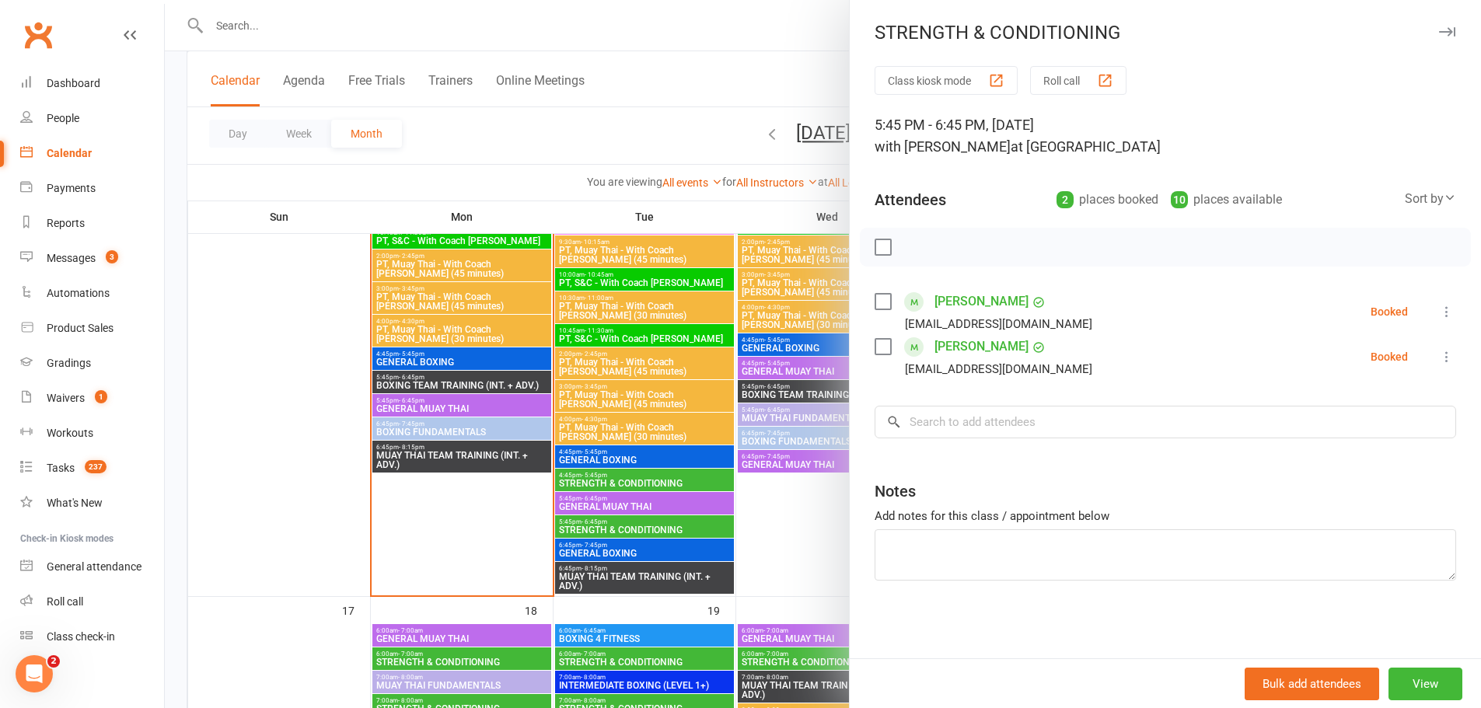
click at [807, 536] on div at bounding box center [823, 354] width 1316 height 708
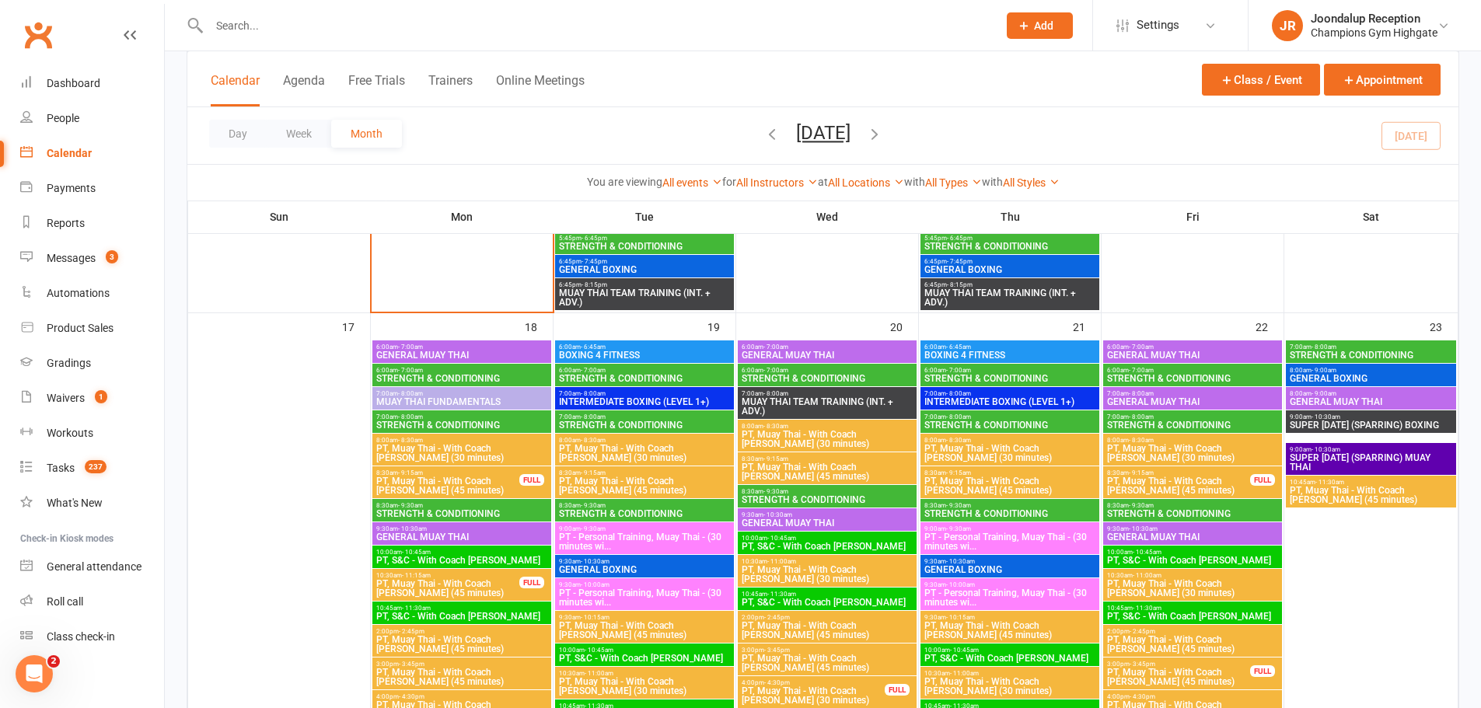
scroll to position [2021, 0]
